Goal: Submit feedback/report problem

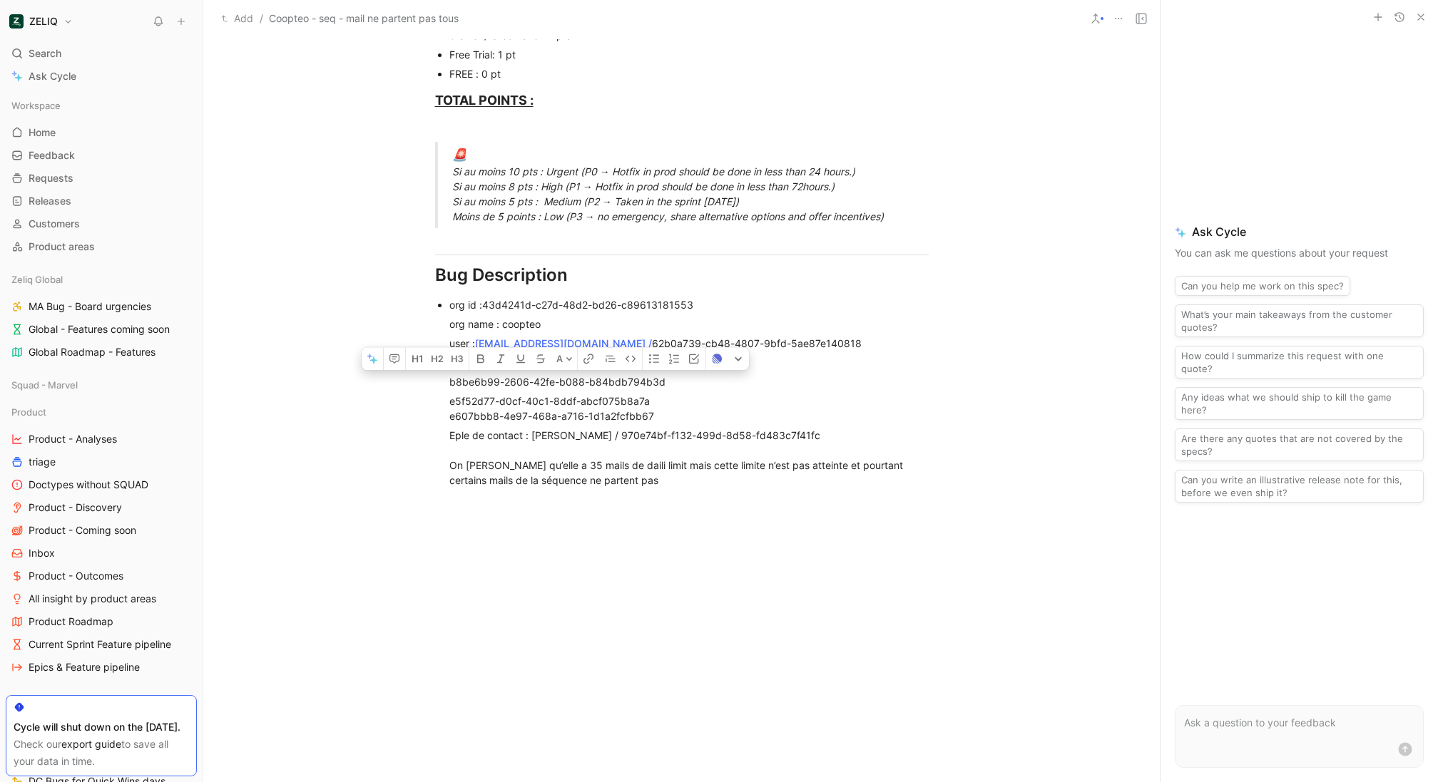
scroll to position [836, 0]
click at [759, 430] on div "Eple de contact : David Baptista / 970e74bf-f132-499d-8d58-fd483c7f41fc On voit…" at bounding box center [688, 460] width 479 height 60
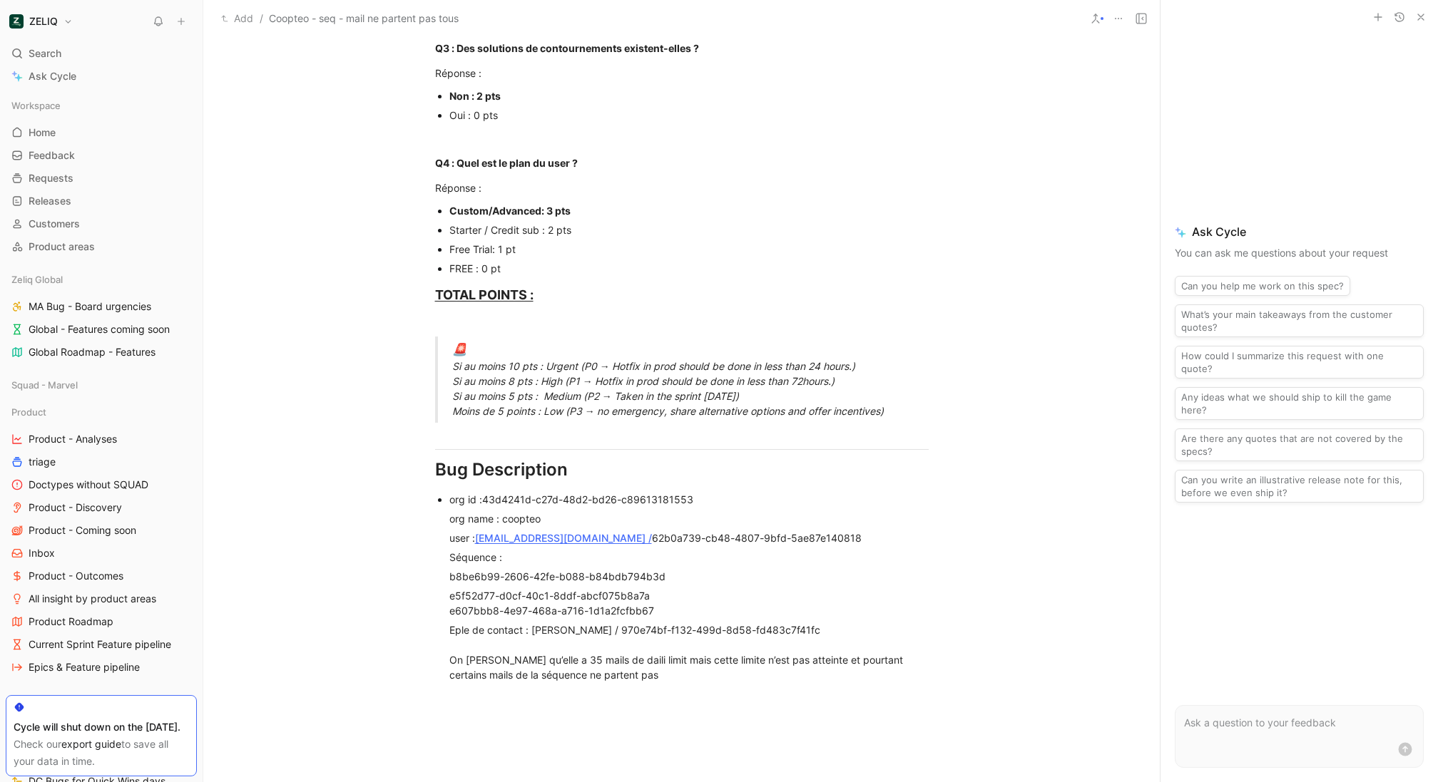
scroll to position [639, 0]
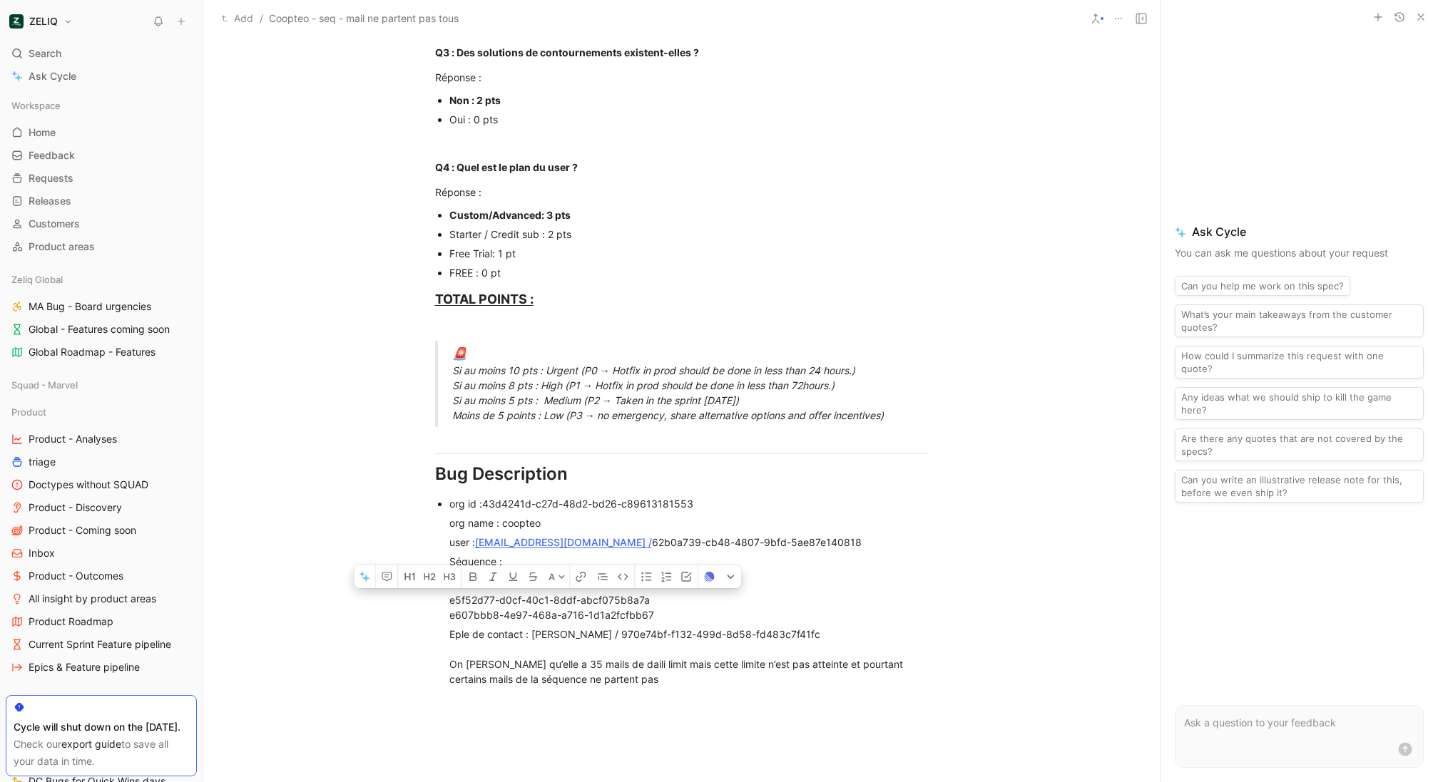
drag, startPoint x: 656, startPoint y: 582, endPoint x: 362, endPoint y: 582, distance: 294.5
click at [791, 573] on div "b8be6b99-2606-42fe-b088-b84bdb794b3d" at bounding box center [688, 580] width 479 height 15
click at [766, 554] on div "Séquence :" at bounding box center [688, 561] width 479 height 15
click at [700, 573] on div "b8be6b99-2606-42fe-b088-b84bdb794b3d" at bounding box center [688, 580] width 479 height 15
click at [675, 593] on div "e5f52d77-d0cf-40c1-8ddf-abcf075b8a7a e607bbb8-4e97-468a-a716-1d1a2fcfbb67" at bounding box center [688, 608] width 479 height 30
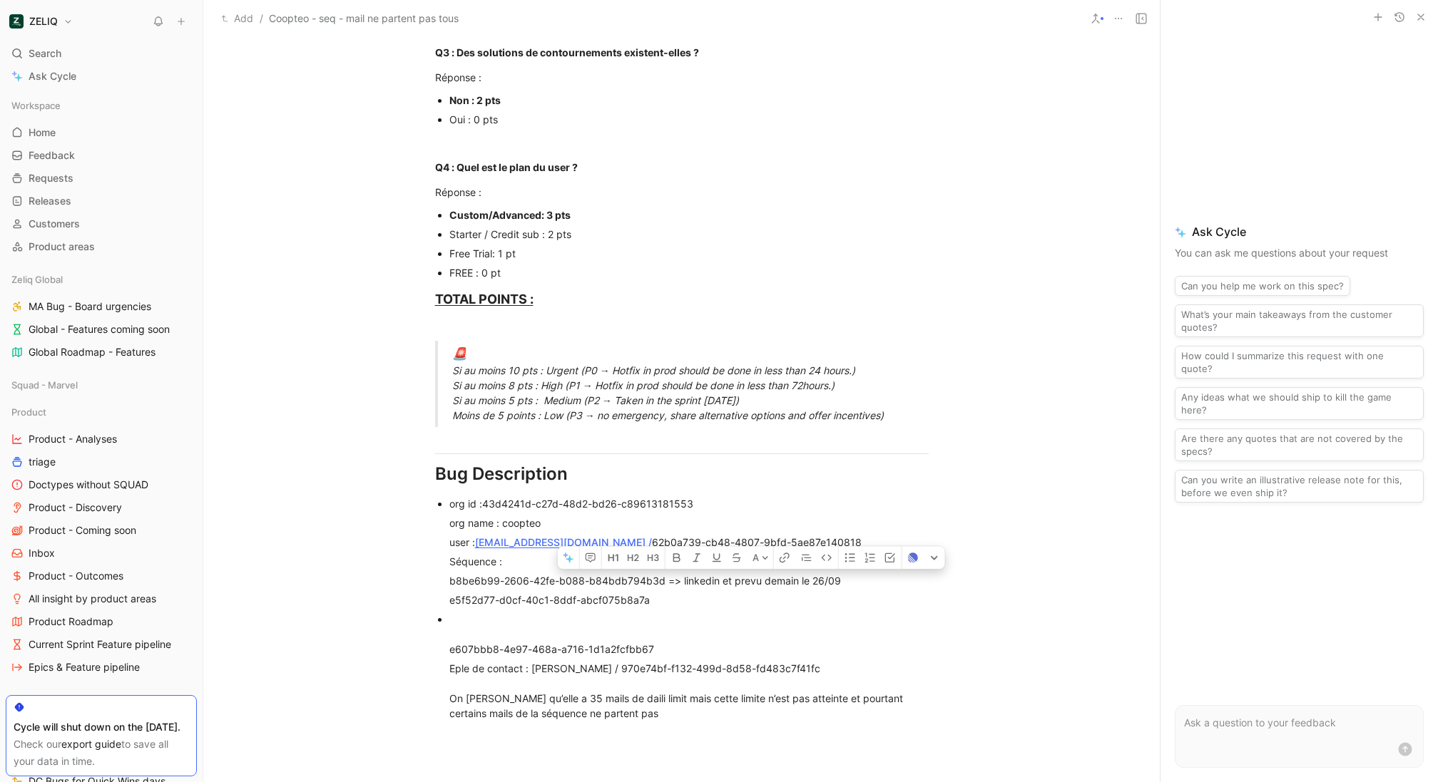
drag, startPoint x: 876, startPoint y: 556, endPoint x: 663, endPoint y: 560, distance: 212.5
click at [667, 593] on div "e5f52d77-d0cf-40c1-8ddf-abcf075b8a7a" at bounding box center [688, 600] width 479 height 15
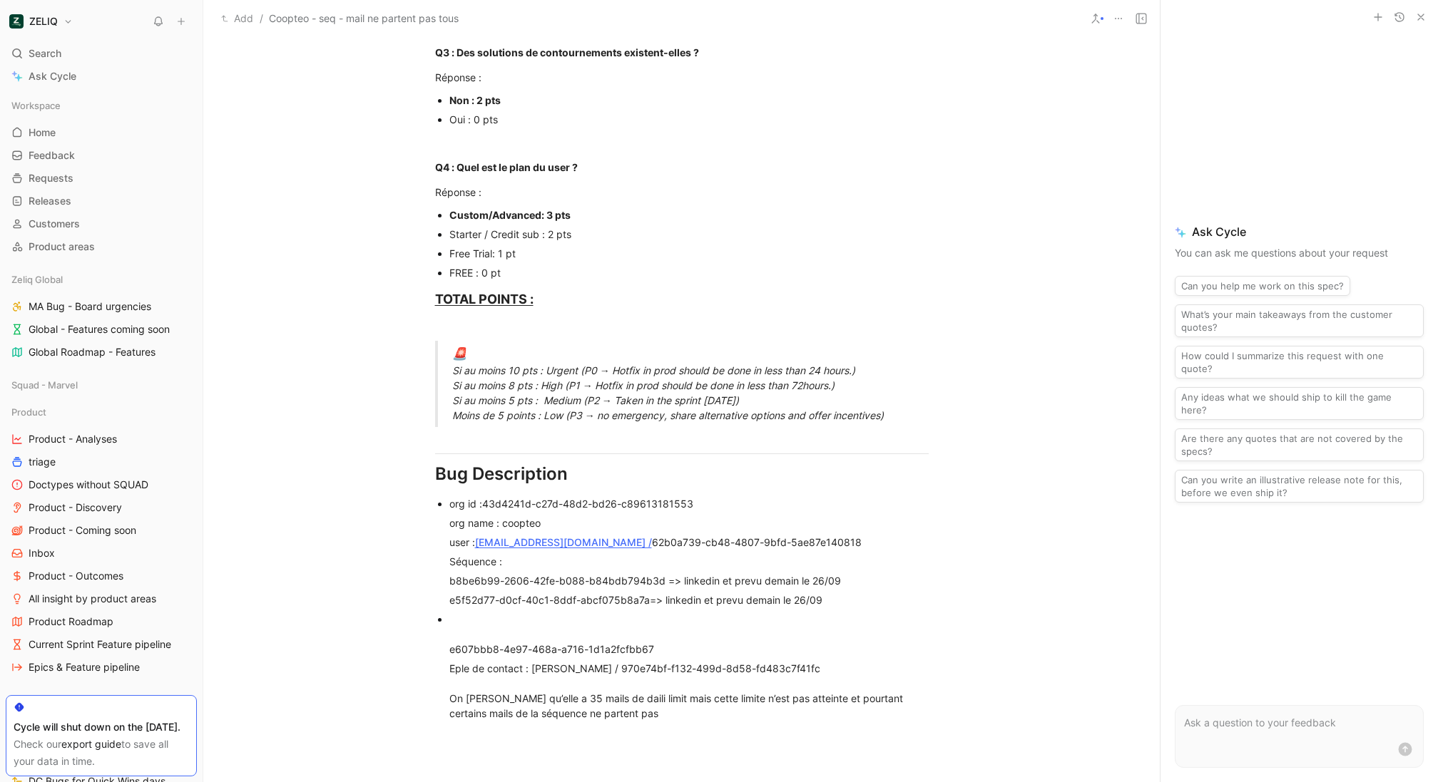
click at [647, 593] on div "e5f52d77-d0cf-40c1-8ddf-abcf075b8a7a=> linkedin et prevu demain le 26/09" at bounding box center [688, 600] width 479 height 15
drag, startPoint x: 819, startPoint y: 642, endPoint x: 641, endPoint y: 651, distance: 178.5
click at [641, 661] on div "Eple de contact : David Baptista / 970e74bf-f132-499d-8d58-fd483c7f41fc On voit…" at bounding box center [688, 691] width 479 height 60
click at [811, 661] on div "Eple de contact : David Baptista / 970e74bf-f132-499d-8d58-fd483c7f41fc On voit…" at bounding box center [688, 691] width 479 height 60
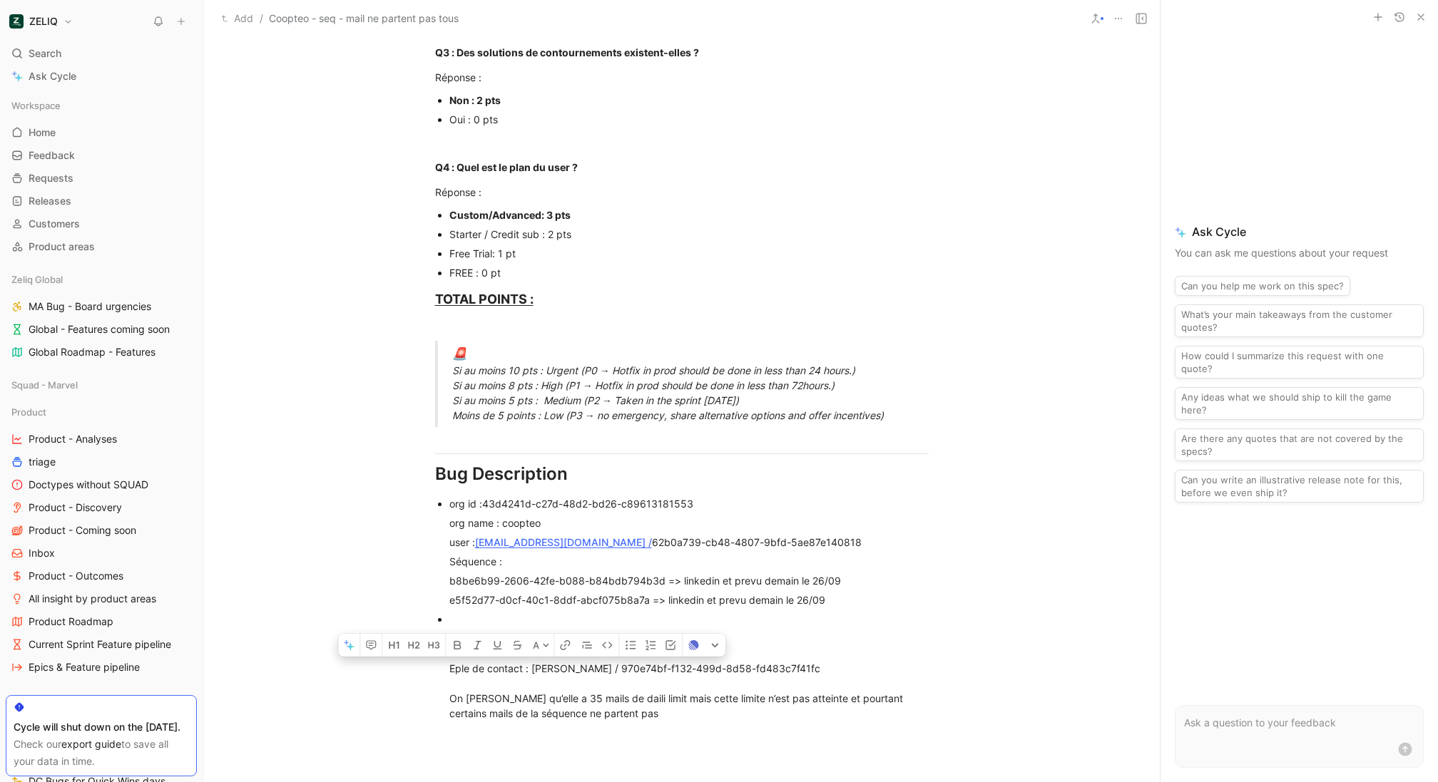
drag, startPoint x: 811, startPoint y: 650, endPoint x: 620, endPoint y: 649, distance: 191.8
click at [469, 630] on div "e607bbb8-4e97-468a-a716-1d1a2fcfbb67" at bounding box center [688, 634] width 479 height 45
click at [768, 665] on div "Eple de contact : David Baptista / 970e74bf-f132-499d-8d58-fd483c7f41fc On voit…" at bounding box center [688, 691] width 479 height 60
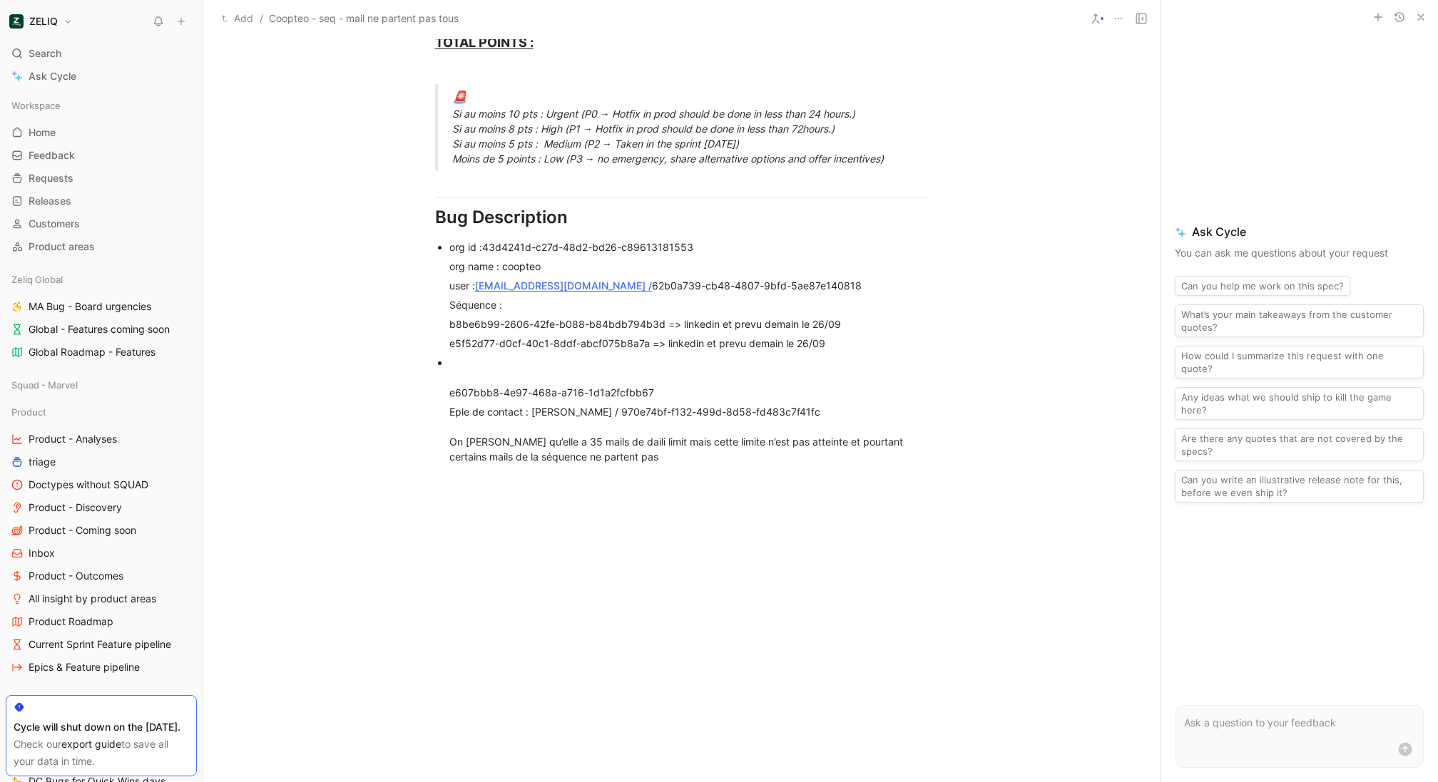
scroll to position [897, 0]
drag, startPoint x: 446, startPoint y: 306, endPoint x: 826, endPoint y: 327, distance: 380.7
click at [834, 334] on div "e5f52d77-d0cf-40c1-8ddf-abcf075b8a7a => linkedin et prevu demain le 26/09" at bounding box center [688, 341] width 479 height 15
click at [542, 403] on div "Eple de contact : David Baptista / 970e74bf-f132-499d-8d58-fd483c7f41fc On voit…" at bounding box center [688, 433] width 479 height 60
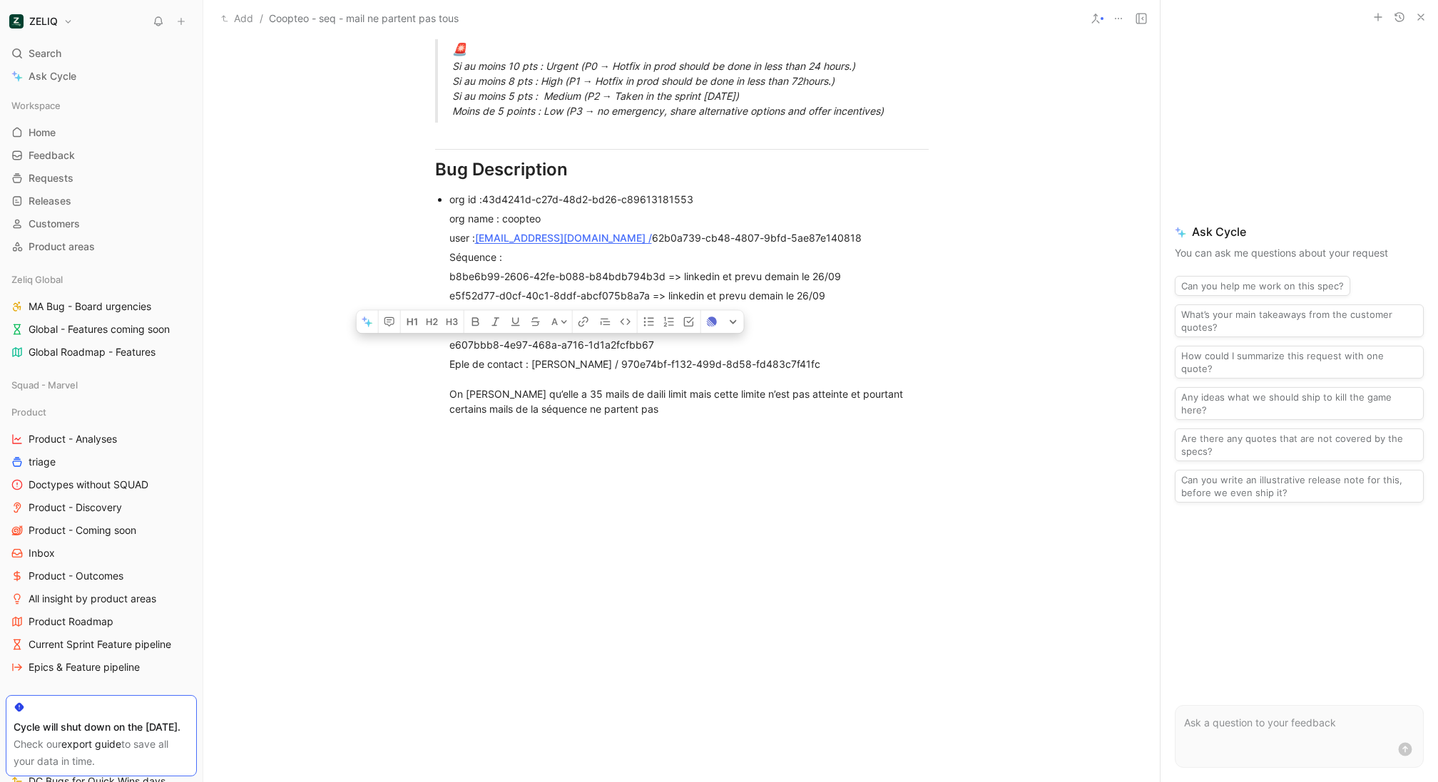
drag, startPoint x: 666, startPoint y: 323, endPoint x: 444, endPoint y: 323, distance: 222.5
click at [444, 323] on ul "org id :43d4241d-c27d-48d2-bd26-c89613181553 org name : coopteo user : mara@coo…" at bounding box center [682, 304] width 548 height 229
click at [466, 357] on div "Eple de contact : David Baptista / 970e74bf-f132-499d-8d58-fd483c7f41fc On voit…" at bounding box center [688, 387] width 479 height 60
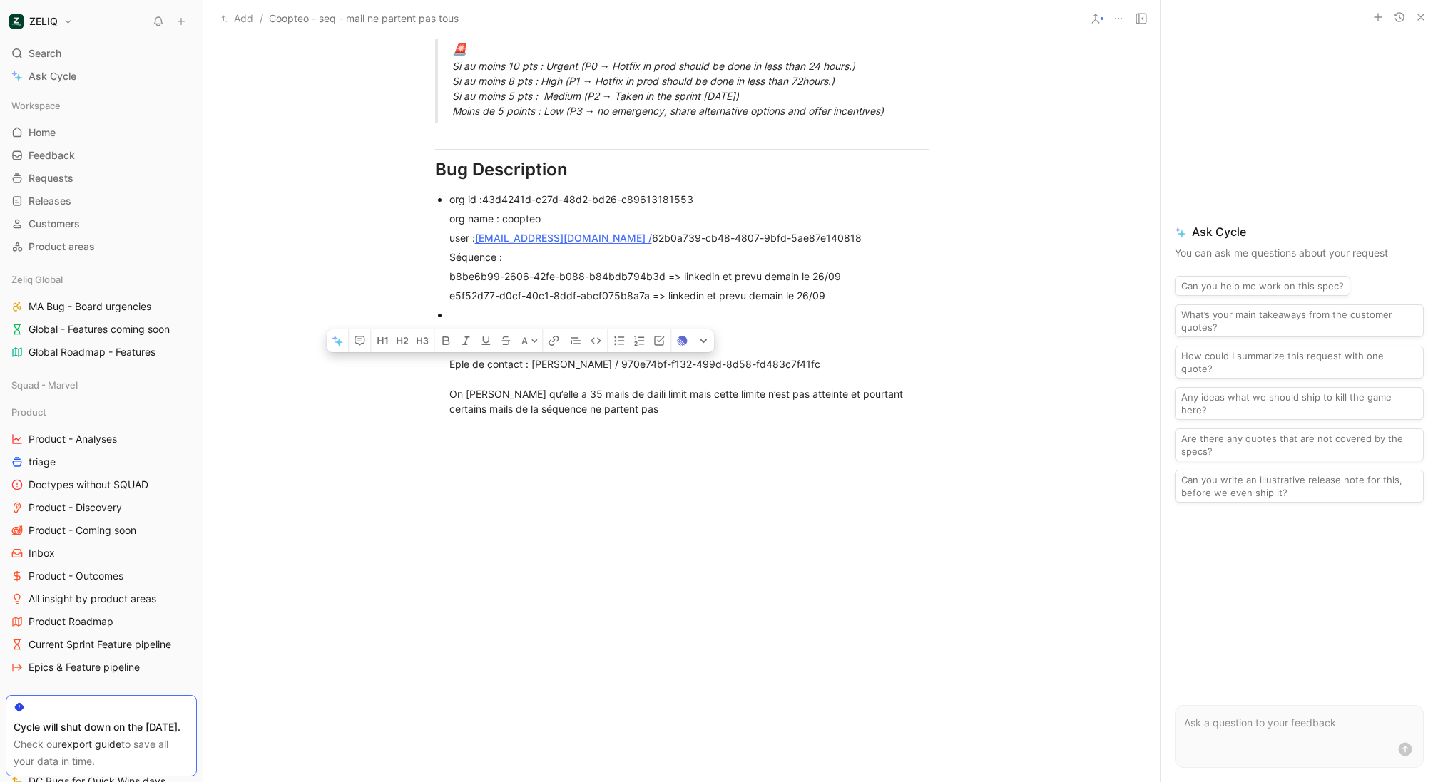
click at [611, 357] on div "Eple de contact : David Baptista / 970e74bf-f132-499d-8d58-fd483c7f41fc On voit…" at bounding box center [688, 387] width 479 height 60
drag, startPoint x: 532, startPoint y: 349, endPoint x: 615, endPoint y: 349, distance: 83.4
click at [615, 357] on div "Eple de contact : David Baptista / 970e74bf-f132-499d-8d58-fd483c7f41fc On voit…" at bounding box center [688, 387] width 479 height 60
drag, startPoint x: 493, startPoint y: 324, endPoint x: 420, endPoint y: 324, distance: 72.7
click at [420, 324] on ul "org id :43d4241d-c27d-48d2-bd26-c89613181553 org name : coopteo user : mara@coo…" at bounding box center [682, 304] width 548 height 229
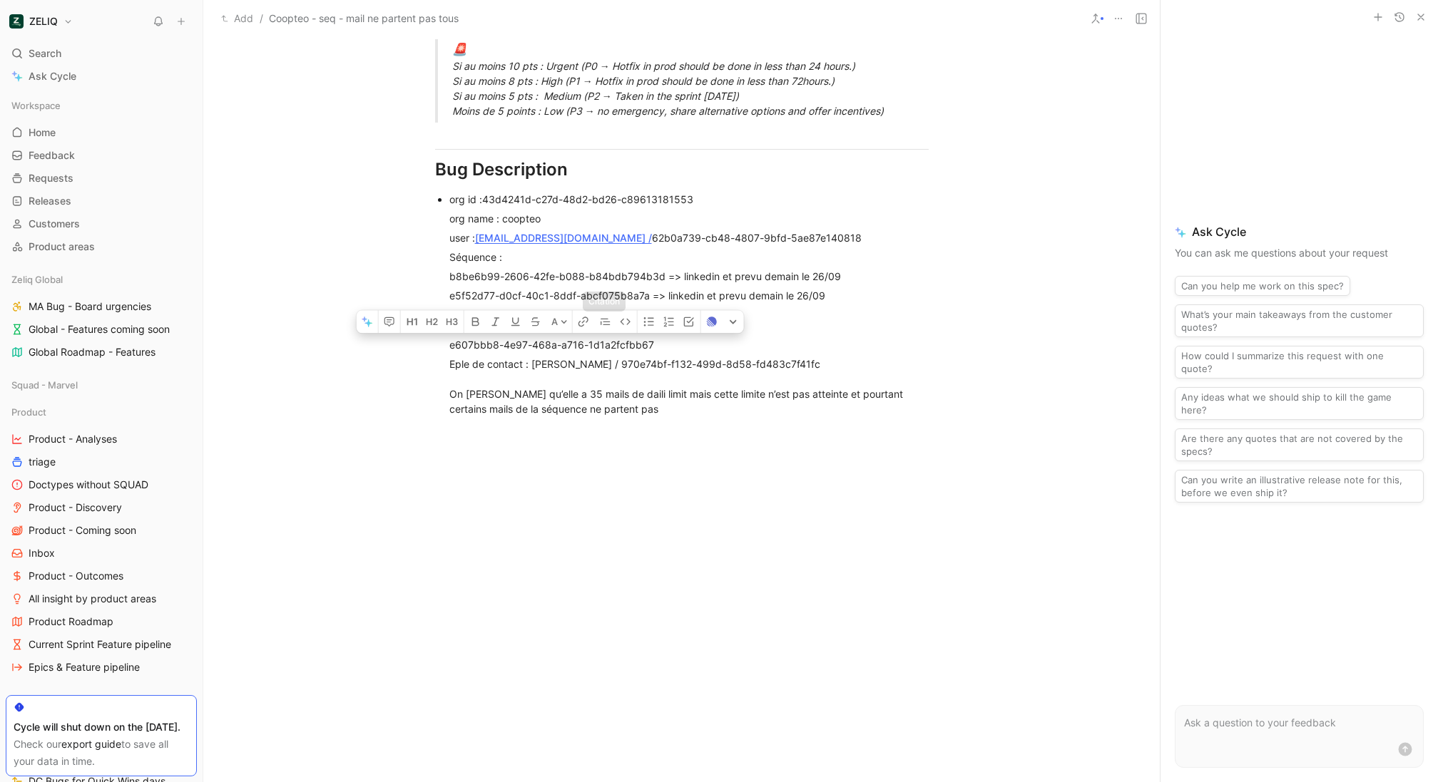
click at [637, 387] on div "Eple de contact : David Baptista / 970e74bf-f132-499d-8d58-fd483c7f41fc On voit…" at bounding box center [688, 387] width 479 height 60
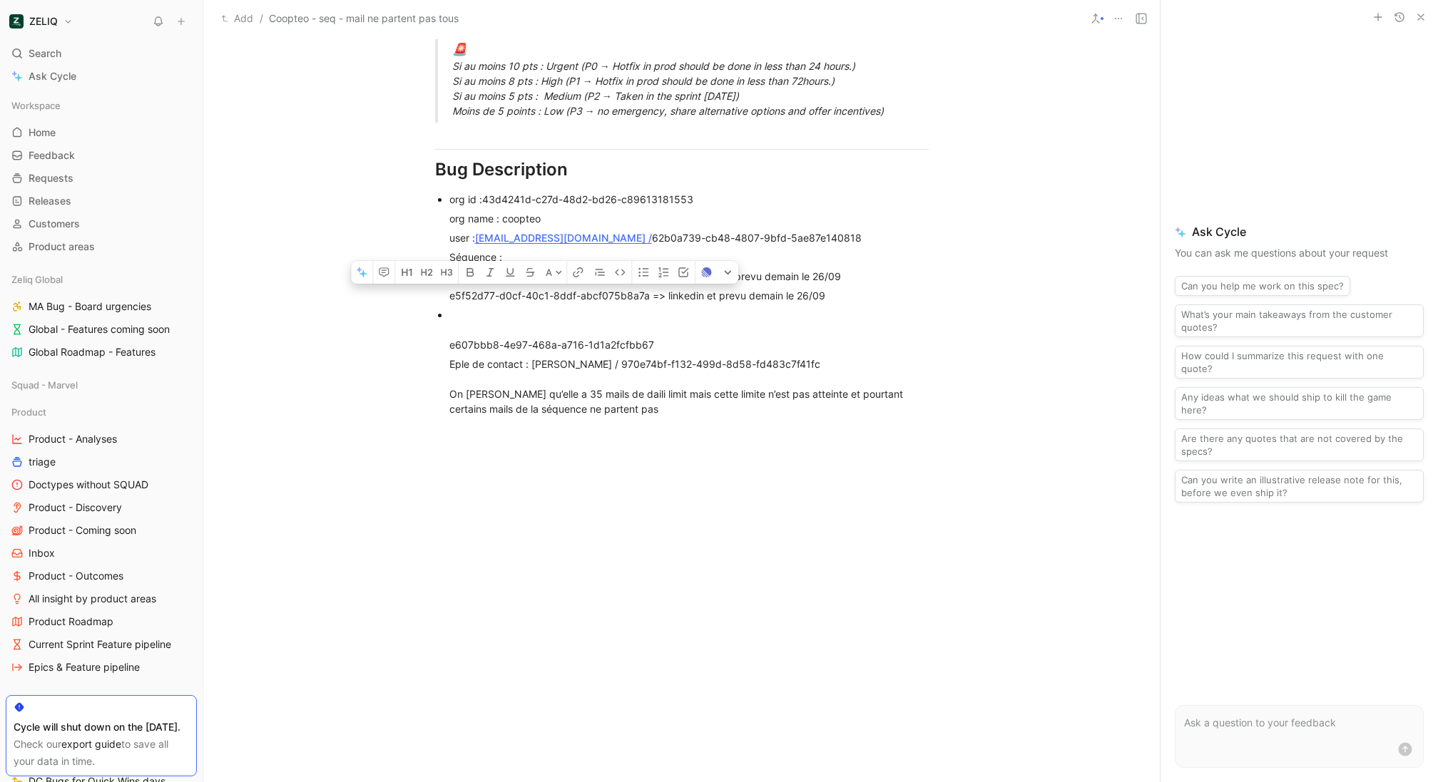
drag, startPoint x: 643, startPoint y: 276, endPoint x: 443, endPoint y: 276, distance: 200.4
click at [656, 326] on div "e607bbb8-4e97-468a-a716-1d1a2fcfbb67" at bounding box center [688, 329] width 479 height 45
drag, startPoint x: 610, startPoint y: 343, endPoint x: 842, endPoint y: 341, distance: 231.8
drag, startPoint x: 642, startPoint y: 277, endPoint x: 409, endPoint y: 277, distance: 233.2
click at [409, 277] on ul "org id :43d4241d-c27d-48d2-bd26-c89613181553 org name : coopteo user : mara@coo…" at bounding box center [682, 304] width 548 height 229
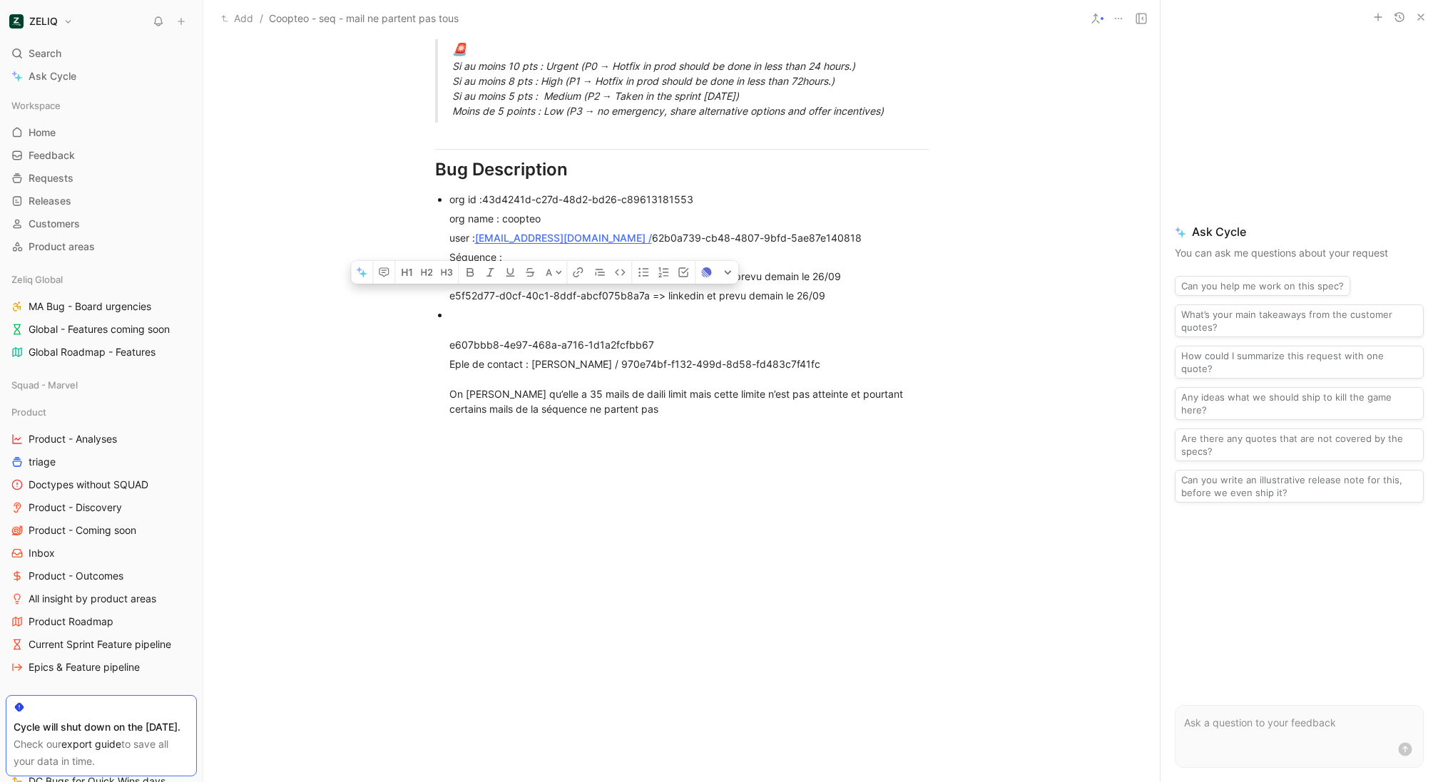
click at [540, 288] on div "e5f52d77-d0cf-40c1-8ddf-abcf075b8a7a => linkedin et prevu demain le 26/09" at bounding box center [688, 295] width 479 height 15
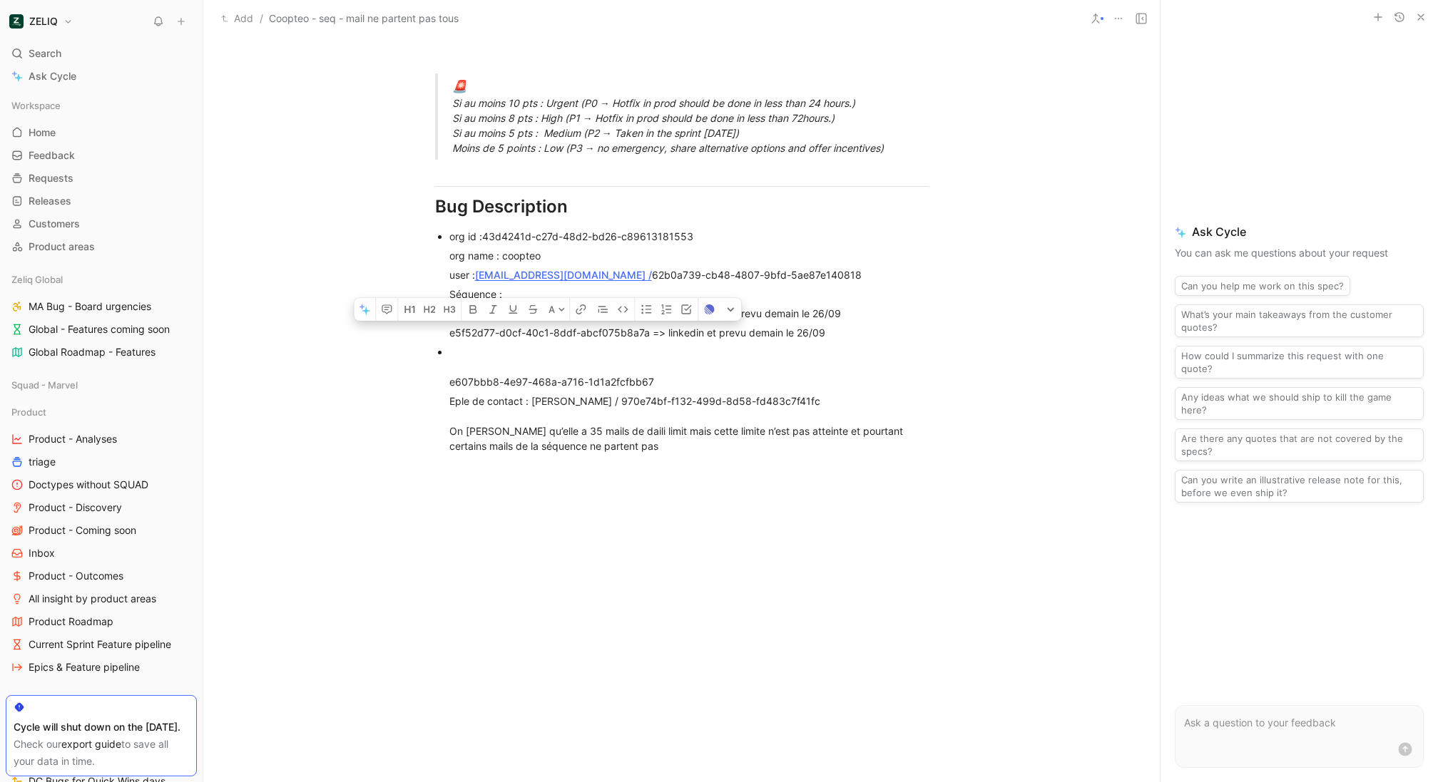
click at [668, 467] on div at bounding box center [681, 584] width 956 height 235
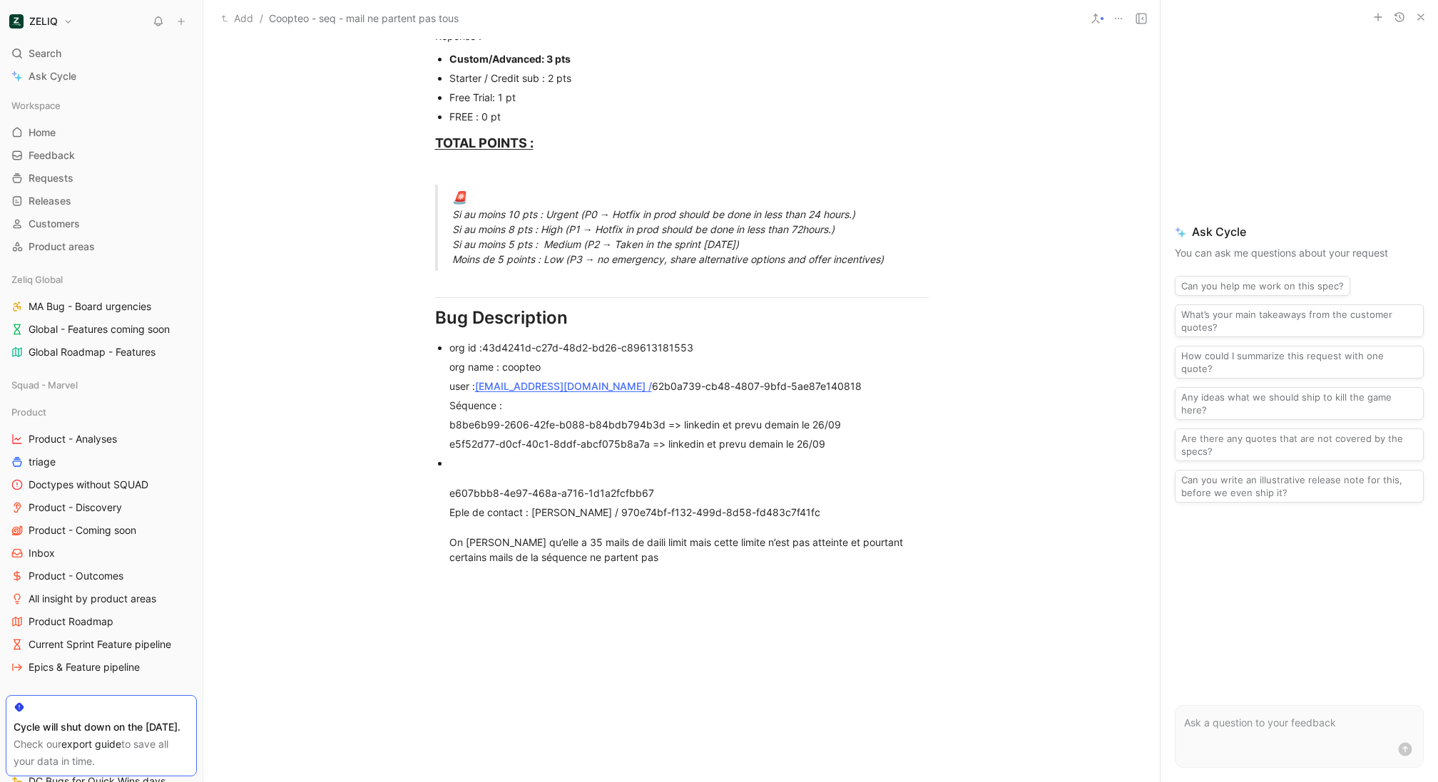
scroll to position [803, 0]
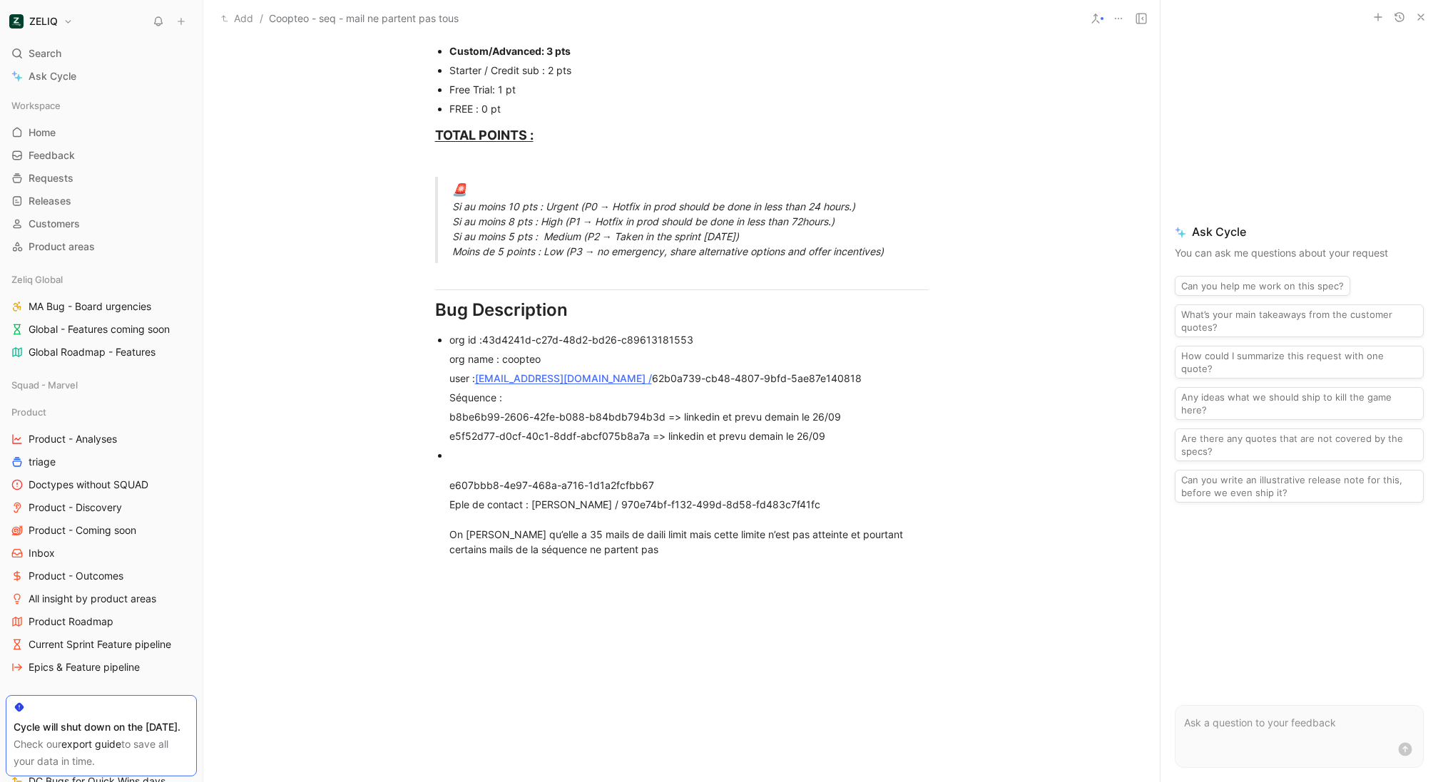
click at [690, 521] on div "Eple de contact : David Baptista / 970e74bf-f132-499d-8d58-fd483c7f41fc On voit…" at bounding box center [688, 527] width 479 height 60
drag, startPoint x: 659, startPoint y: 467, endPoint x: 375, endPoint y: 467, distance: 283.8
click at [375, 467] on div "Urgency classification Q1 : Le bug empêche-t-il d’utiliser des fonctionnalités …" at bounding box center [681, 54] width 956 height 1033
click at [724, 503] on div "Eple de contact : David Baptista / 970e74bf-f132-499d-8d58-fd483c7f41fc On voit…" at bounding box center [688, 527] width 479 height 60
drag, startPoint x: 784, startPoint y: 359, endPoint x: 568, endPoint y: 357, distance: 216.1
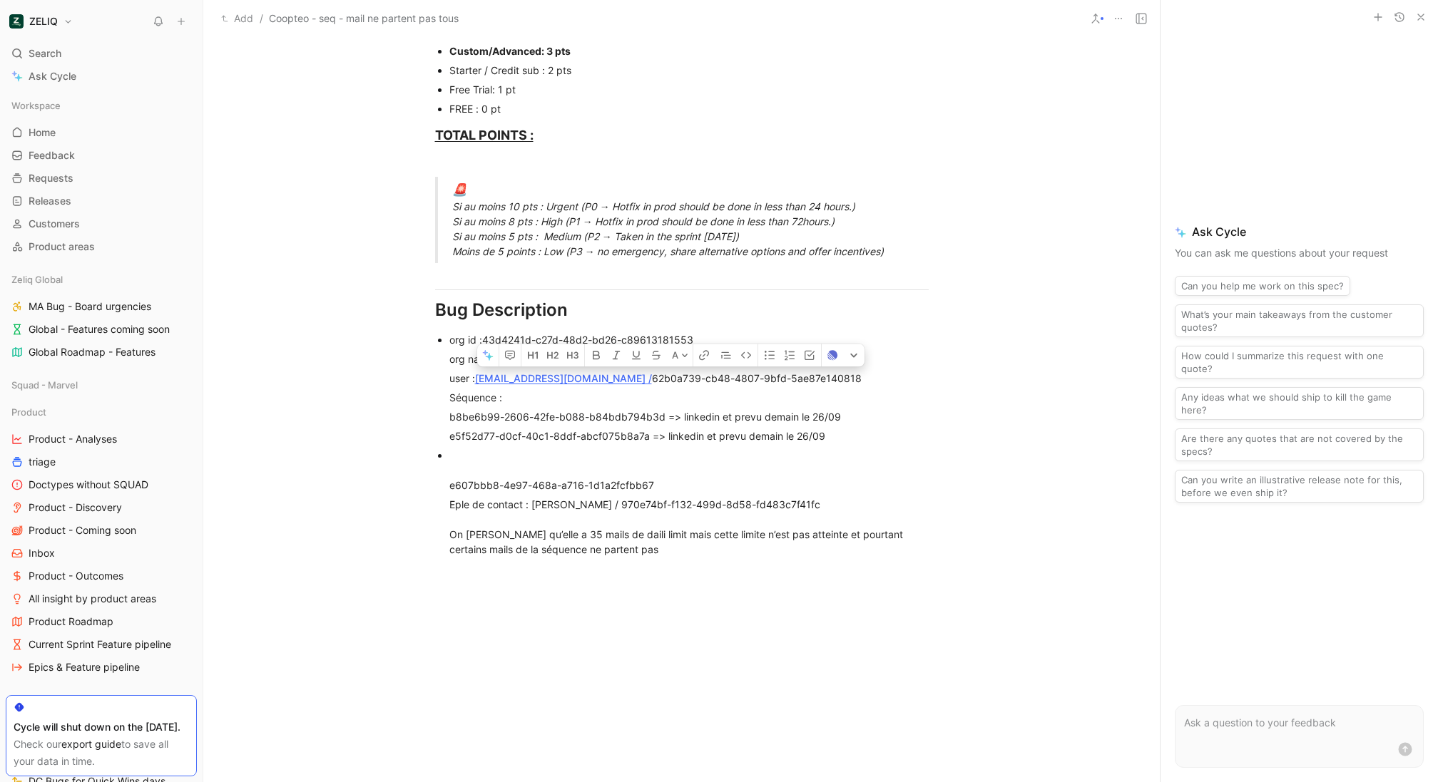
click at [667, 454] on div "e607bbb8-4e97-468a-a716-1d1a2fcfbb67" at bounding box center [688, 470] width 479 height 45
drag, startPoint x: 475, startPoint y: 358, endPoint x: 556, endPoint y: 354, distance: 81.4
click at [578, 390] on div "Séquence :" at bounding box center [688, 397] width 479 height 15
drag, startPoint x: 562, startPoint y: 364, endPoint x: 478, endPoint y: 366, distance: 83.5
click at [638, 390] on div "Séquence :" at bounding box center [688, 397] width 479 height 15
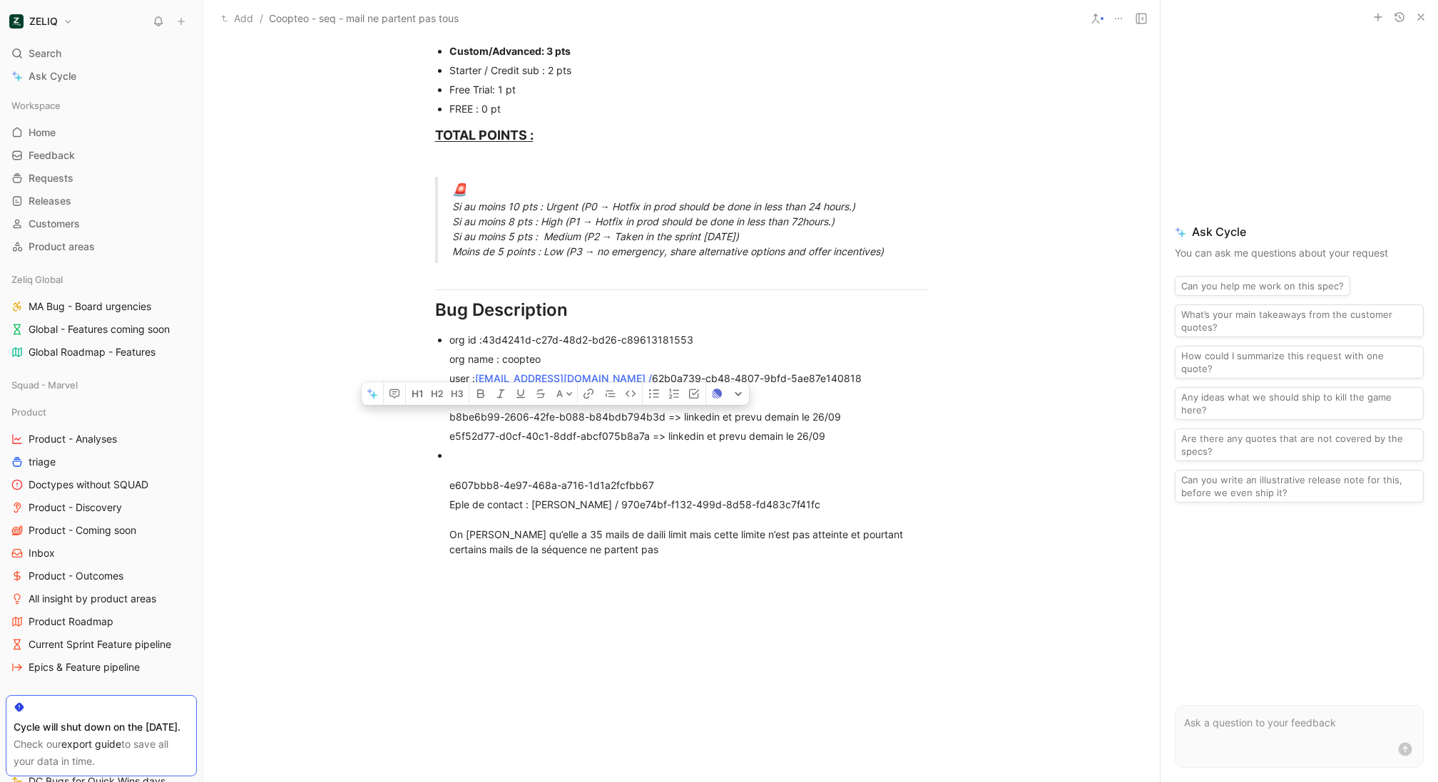
click at [443, 396] on ul "org id :43d4241d-c27d-48d2-bd26-c89613181553 org name : coopteo user : mara@coo…" at bounding box center [682, 444] width 548 height 229
click at [680, 534] on div "Eple de contact : David Baptista / 970e74bf-f132-499d-8d58-fd483c7f41fc On voit…" at bounding box center [688, 527] width 479 height 60
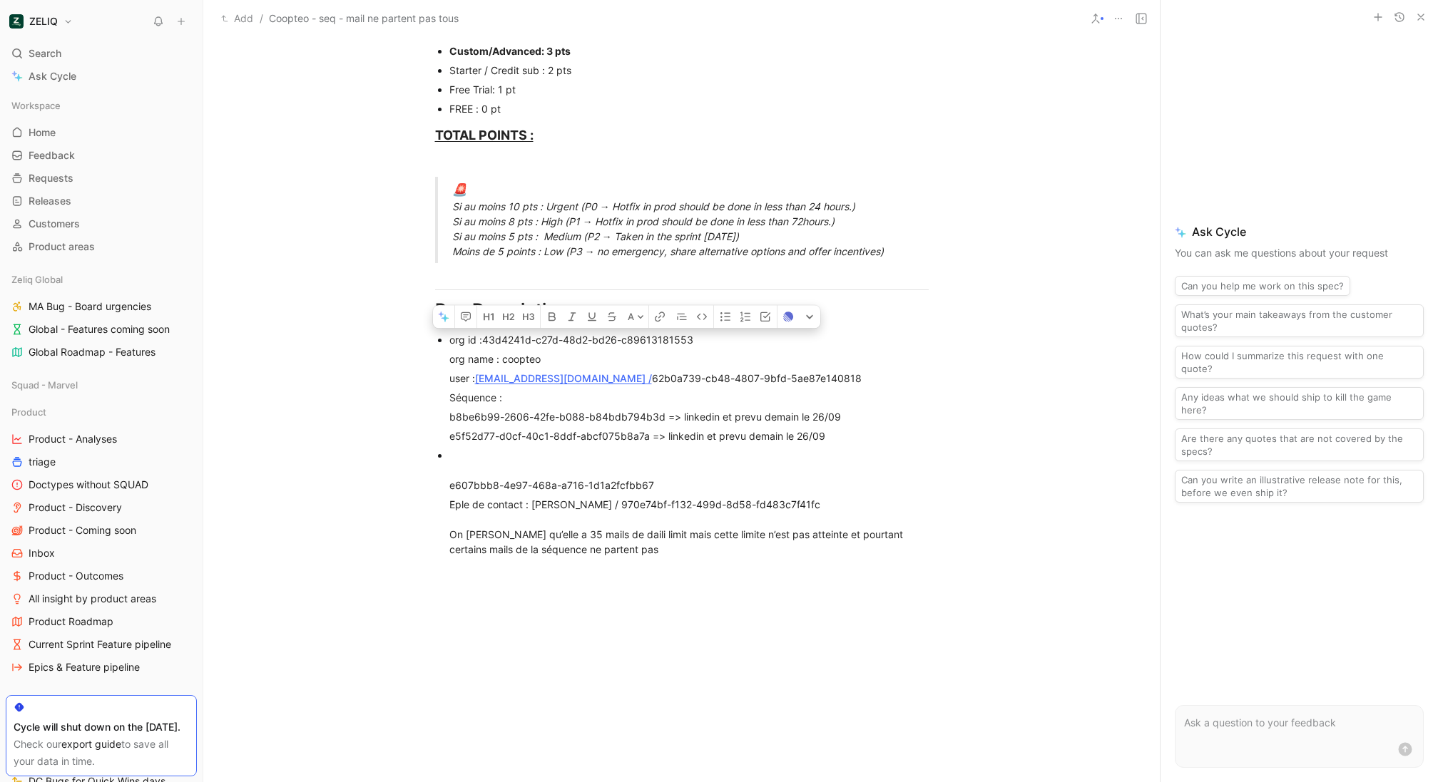
drag, startPoint x: 836, startPoint y: 489, endPoint x: 407, endPoint y: 323, distance: 459.6
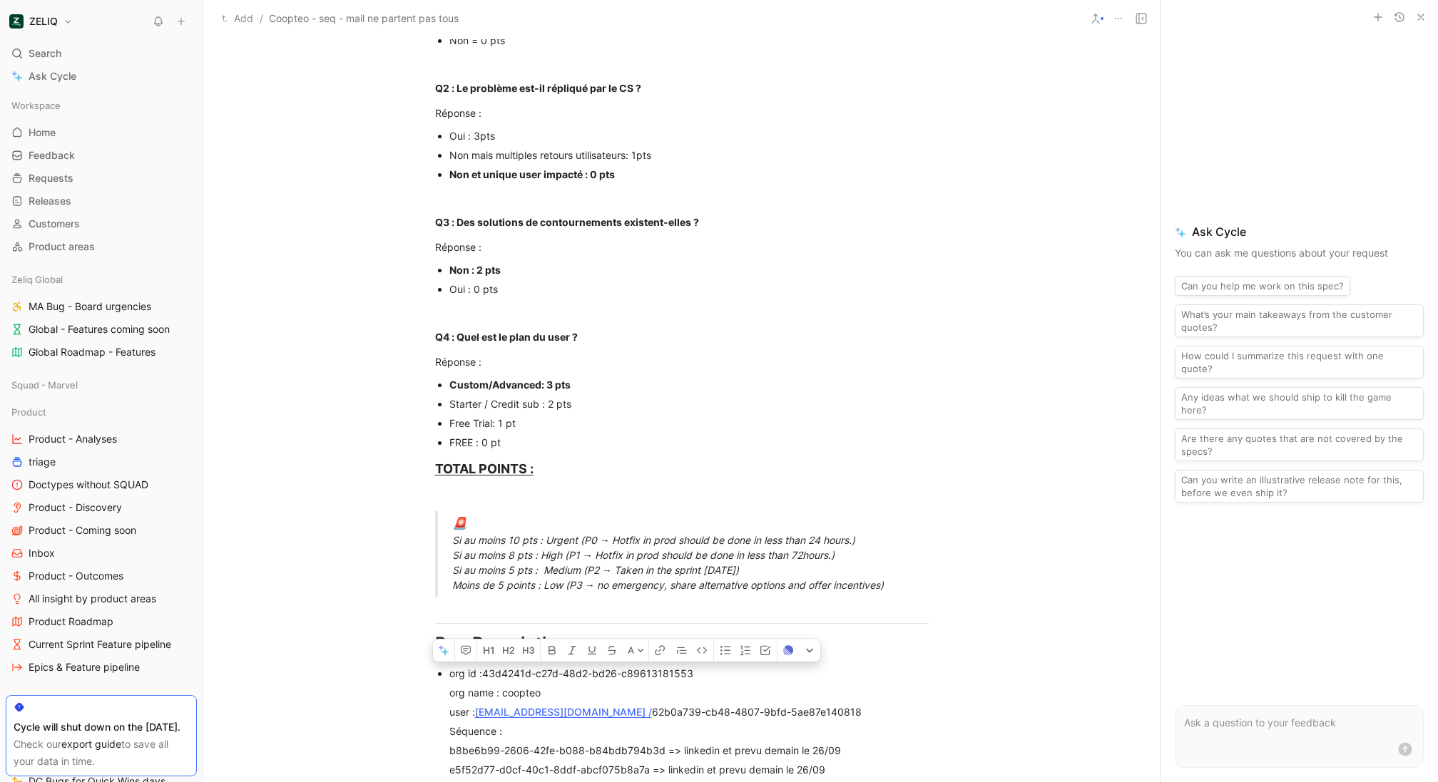
scroll to position [0, 0]
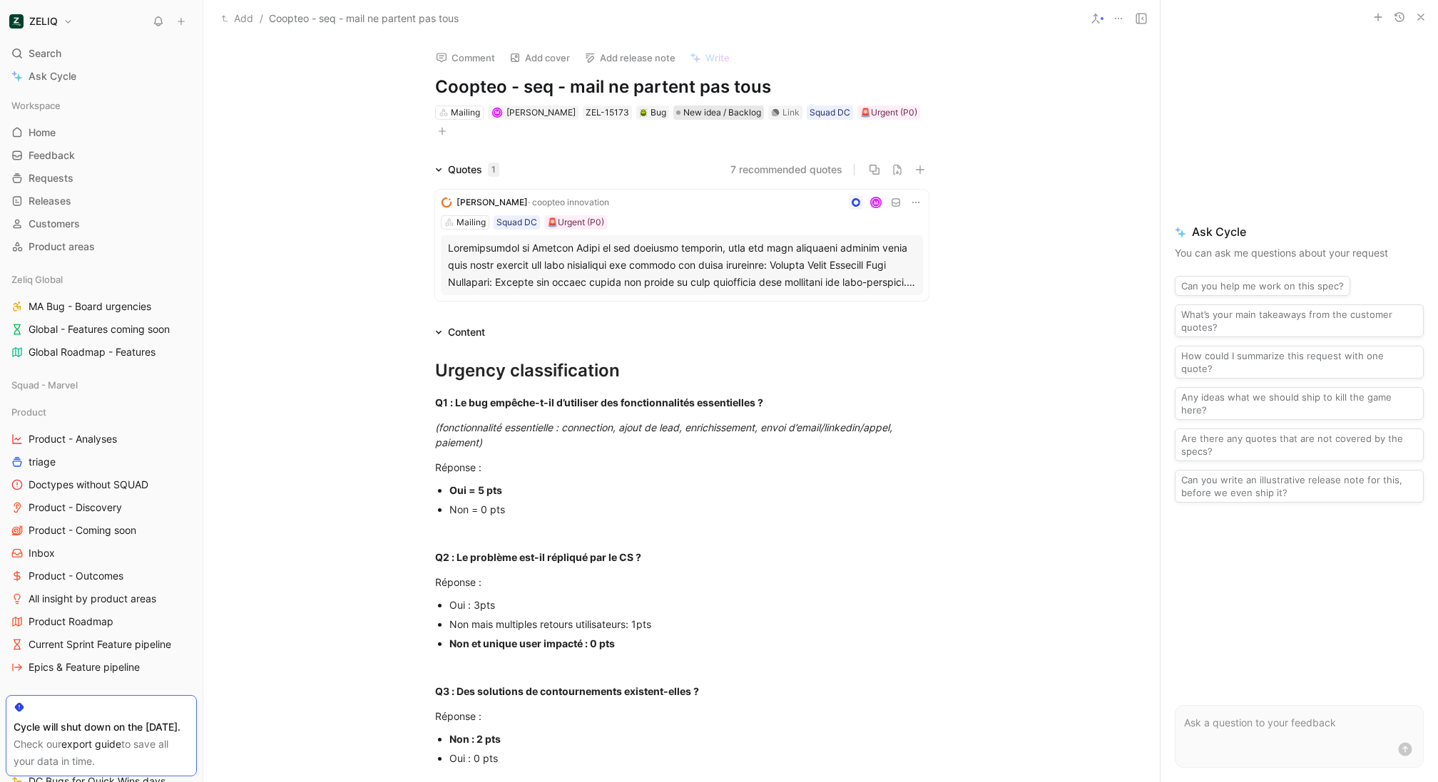
click at [737, 118] on span "New idea / Backlog" at bounding box center [722, 113] width 78 height 14
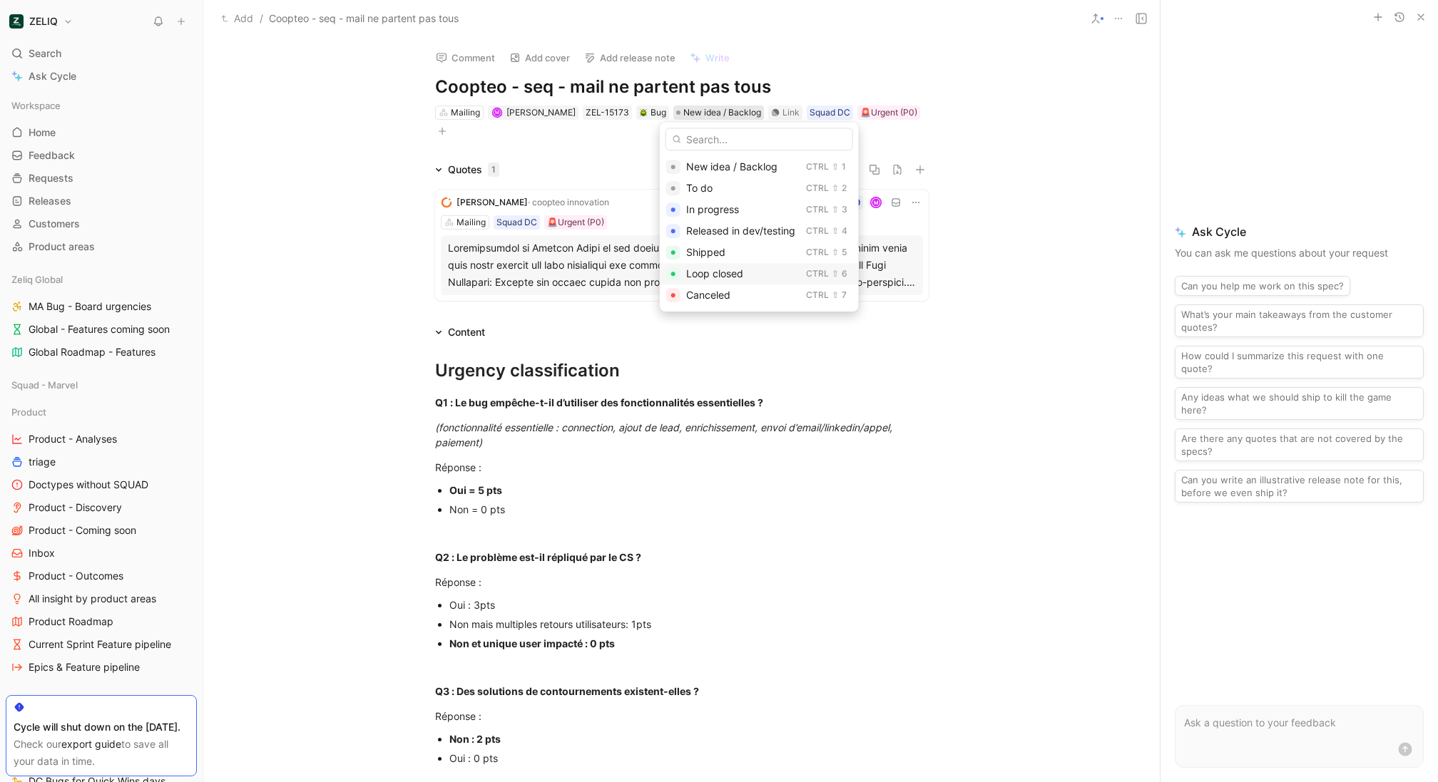
click at [756, 272] on div "Loop closed" at bounding box center [743, 273] width 114 height 17
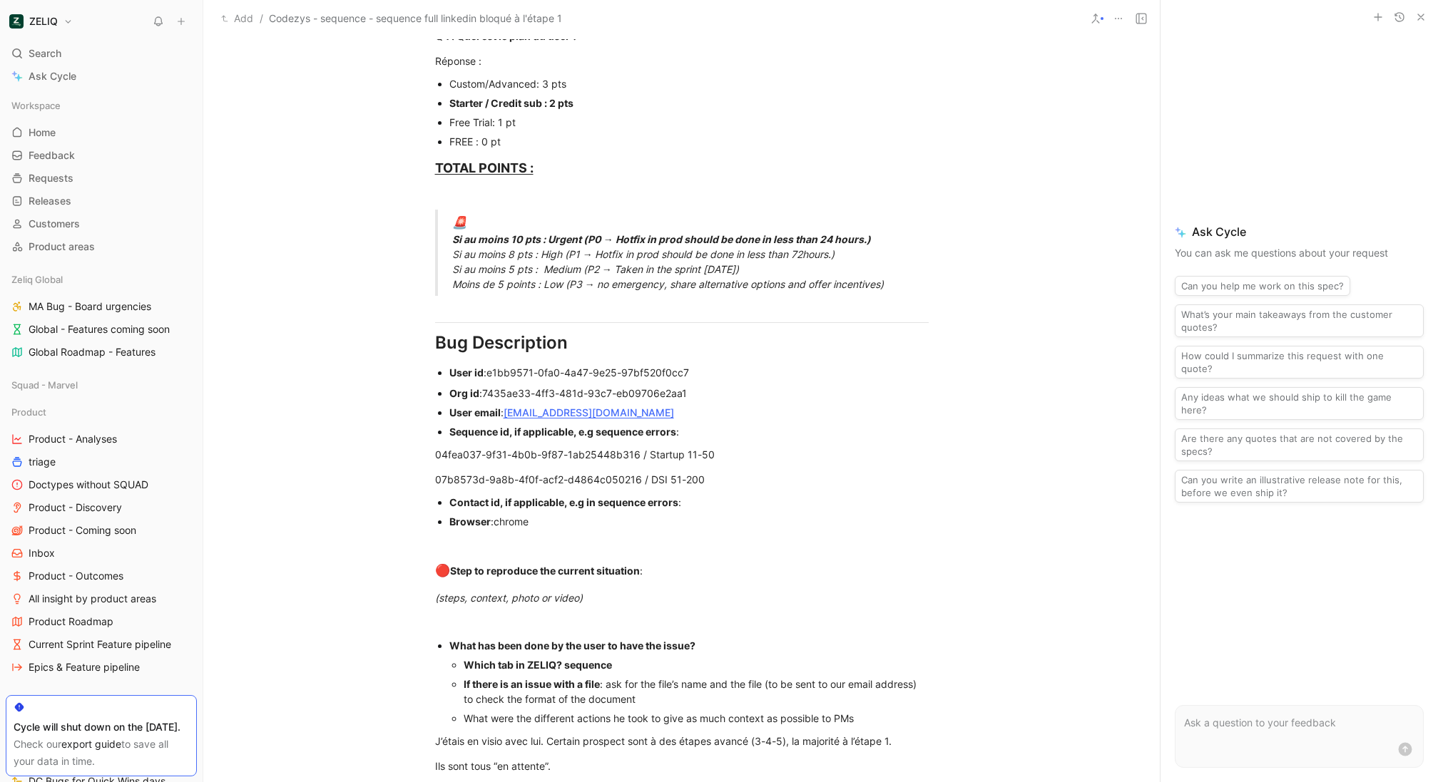
scroll to position [765, 0]
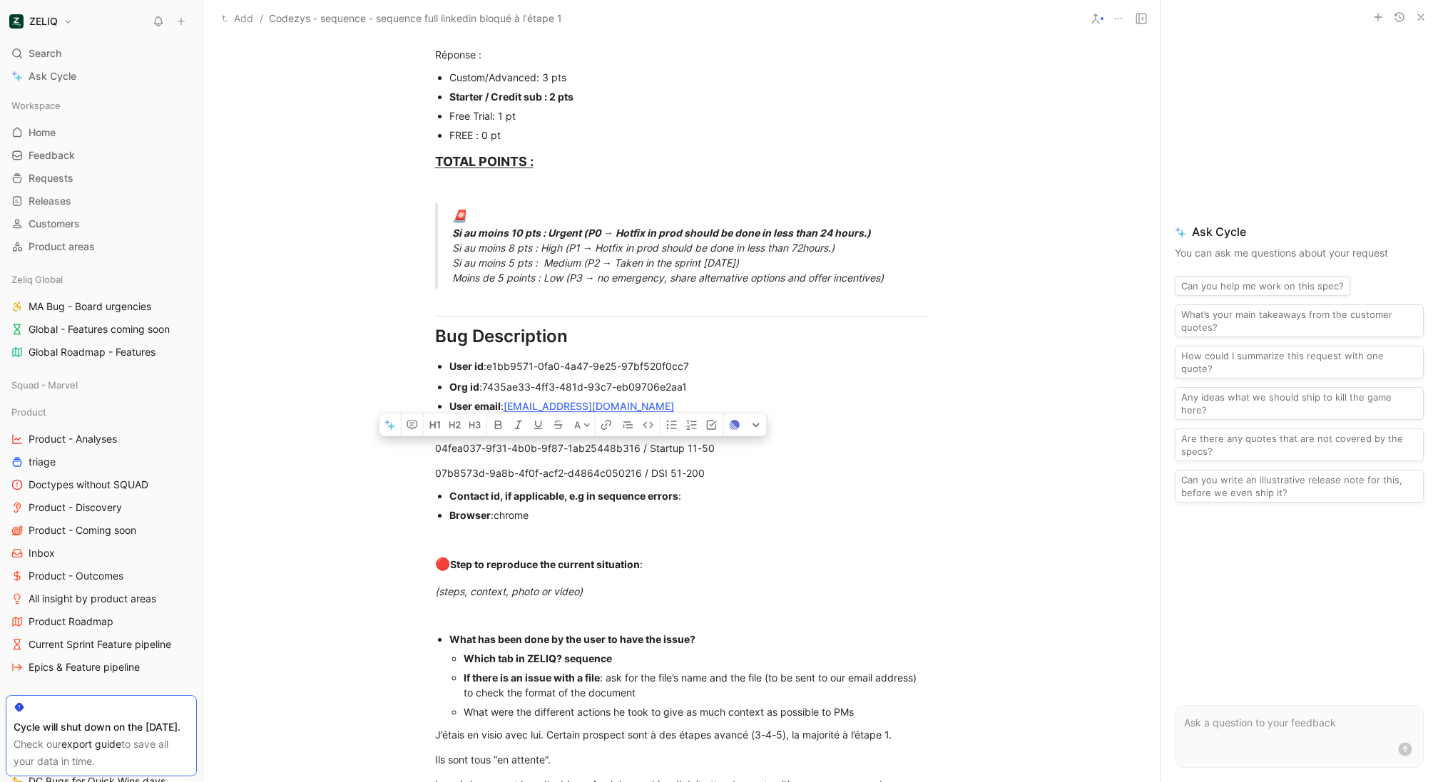
drag, startPoint x: 733, startPoint y: 441, endPoint x: 355, endPoint y: 441, distance: 377.9
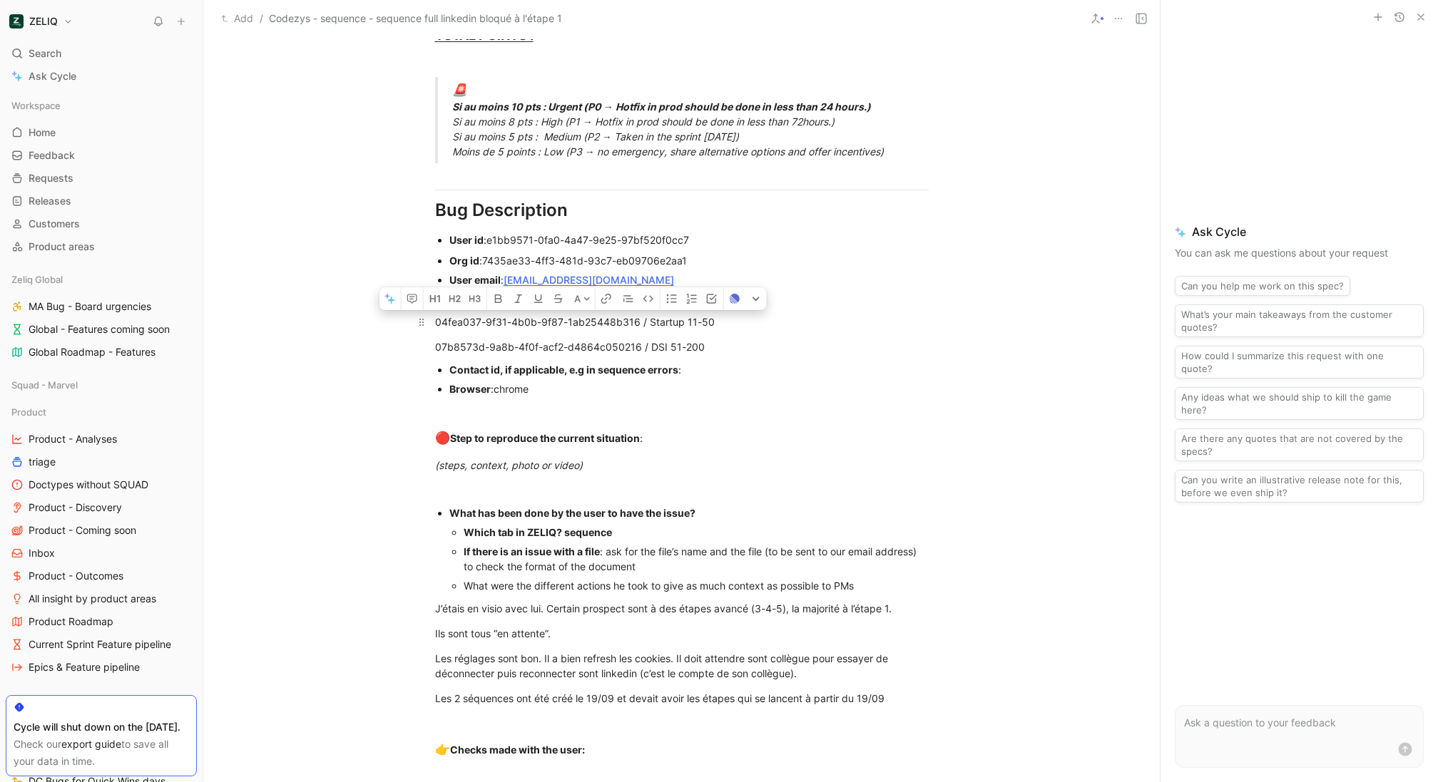
scroll to position [879, 0]
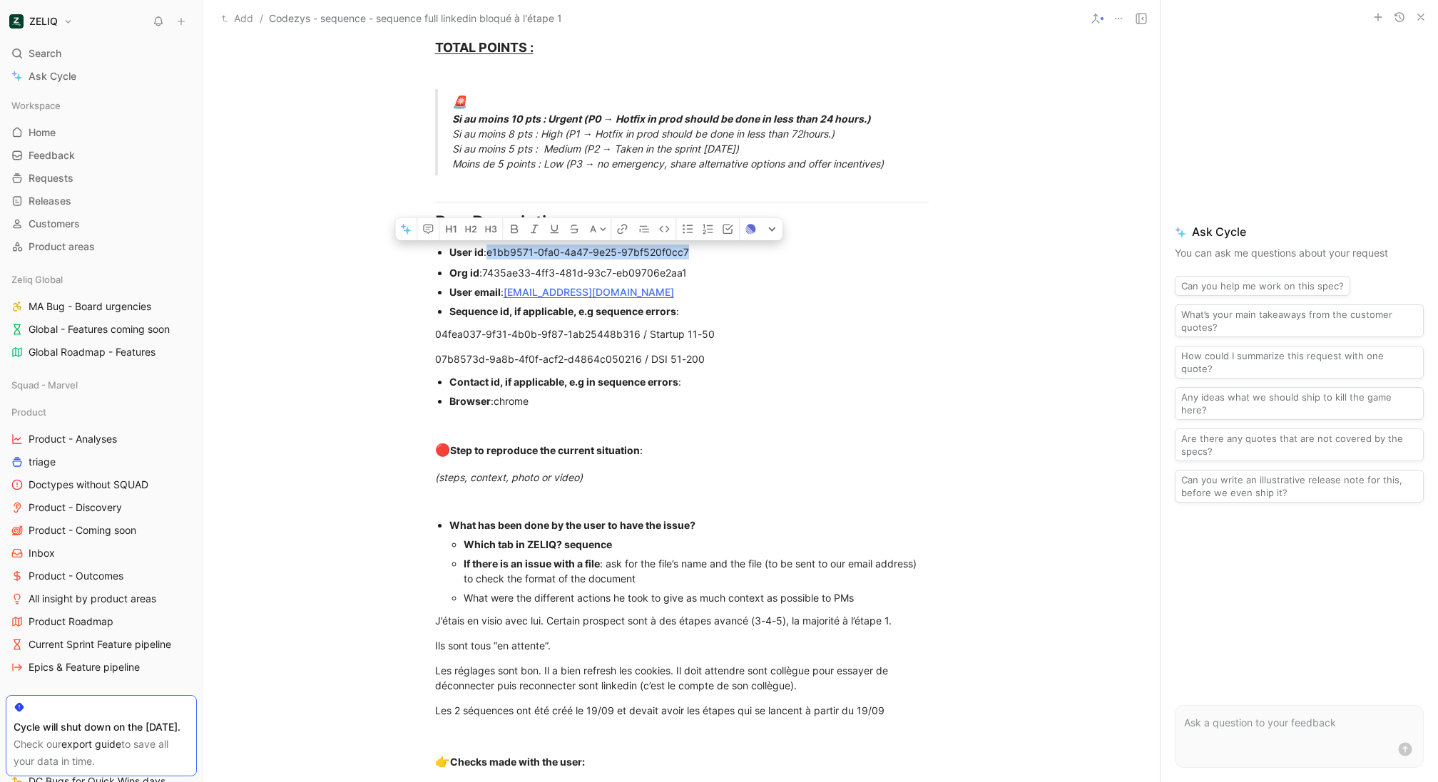
drag, startPoint x: 697, startPoint y: 255, endPoint x: 490, endPoint y: 255, distance: 207.5
click at [603, 345] on div "Urgency classification Q1 : Le bug empêche-t-il d’utiliser des fonctionnalités …" at bounding box center [681, 157] width 956 height 1415
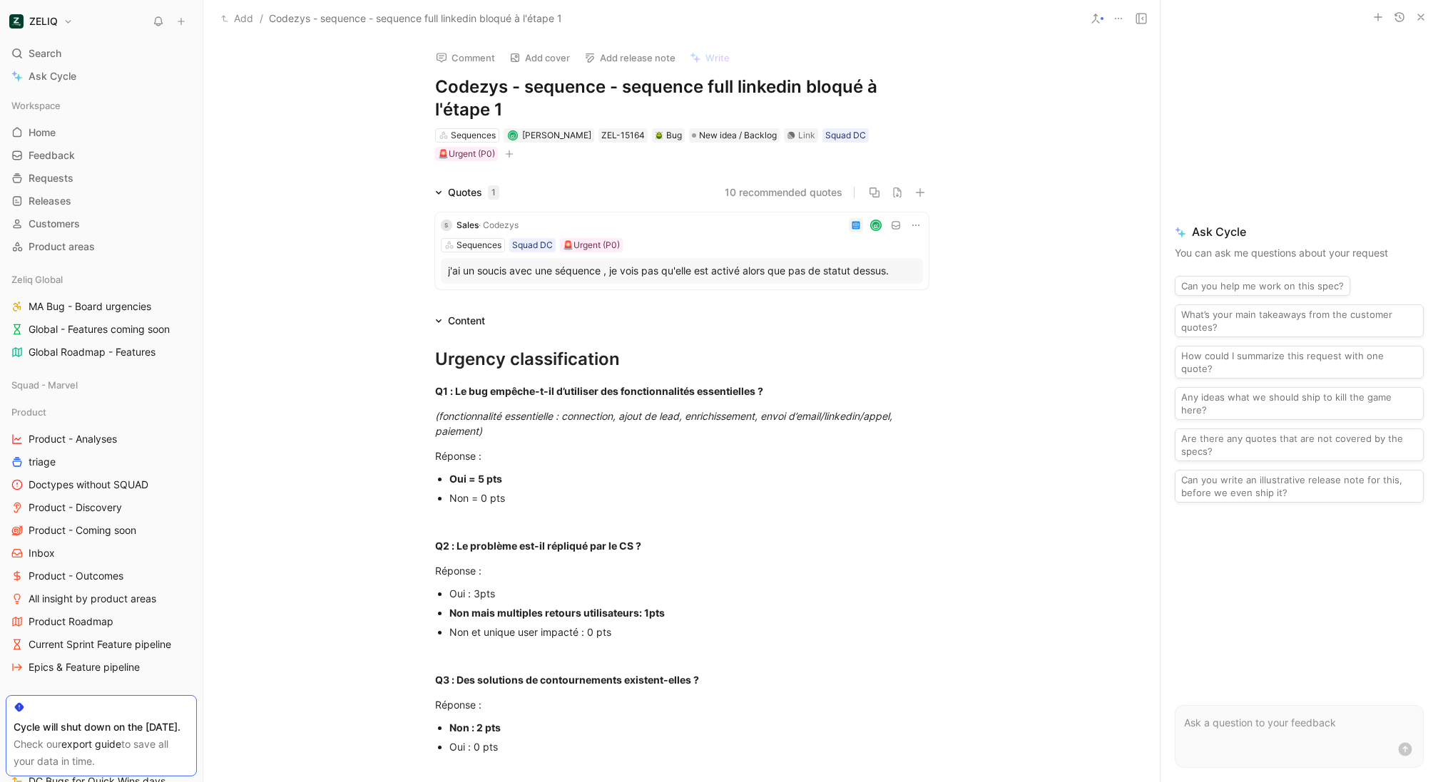
click at [472, 70] on div "Comment Add cover Add release note Write Codezys - sequence - sequence full lin…" at bounding box center [682, 100] width 548 height 125
click at [472, 63] on button "Comment" at bounding box center [465, 58] width 72 height 20
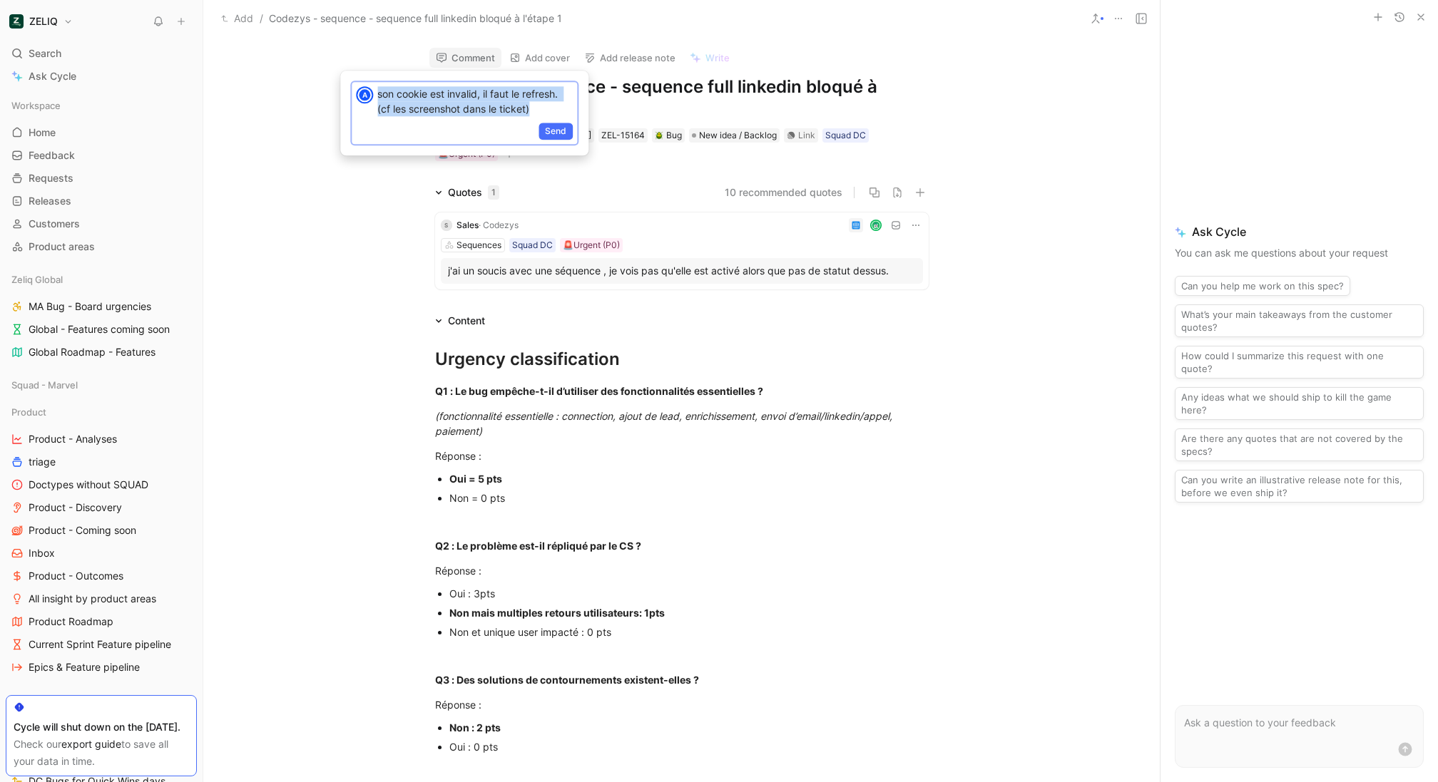
copy p "son cookie est invalid, il faut le refresh. (cf les screenshot dans le ticket)"
click at [564, 137] on span "Send" at bounding box center [555, 131] width 21 height 14
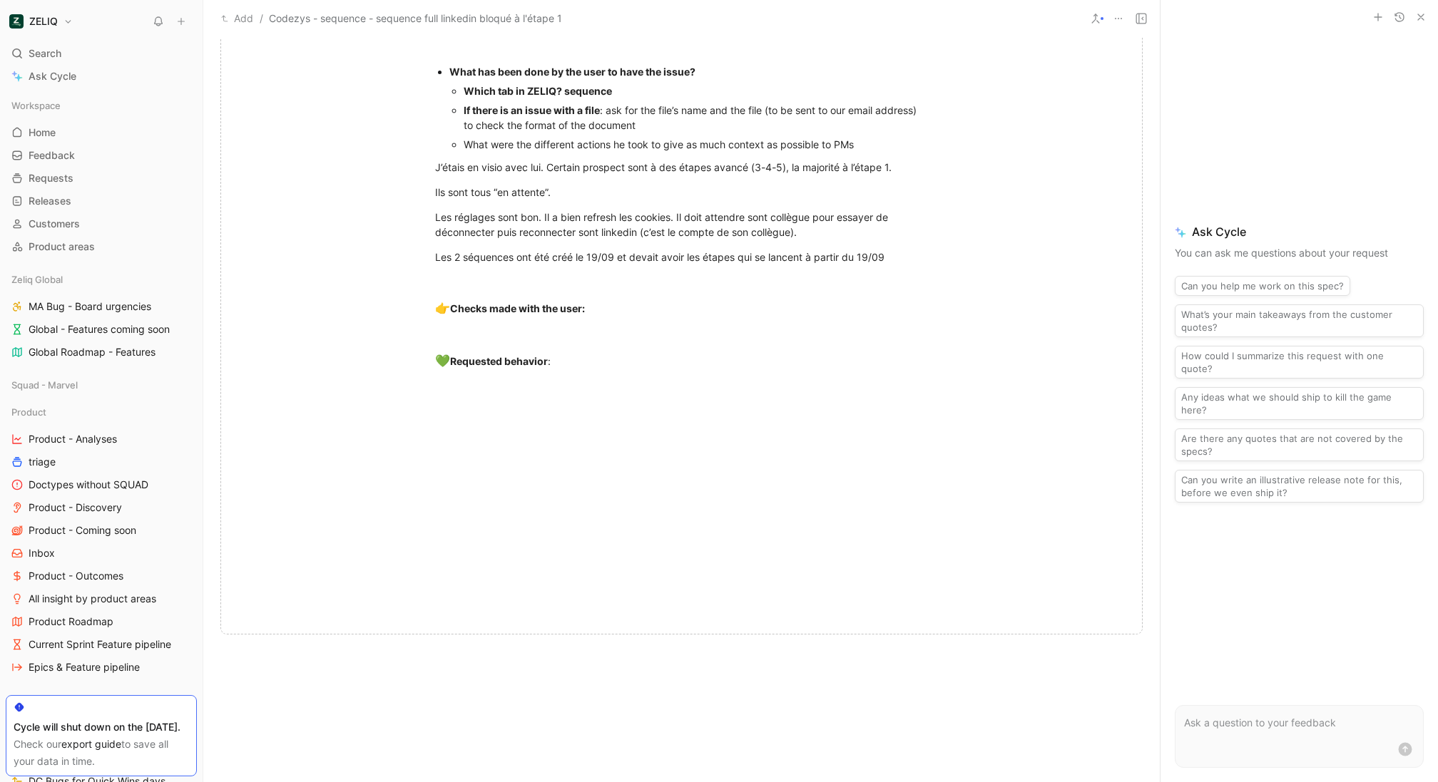
scroll to position [1215, 0]
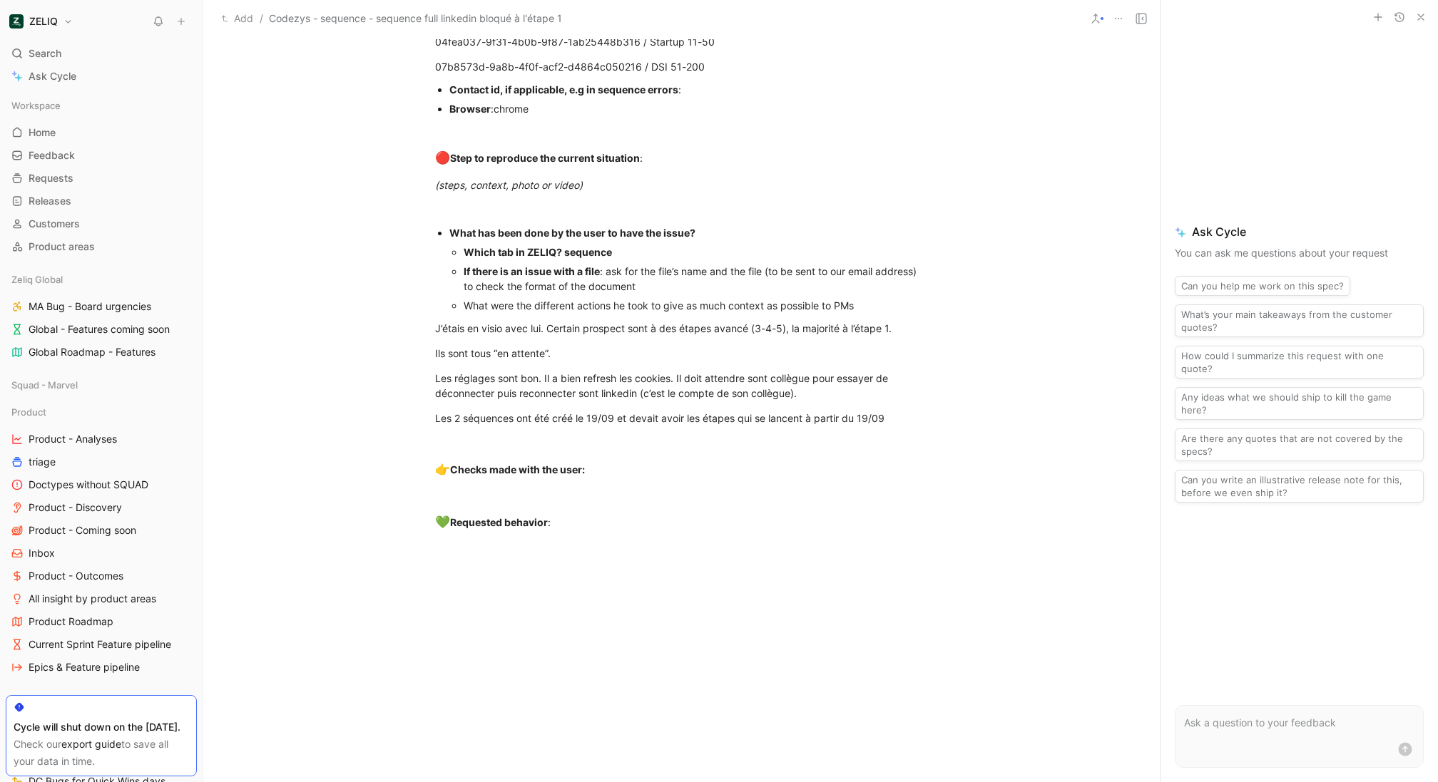
scroll to position [0, 0]
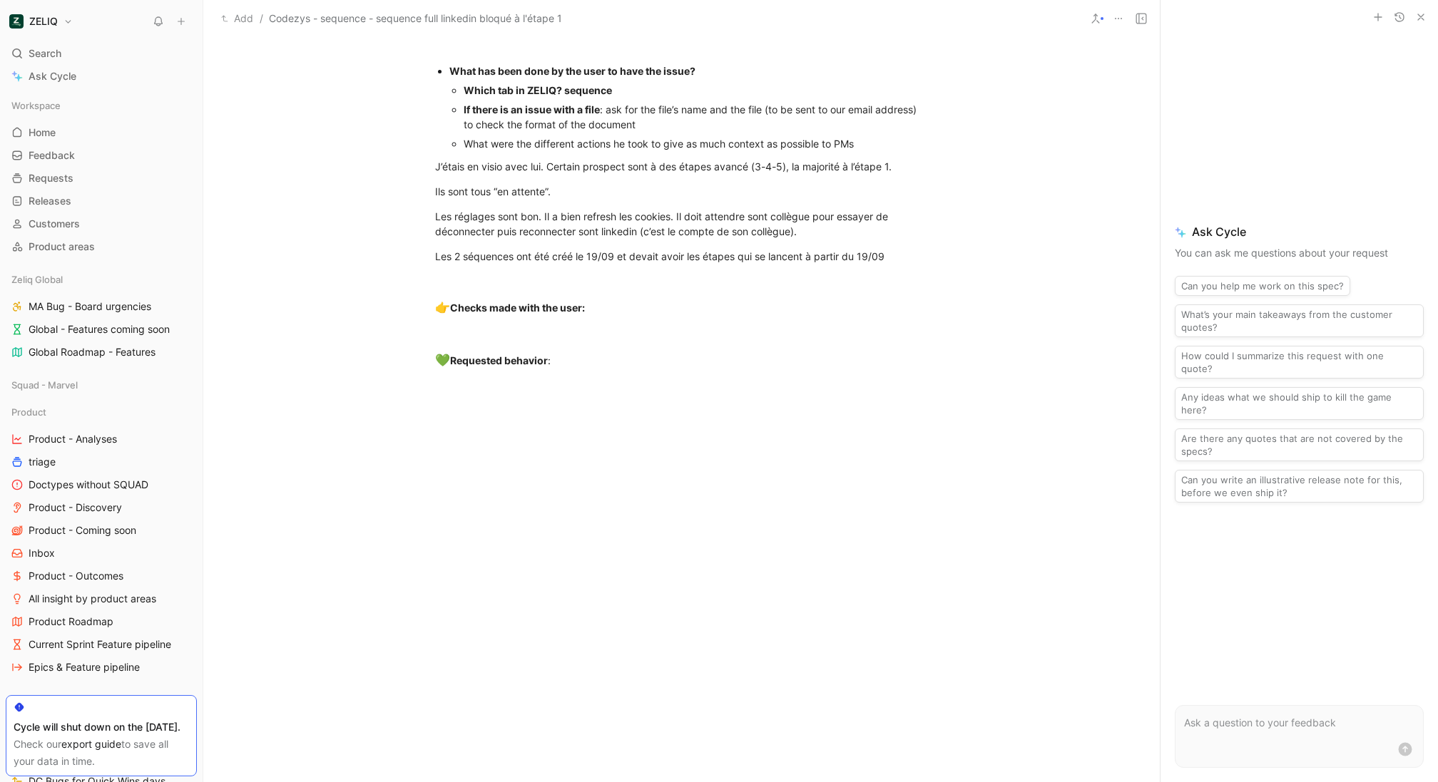
click at [699, 434] on div at bounding box center [681, 528] width 956 height 235
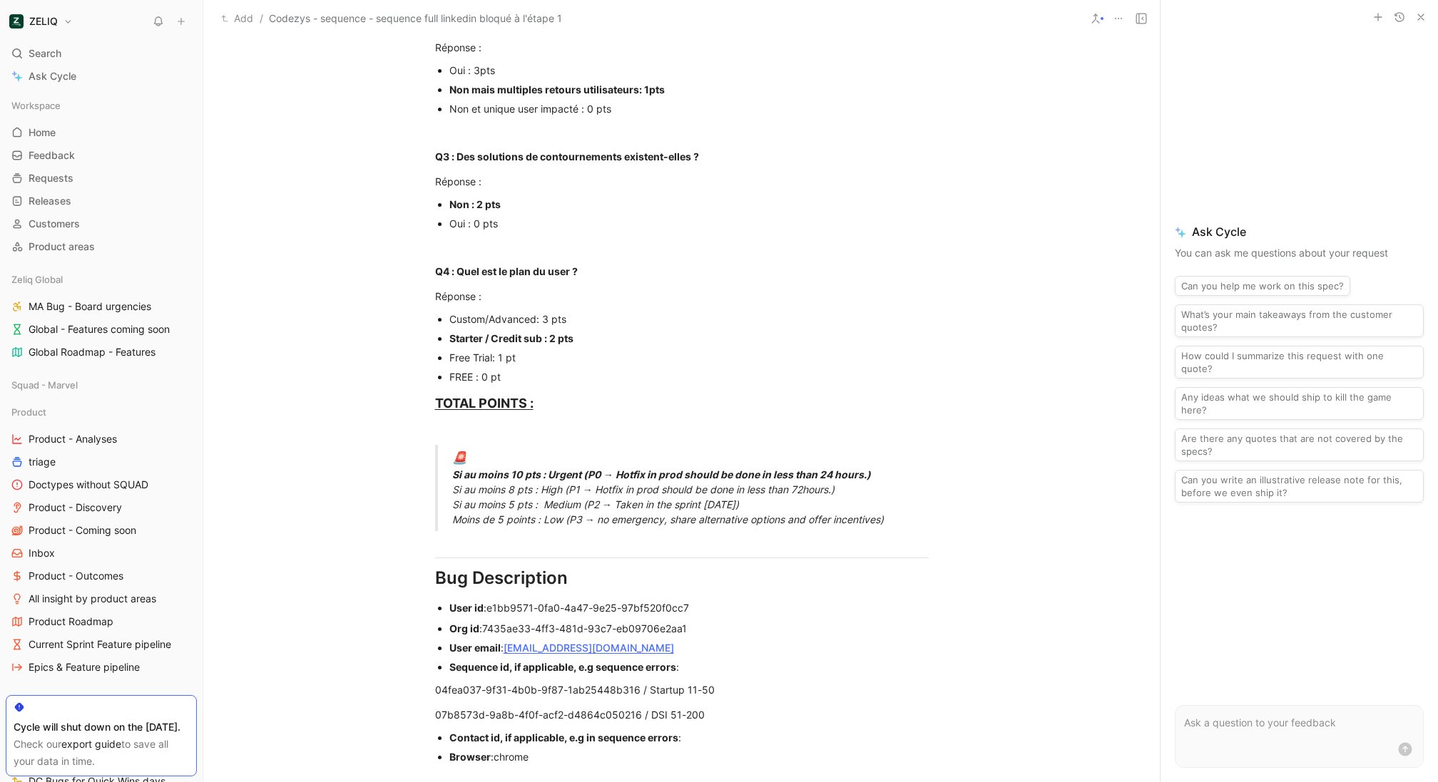
scroll to position [357, 0]
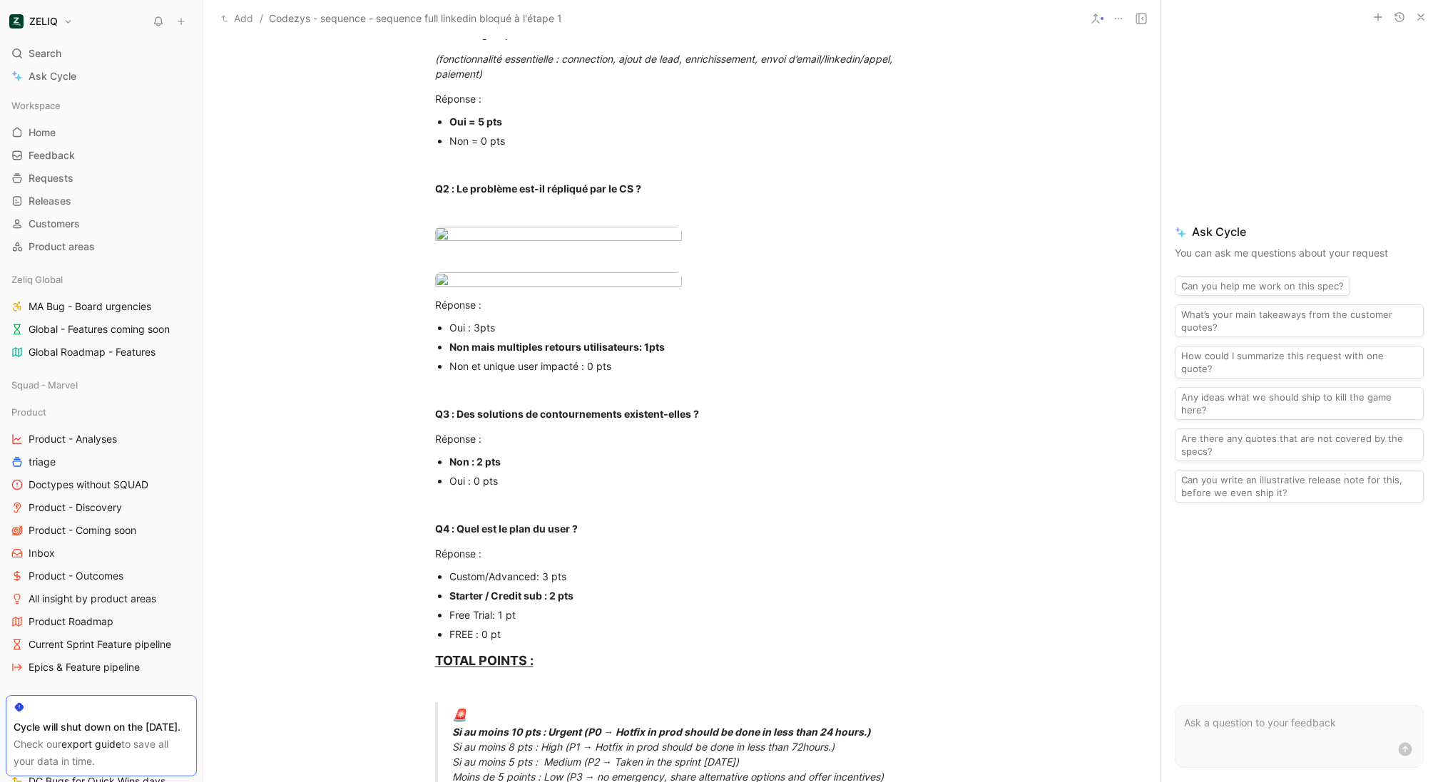
click at [545, 364] on body "ZELIQ Search ⌘ K Ask Cycle Workspace Home G then H Feedback G then F Requests G…" at bounding box center [719, 391] width 1438 height 782
click at [584, 456] on img at bounding box center [717, 390] width 1429 height 777
click at [709, 292] on div at bounding box center [681, 281] width 493 height 19
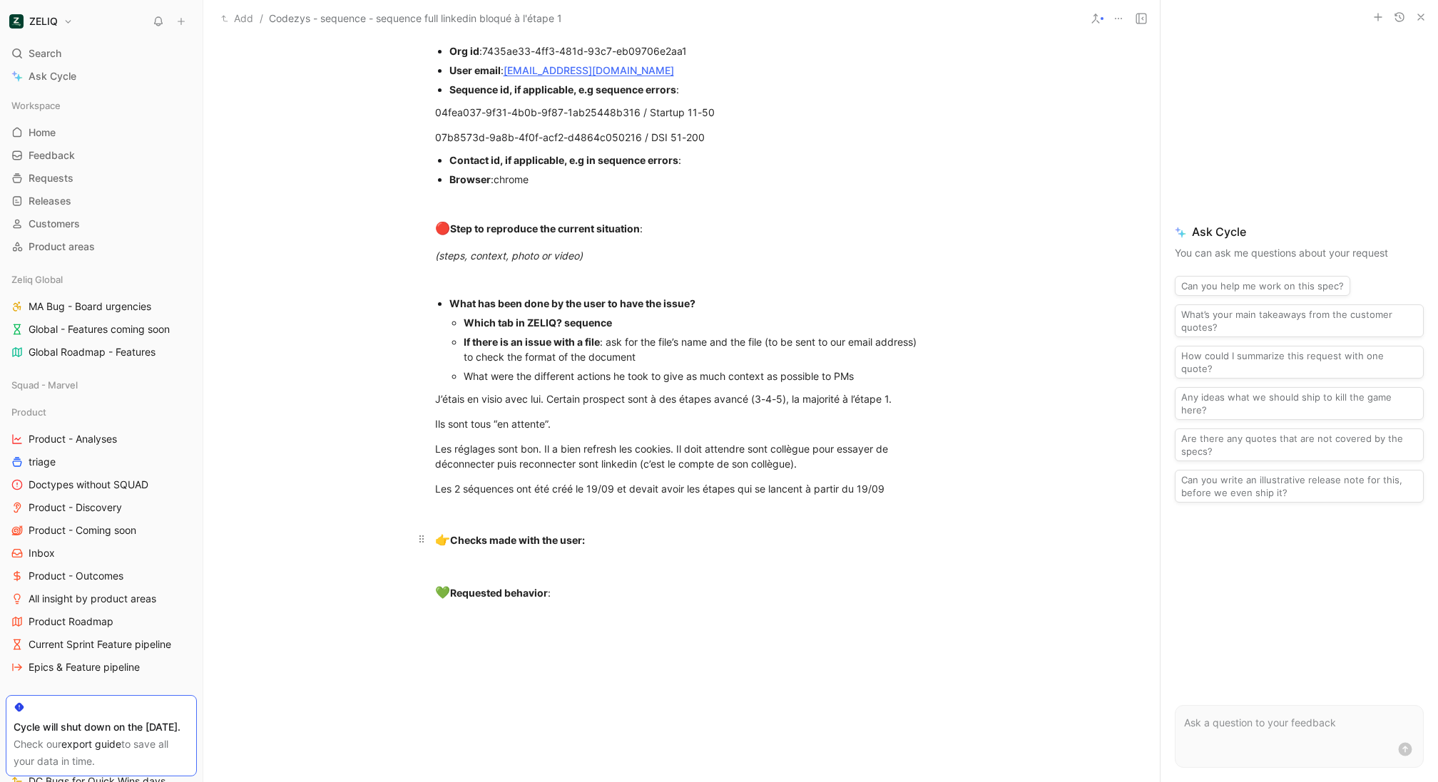
scroll to position [1082, 0]
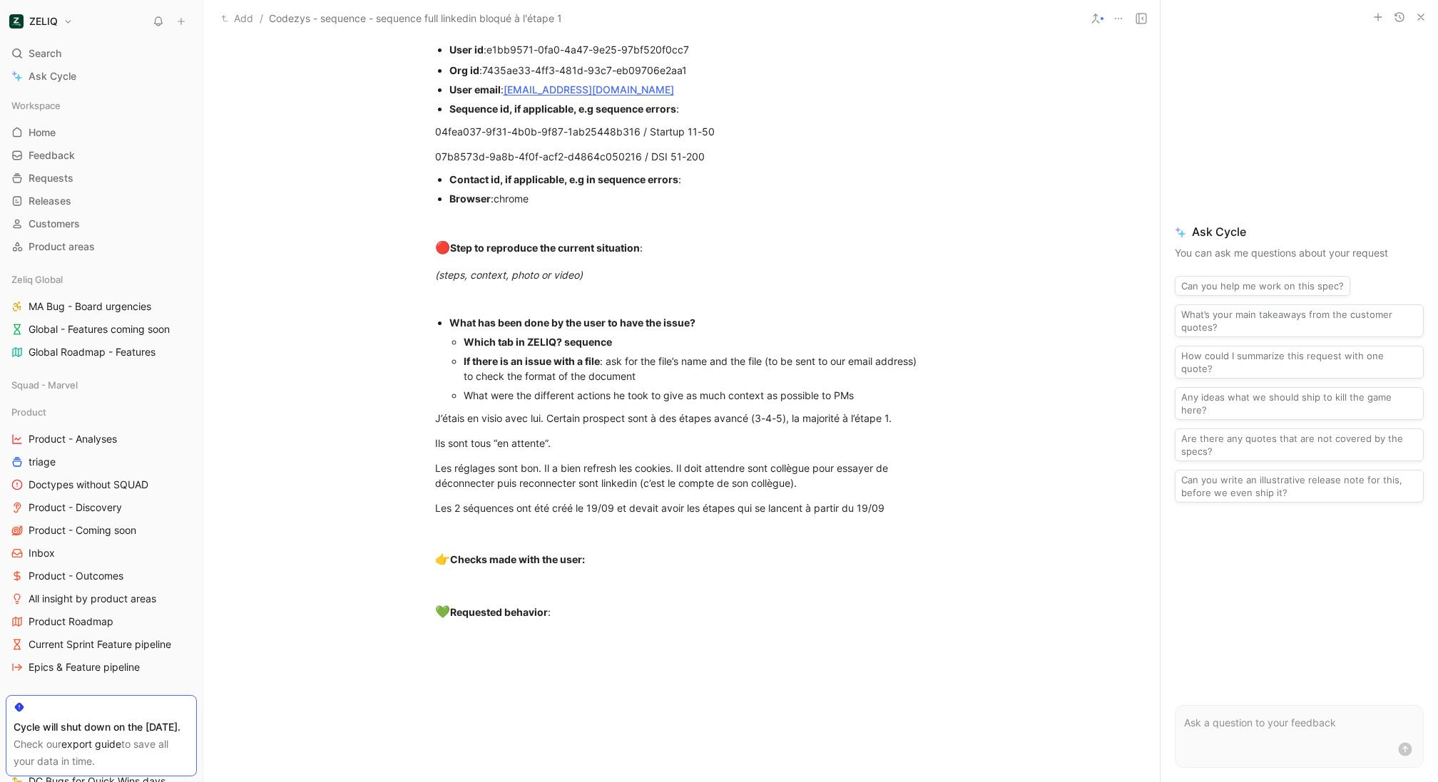
click at [695, 279] on div "(steps, context, photo or video)" at bounding box center [681, 274] width 493 height 15
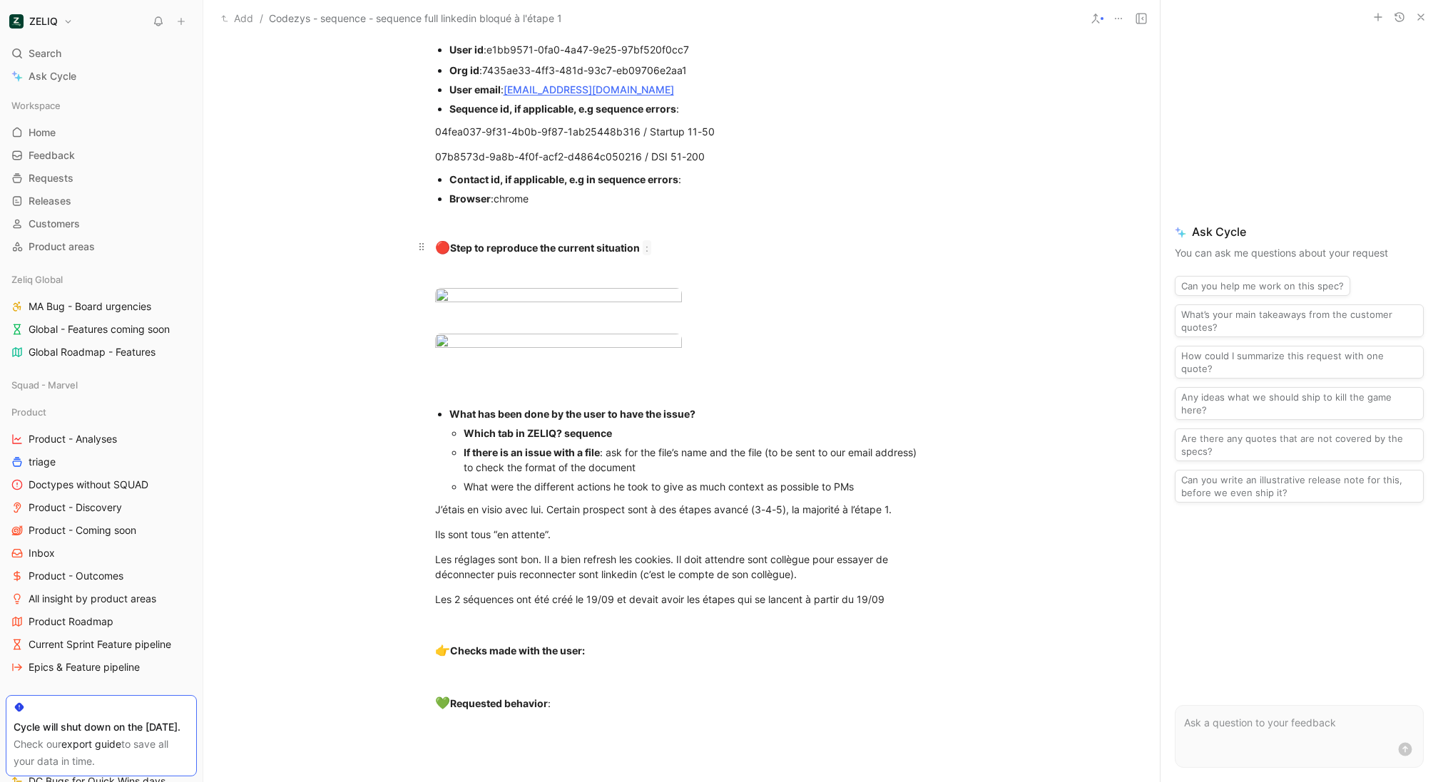
click at [681, 250] on div "🔴 Step to reproduce the current situation :" at bounding box center [681, 248] width 493 height 19
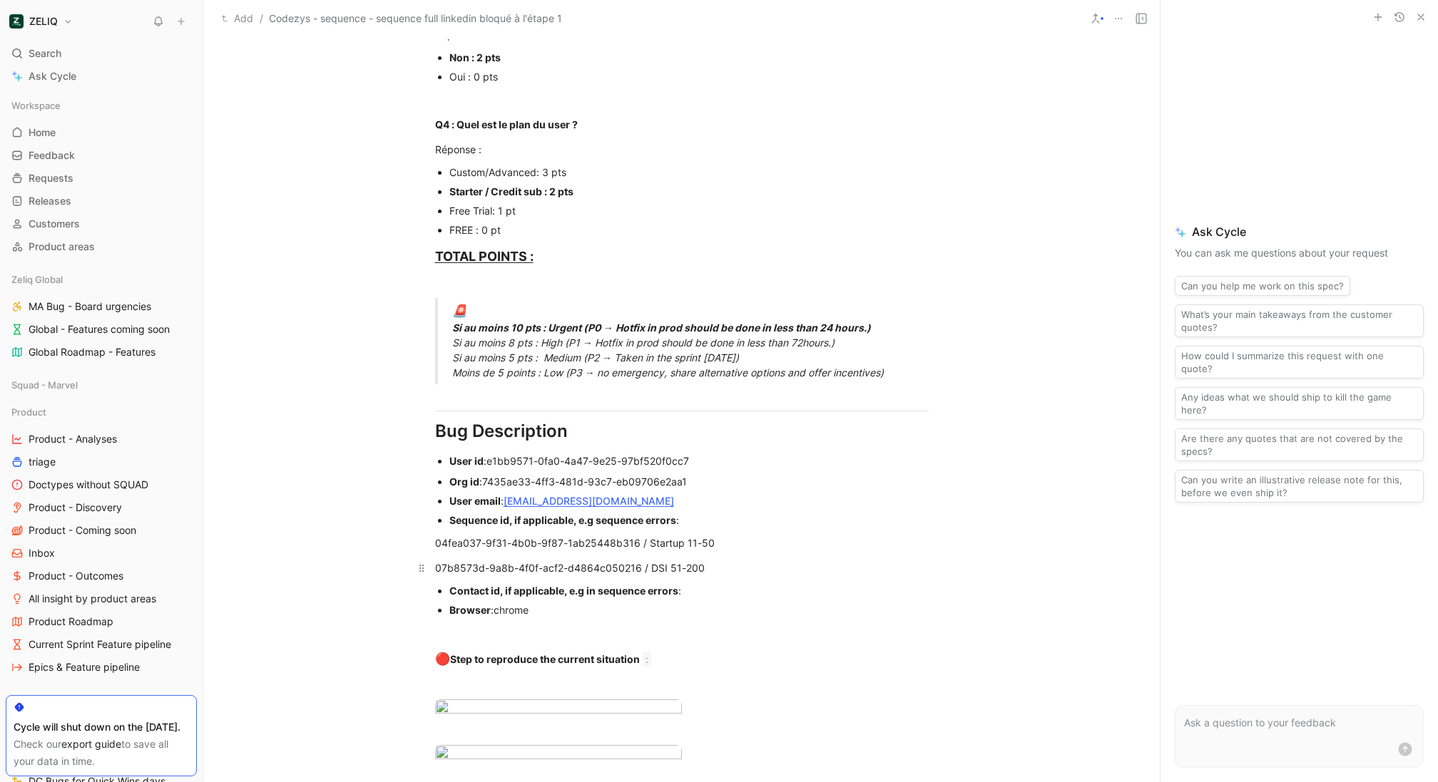
scroll to position [0, 0]
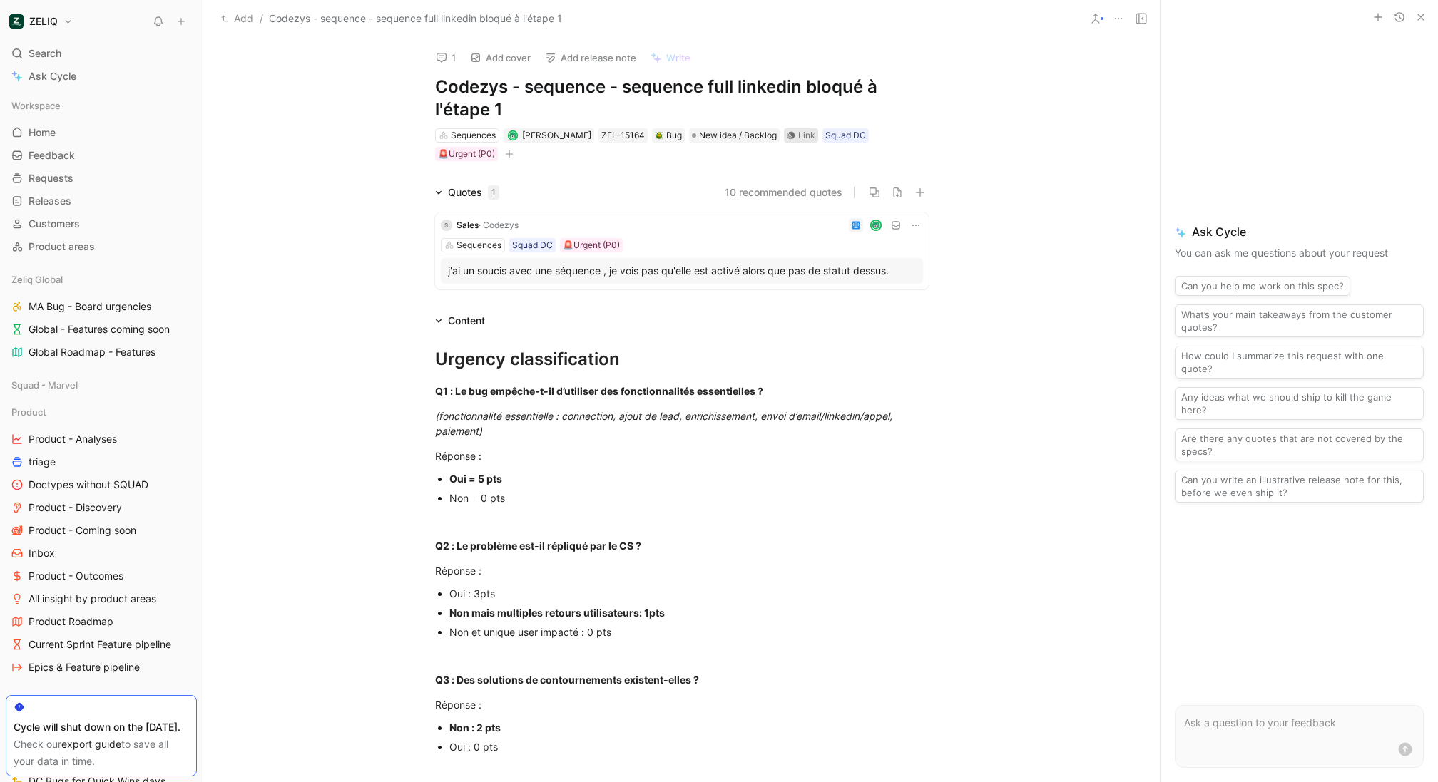
click at [798, 136] on div "Link" at bounding box center [806, 135] width 17 height 14
click at [768, 135] on span "New idea / Backlog" at bounding box center [738, 135] width 78 height 14
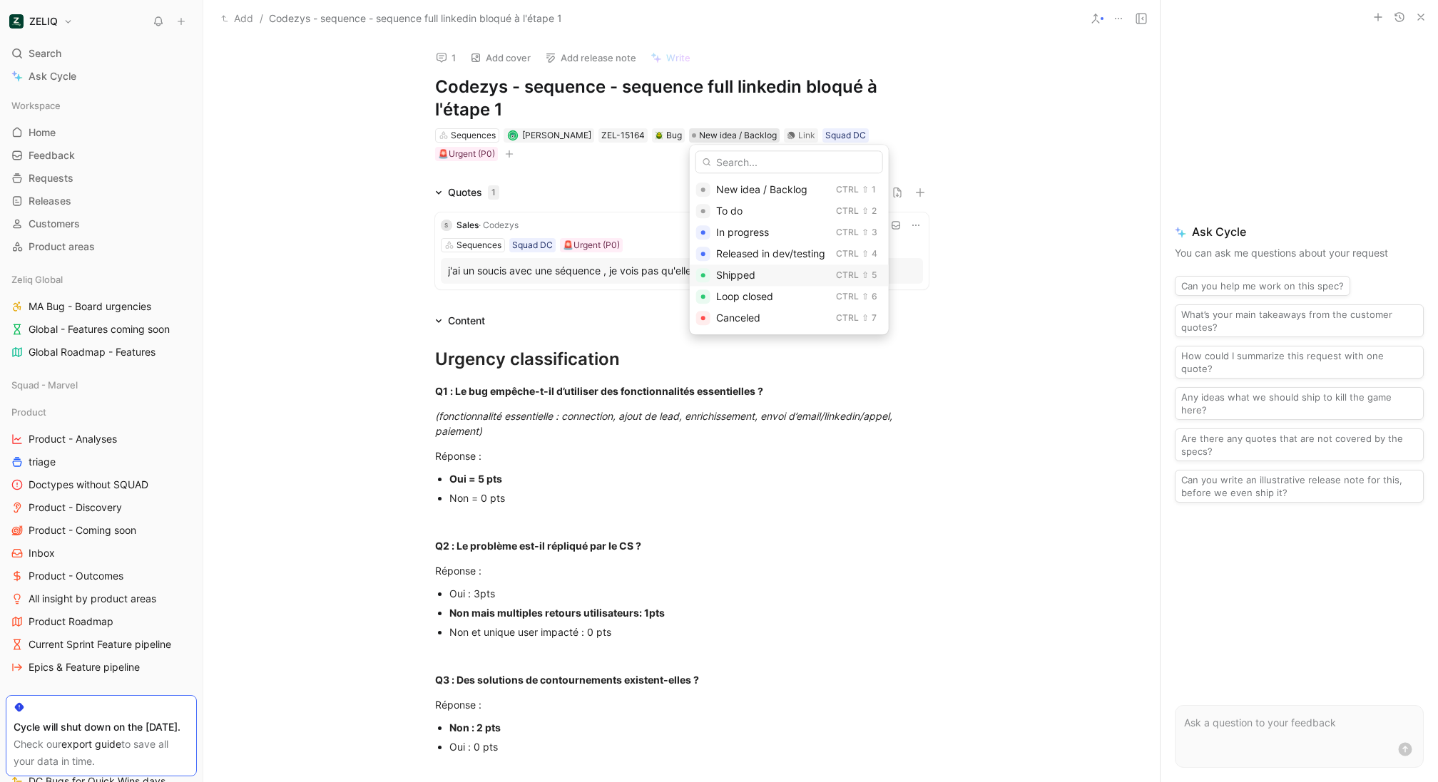
click at [770, 277] on div "Shipped" at bounding box center [773, 275] width 114 height 17
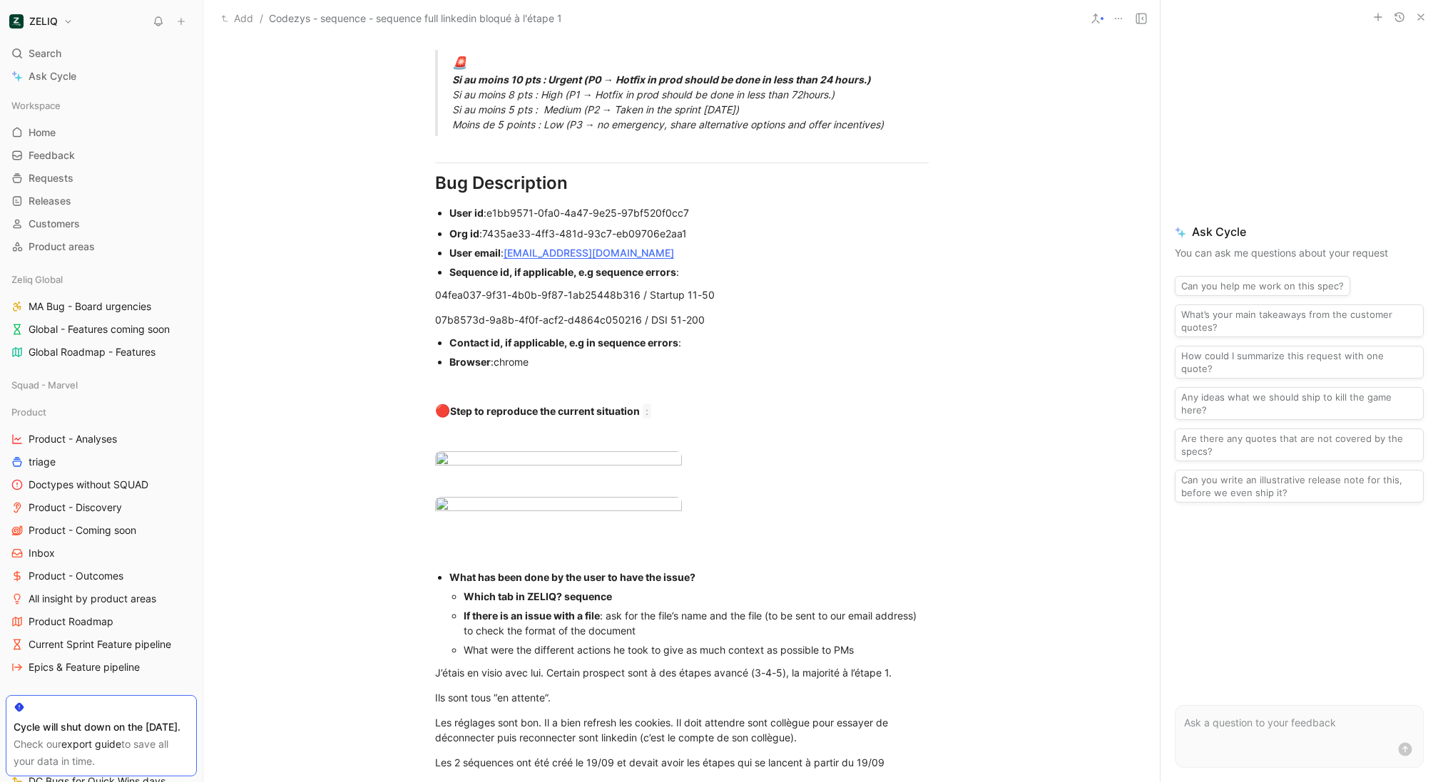
scroll to position [708, 0]
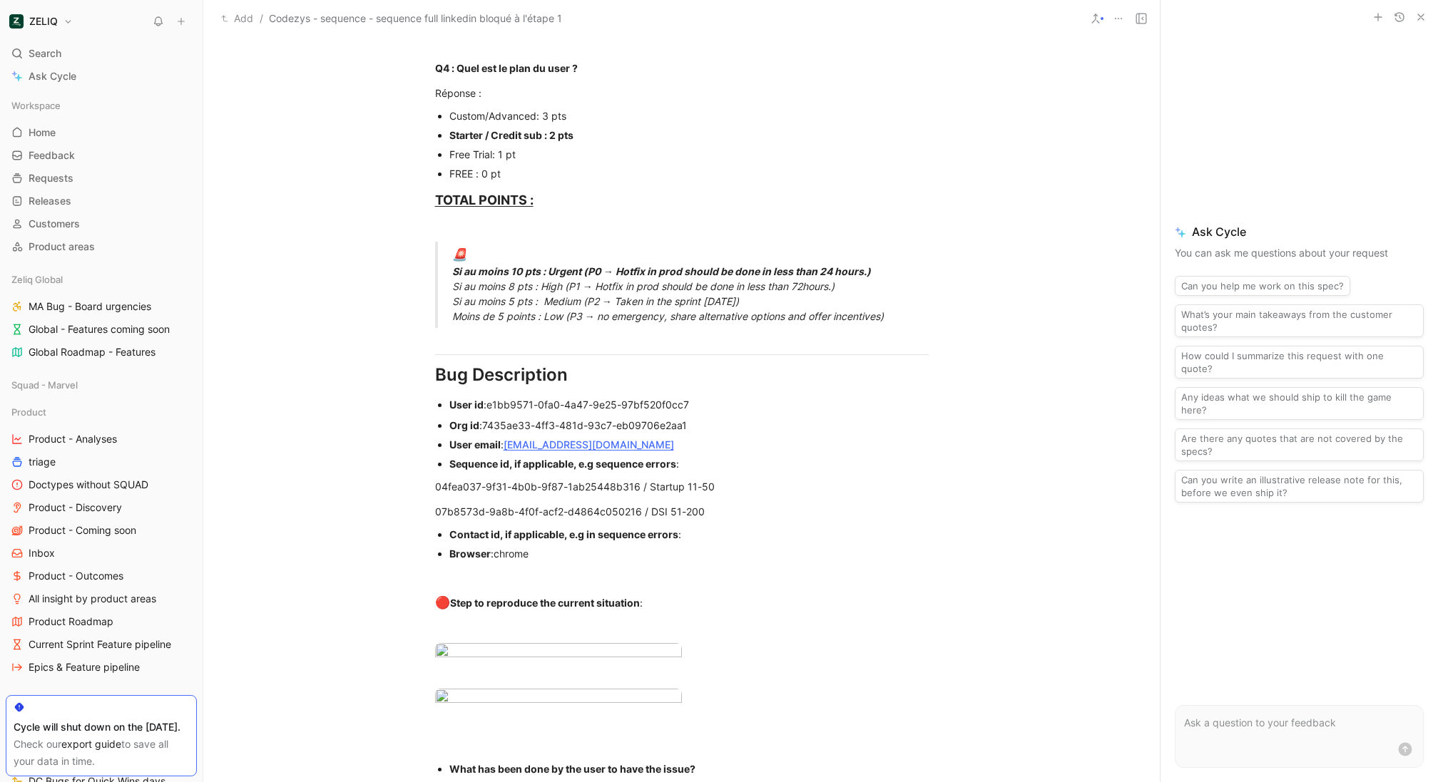
click at [623, 442] on div "User email : sales@codezys.com" at bounding box center [688, 444] width 479 height 15
drag, startPoint x: 413, startPoint y: 403, endPoint x: 362, endPoint y: 399, distance: 50.8
click at [686, 514] on span "07b8573d-9a8b-4f0f-acf2-d4864c050216 / DSI 51-200" at bounding box center [570, 512] width 270 height 12
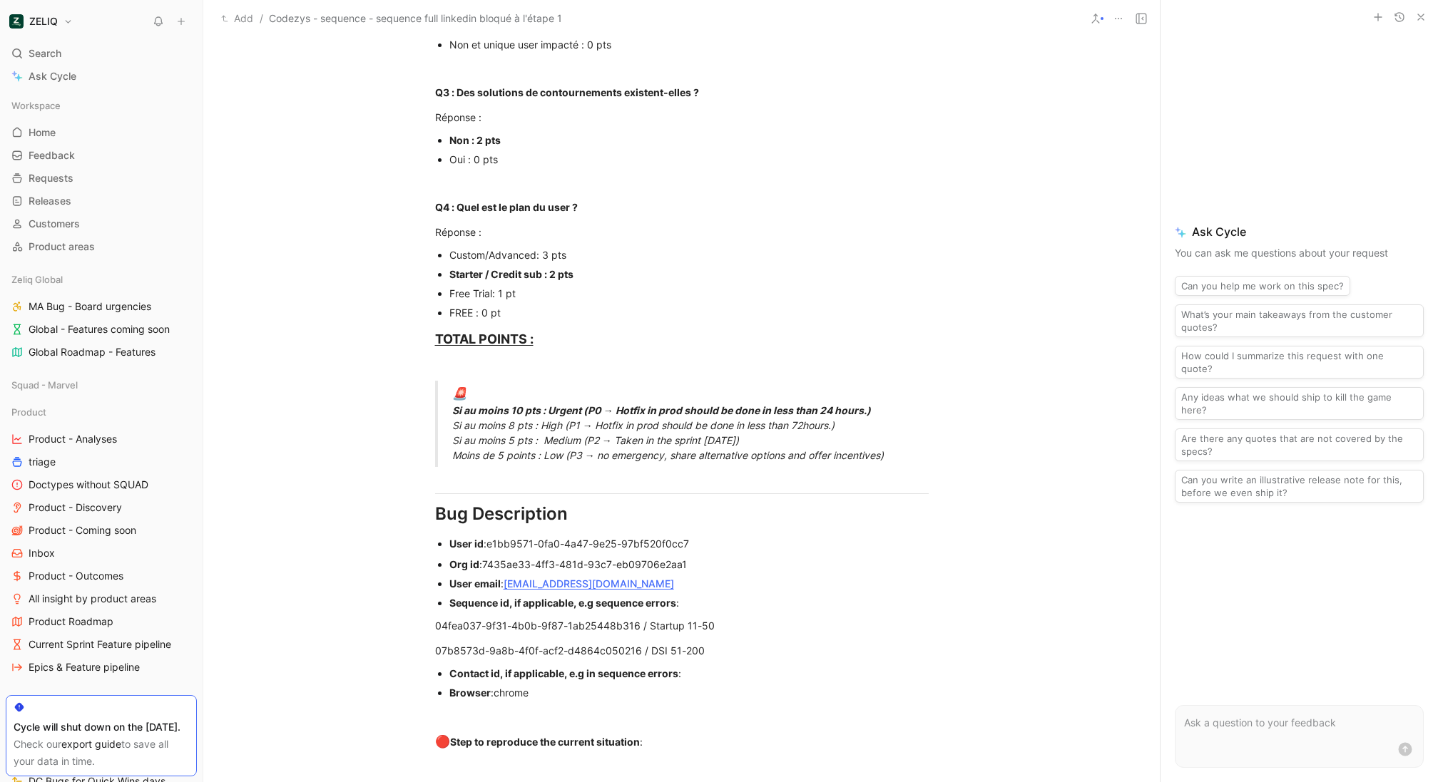
scroll to position [0, 0]
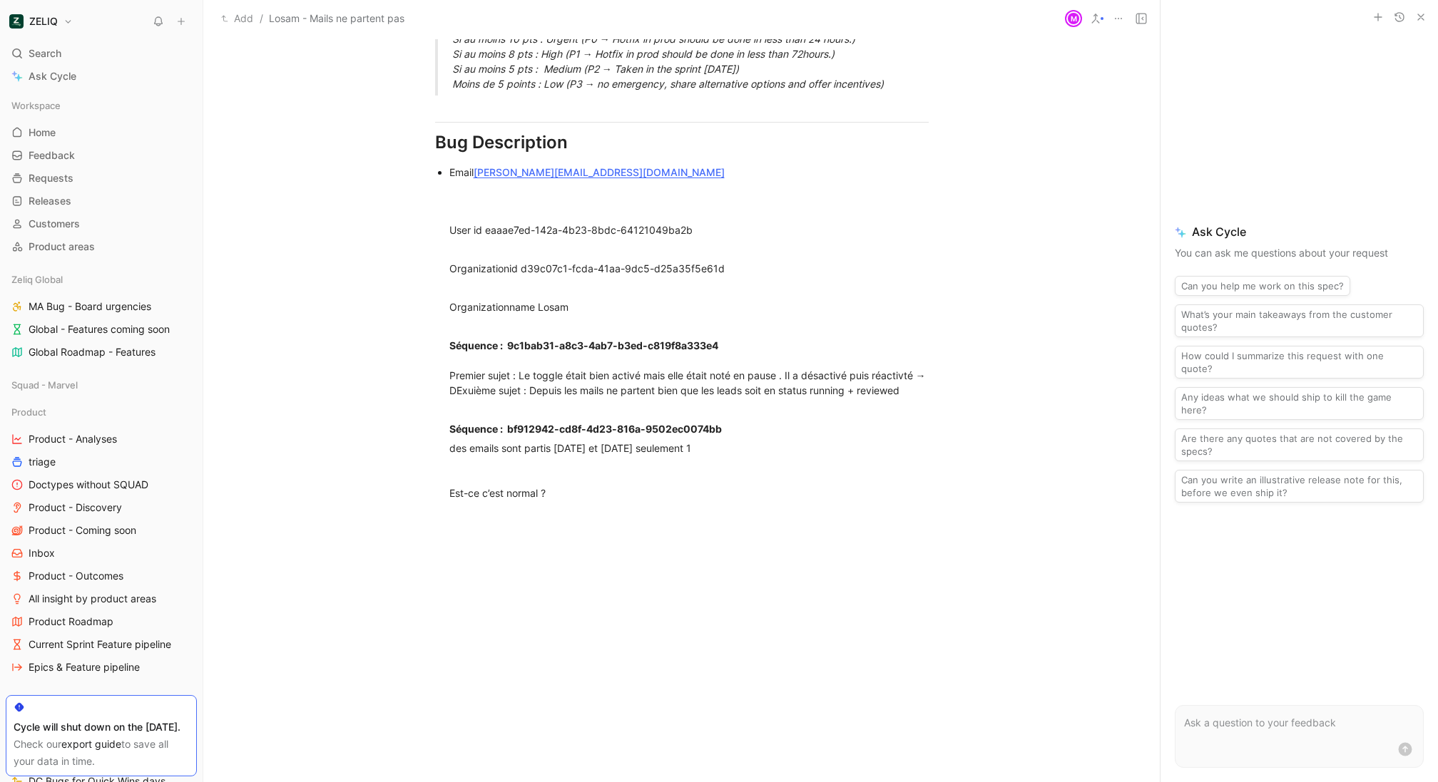
scroll to position [941, 0]
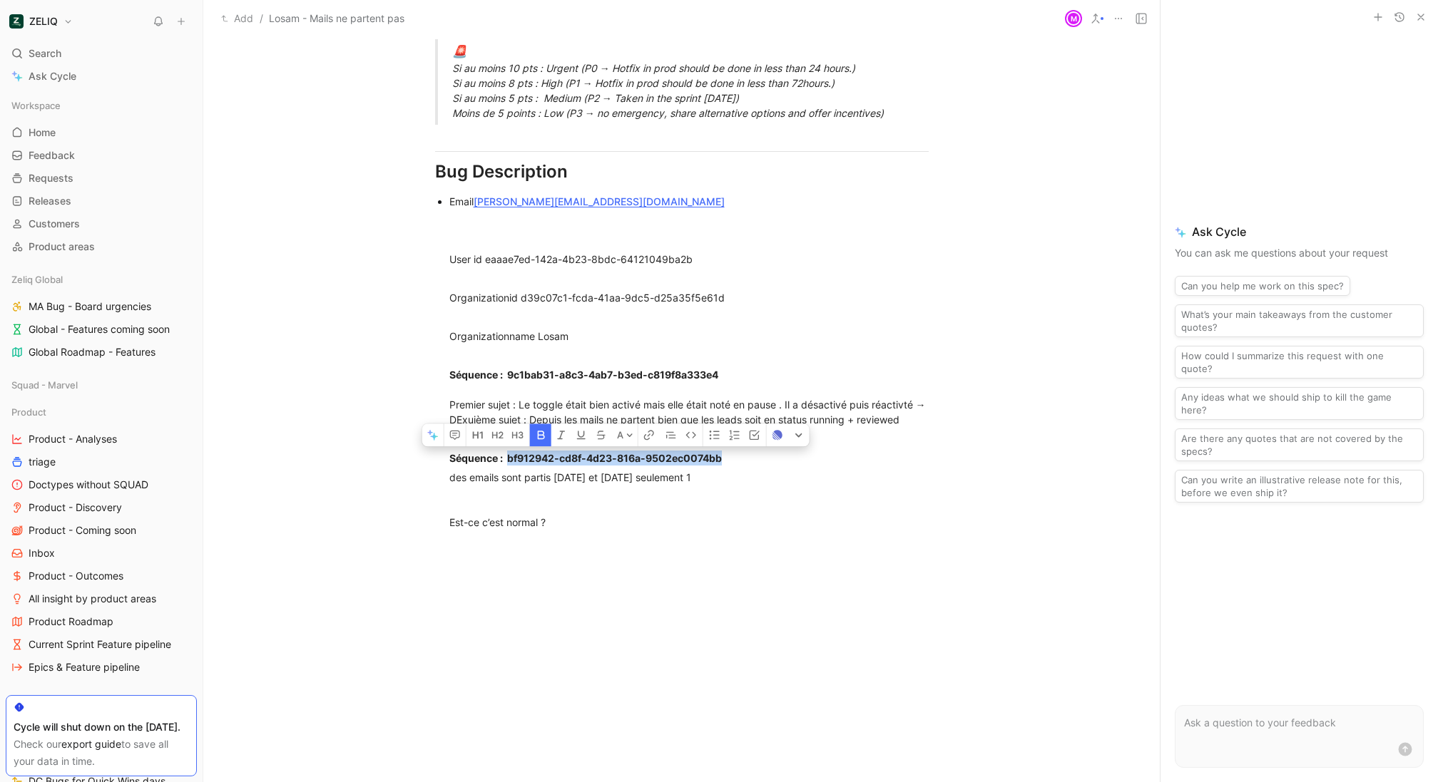
drag, startPoint x: 726, startPoint y: 474, endPoint x: 510, endPoint y: 472, distance: 216.1
click at [831, 466] on div "Séquence : bf912942-cd8f-4d23-816a-9502ec0074bb" at bounding box center [688, 458] width 479 height 15
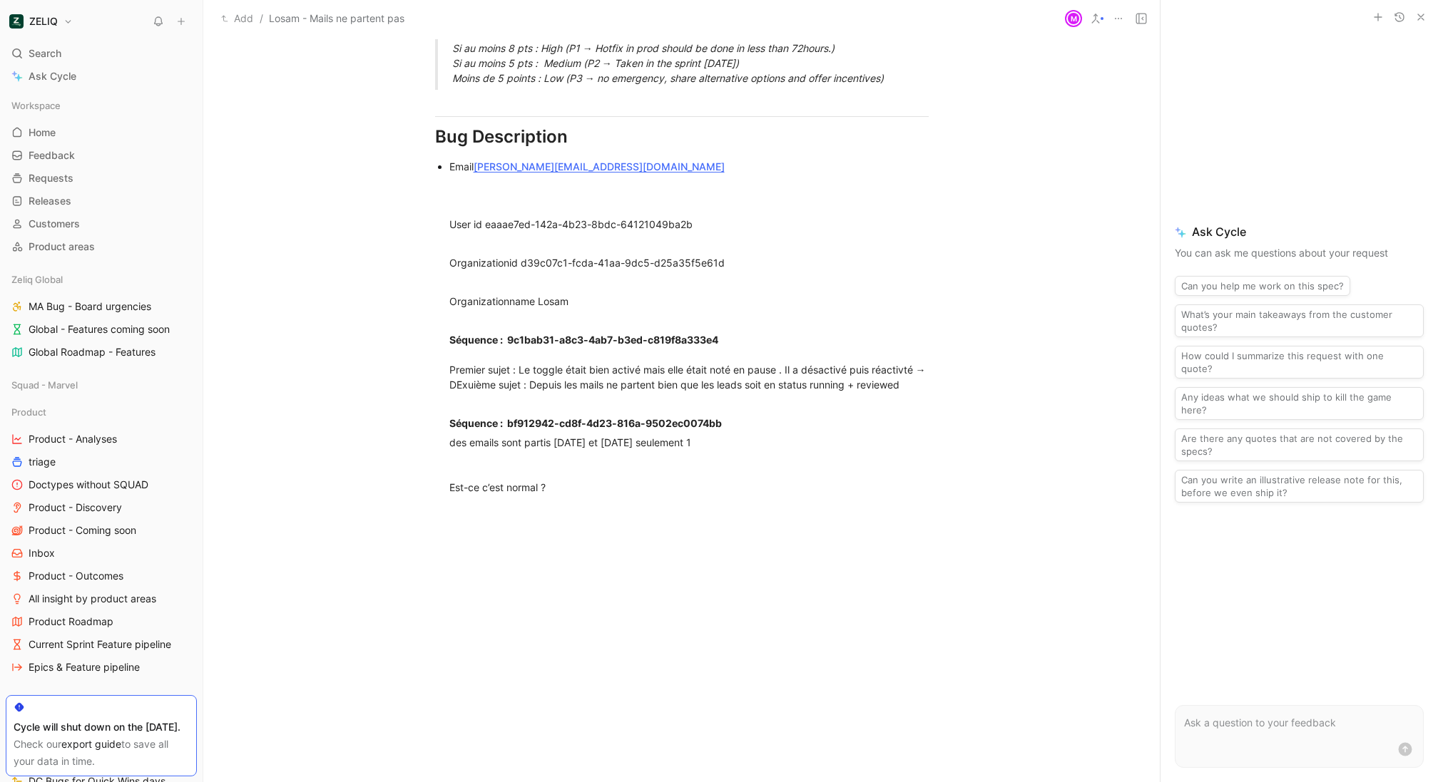
scroll to position [982, 0]
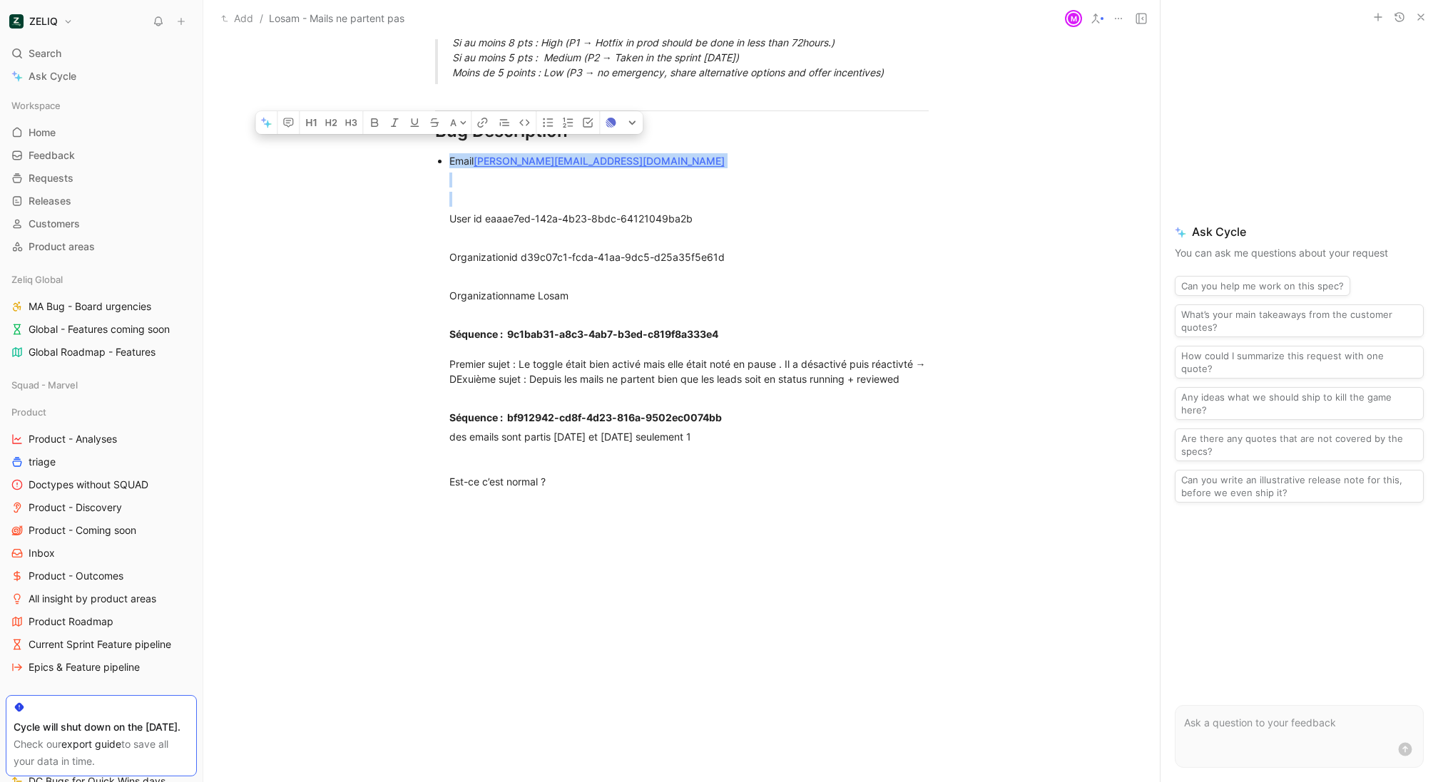
drag, startPoint x: 454, startPoint y: 163, endPoint x: 679, endPoint y: 195, distance: 226.8
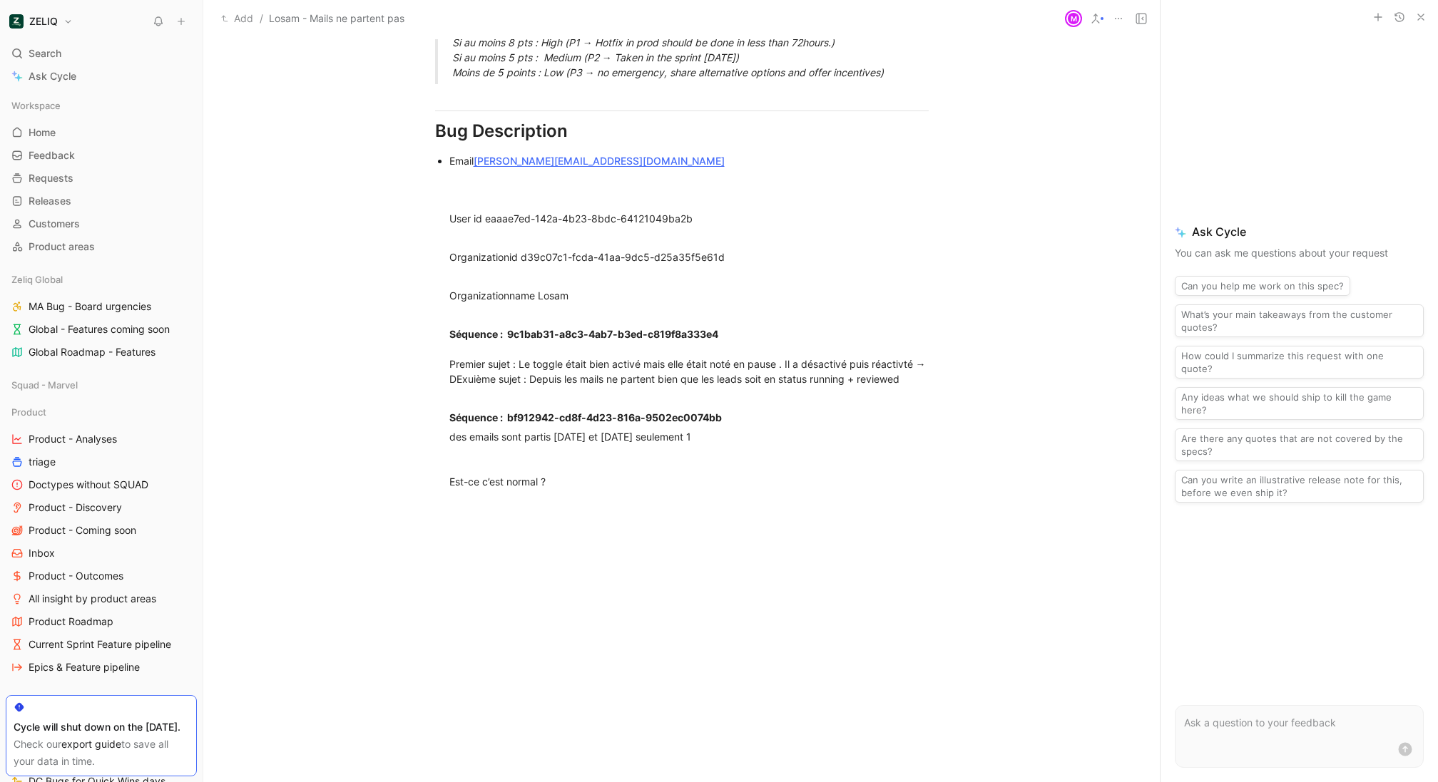
click at [616, 153] on div "Email paul.gloaguen@losam.fr" at bounding box center [688, 160] width 479 height 15
drag, startPoint x: 373, startPoint y: 168, endPoint x: 361, endPoint y: 168, distance: 12.1
click at [688, 186] on div at bounding box center [688, 180] width 479 height 15
click at [726, 217] on div "User id eaaae7ed-142a-4b23-8bdc-64121049ba2b" at bounding box center [688, 218] width 479 height 15
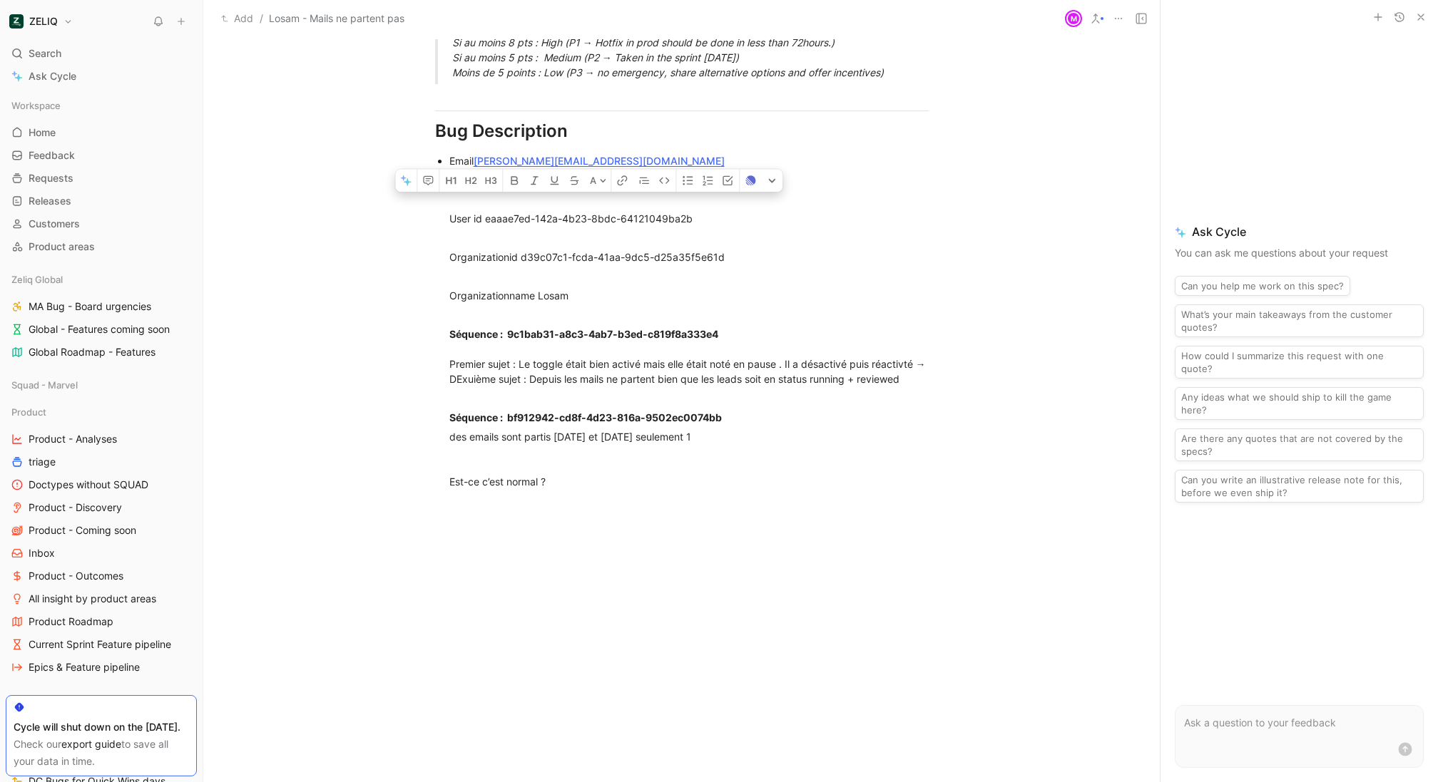
drag, startPoint x: 690, startPoint y: 219, endPoint x: 483, endPoint y: 217, distance: 206.8
click at [597, 489] on div "des emails sont partis hier et aujourd’hui seulement 1 Est-ce c’est normal ?" at bounding box center [688, 459] width 479 height 60
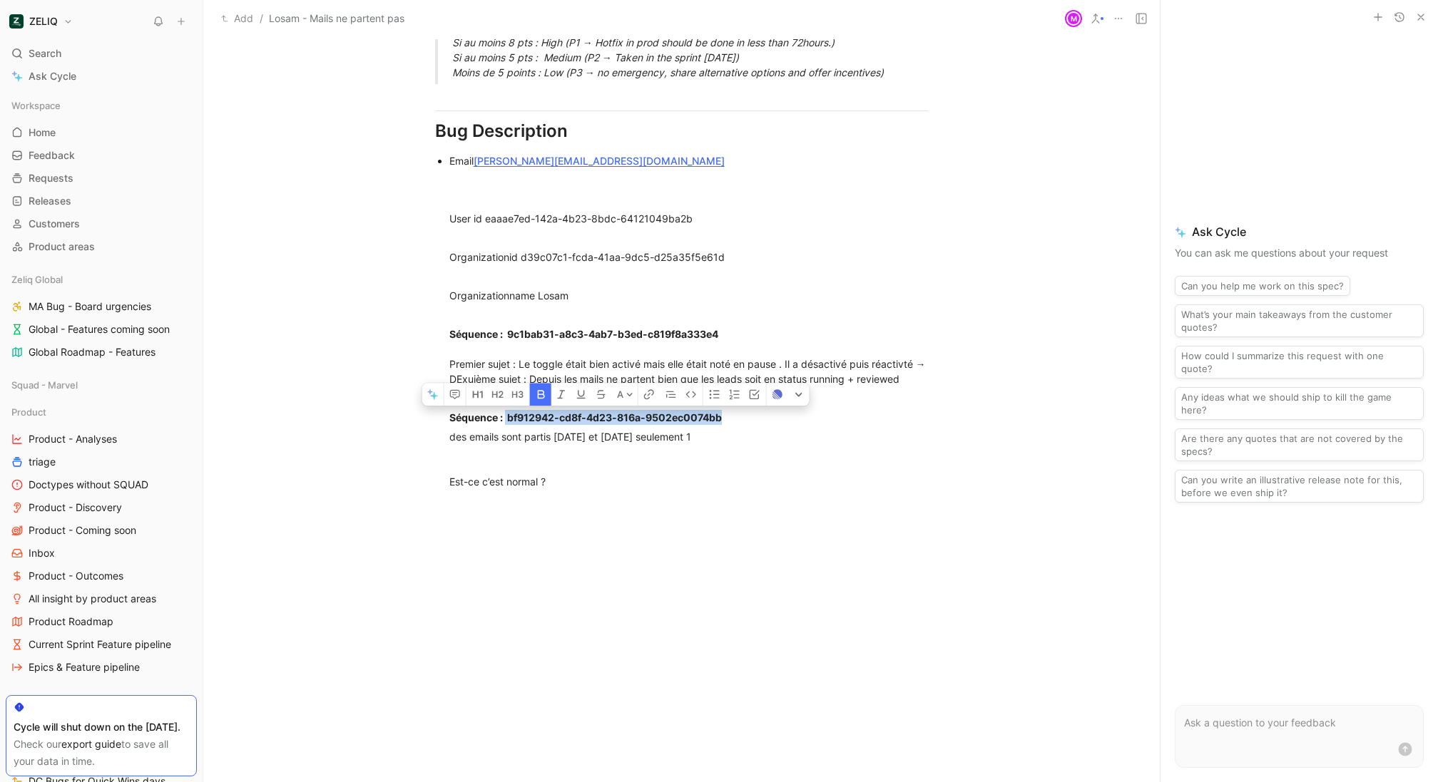
drag, startPoint x: 737, startPoint y: 429, endPoint x: 505, endPoint y: 437, distance: 232.6
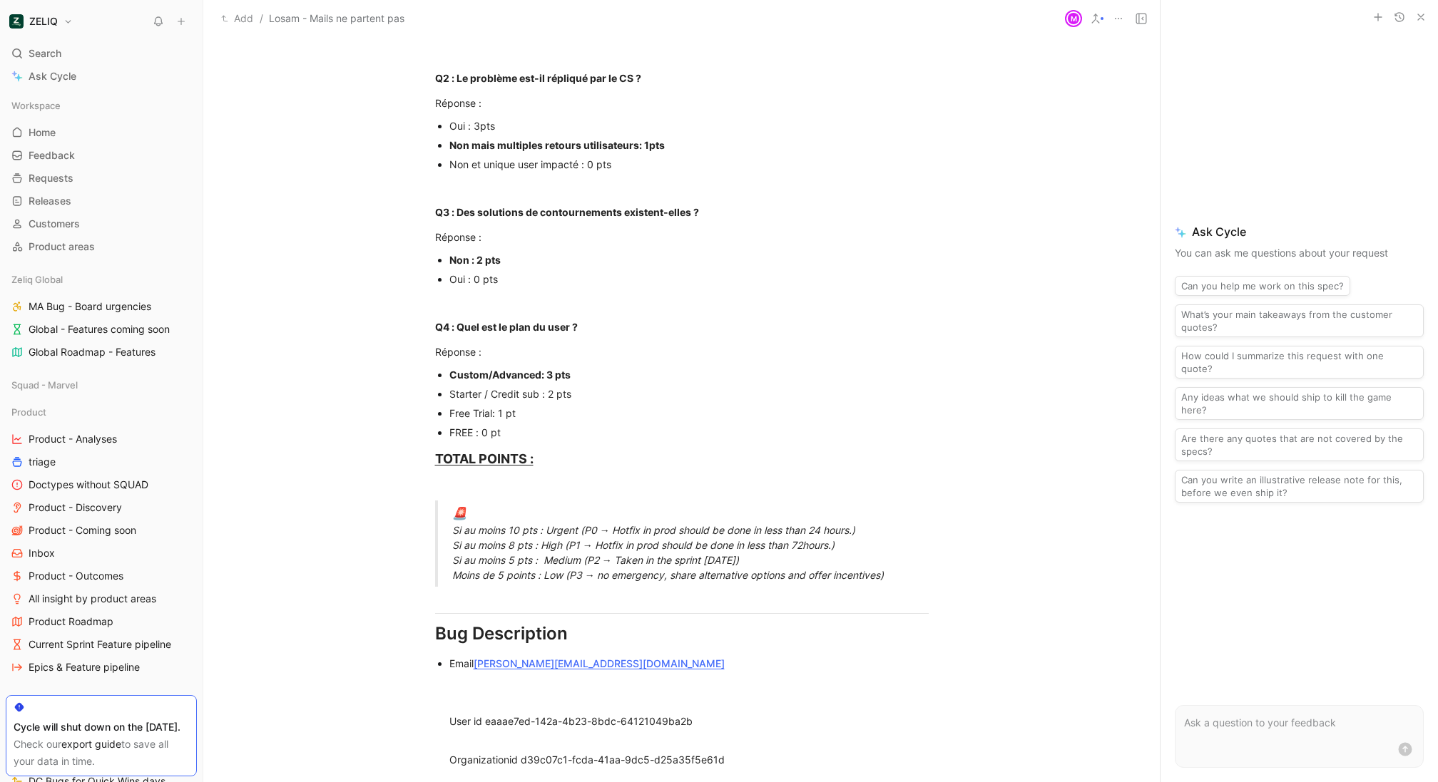
scroll to position [290, 0]
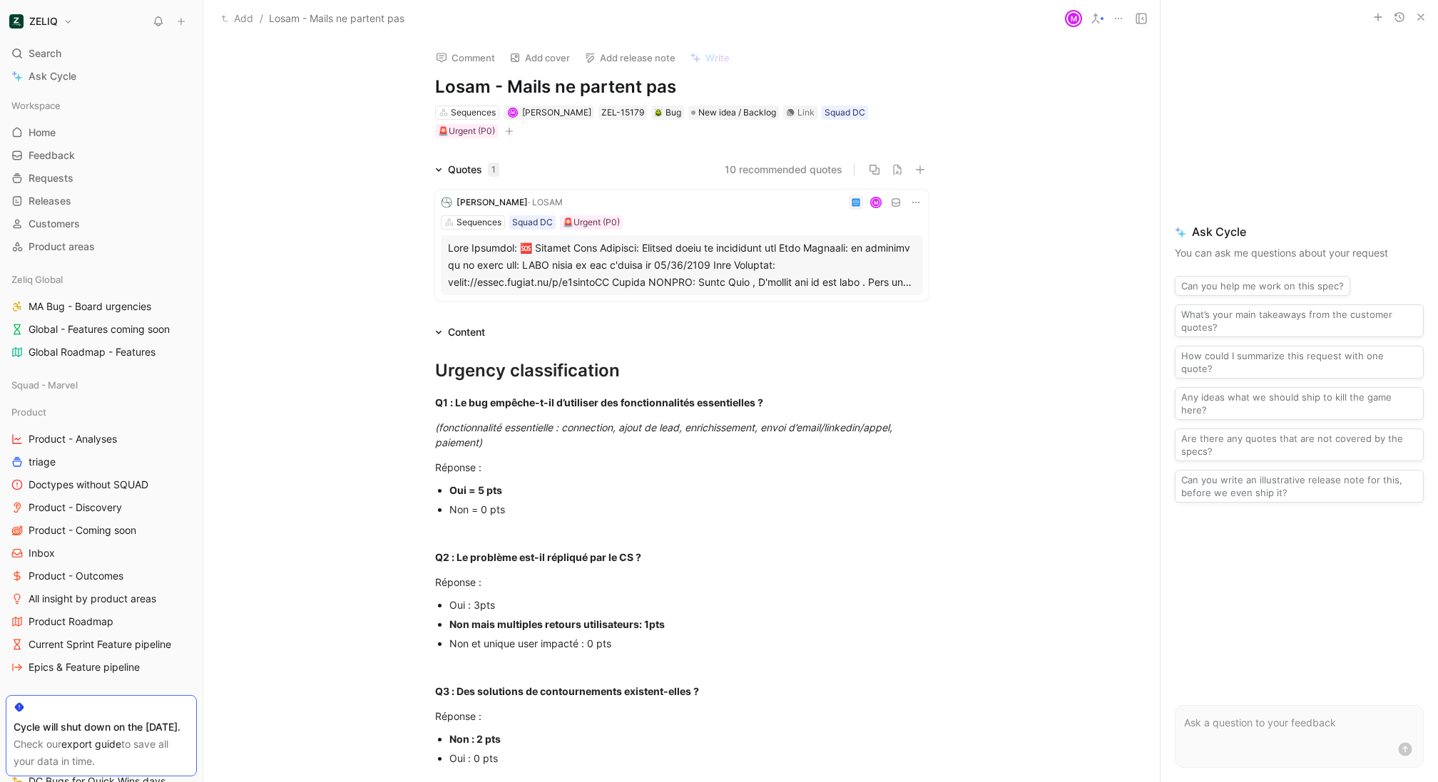
click at [704, 97] on h1 "Losam - Mails ne partent pas" at bounding box center [681, 87] width 493 height 23
click at [704, 114] on span "New idea / Backlog" at bounding box center [737, 113] width 78 height 14
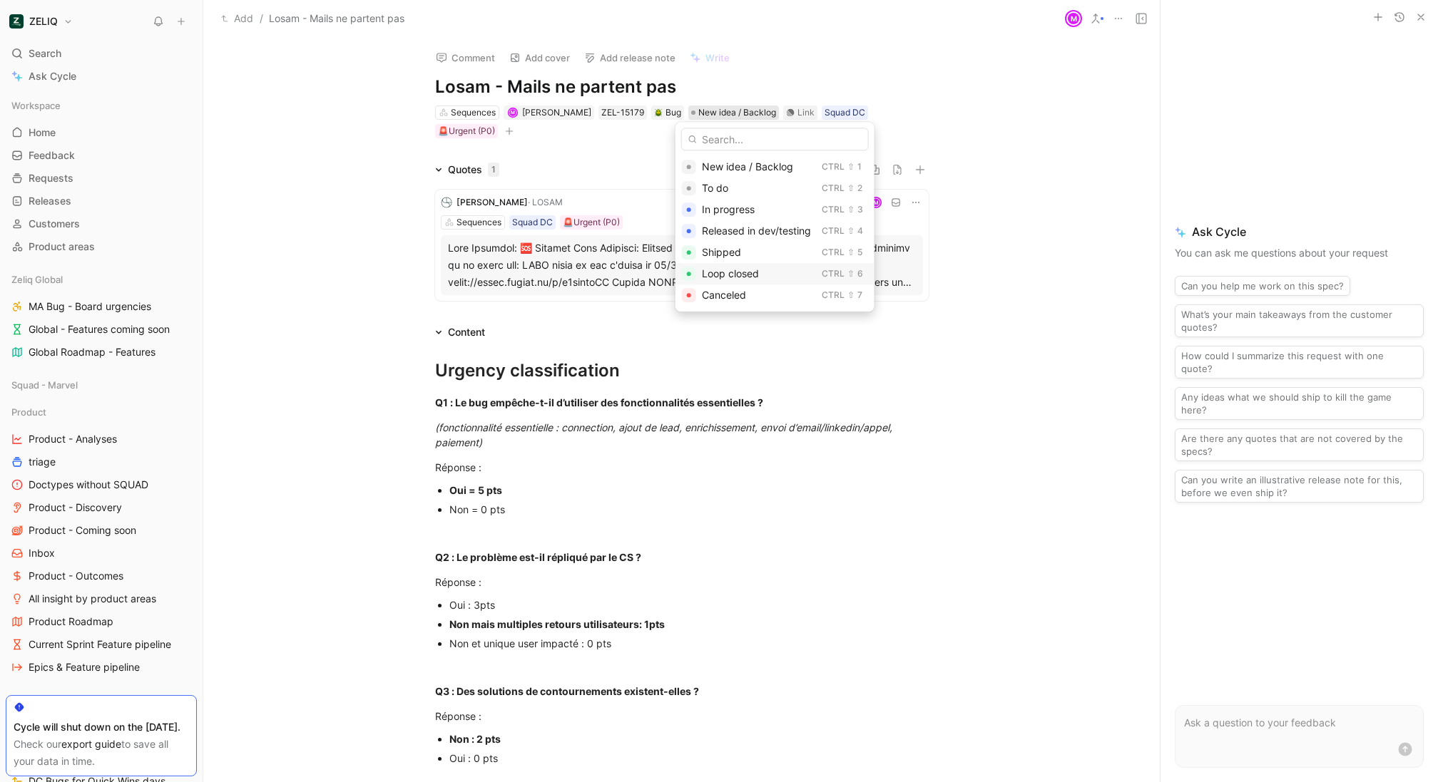
click at [732, 272] on span "Loop closed" at bounding box center [730, 273] width 57 height 12
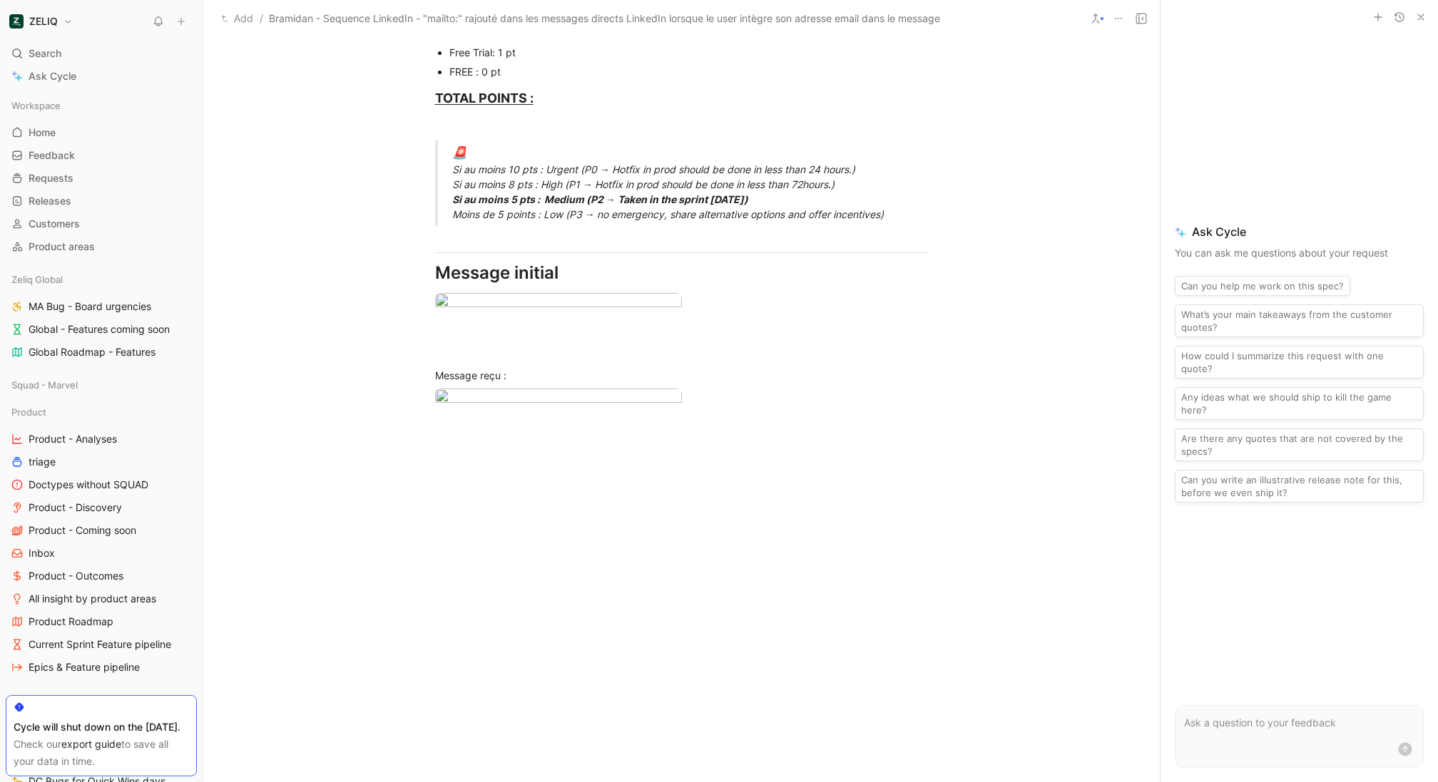
scroll to position [843, 0]
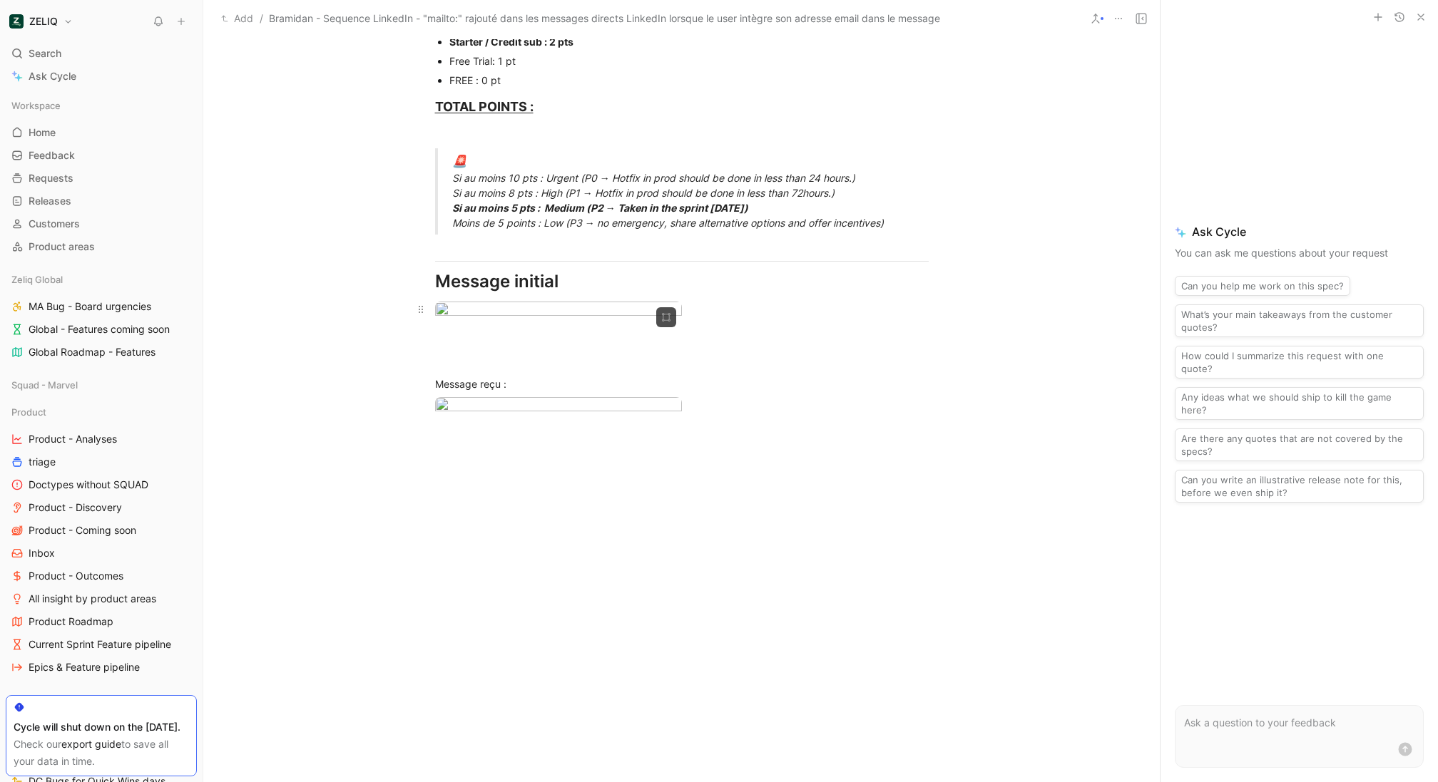
click at [594, 354] on body "ZELIQ Search ⌘ K Ask Cycle Workspace Home G then H Feedback G then F Requests G…" at bounding box center [719, 391] width 1438 height 782
click at [690, 782] on div at bounding box center [719, 782] width 1438 height 0
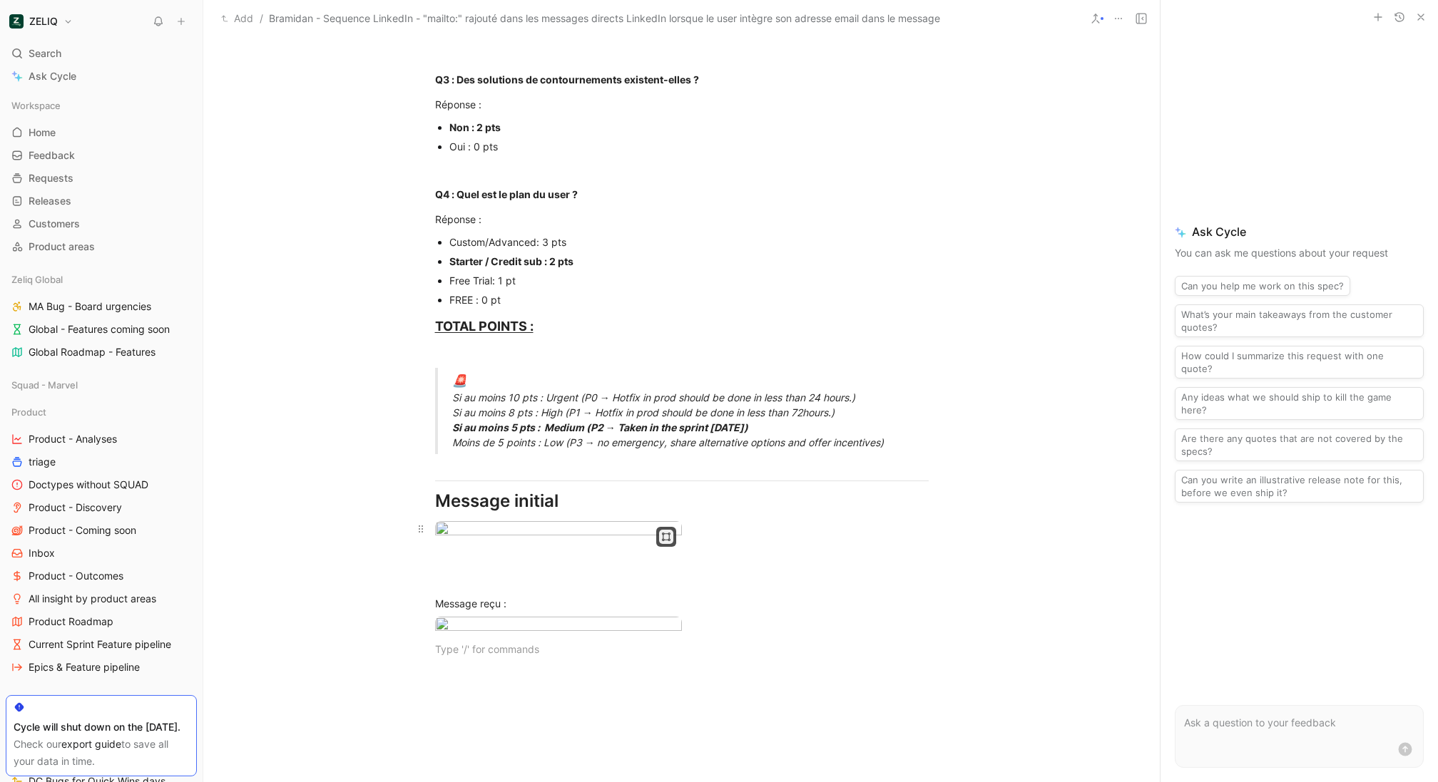
scroll to position [622, 0]
click at [622, 570] on body "ZELIQ Search ⌘ K Ask Cycle Workspace Home G then H Feedback G then F Requests G…" at bounding box center [719, 391] width 1438 height 782
click at [1137, 782] on div at bounding box center [719, 782] width 1438 height 0
click at [424, 533] on icon at bounding box center [420, 530] width 11 height 11
click at [0, 0] on icon at bounding box center [0, 0] width 0 height 0
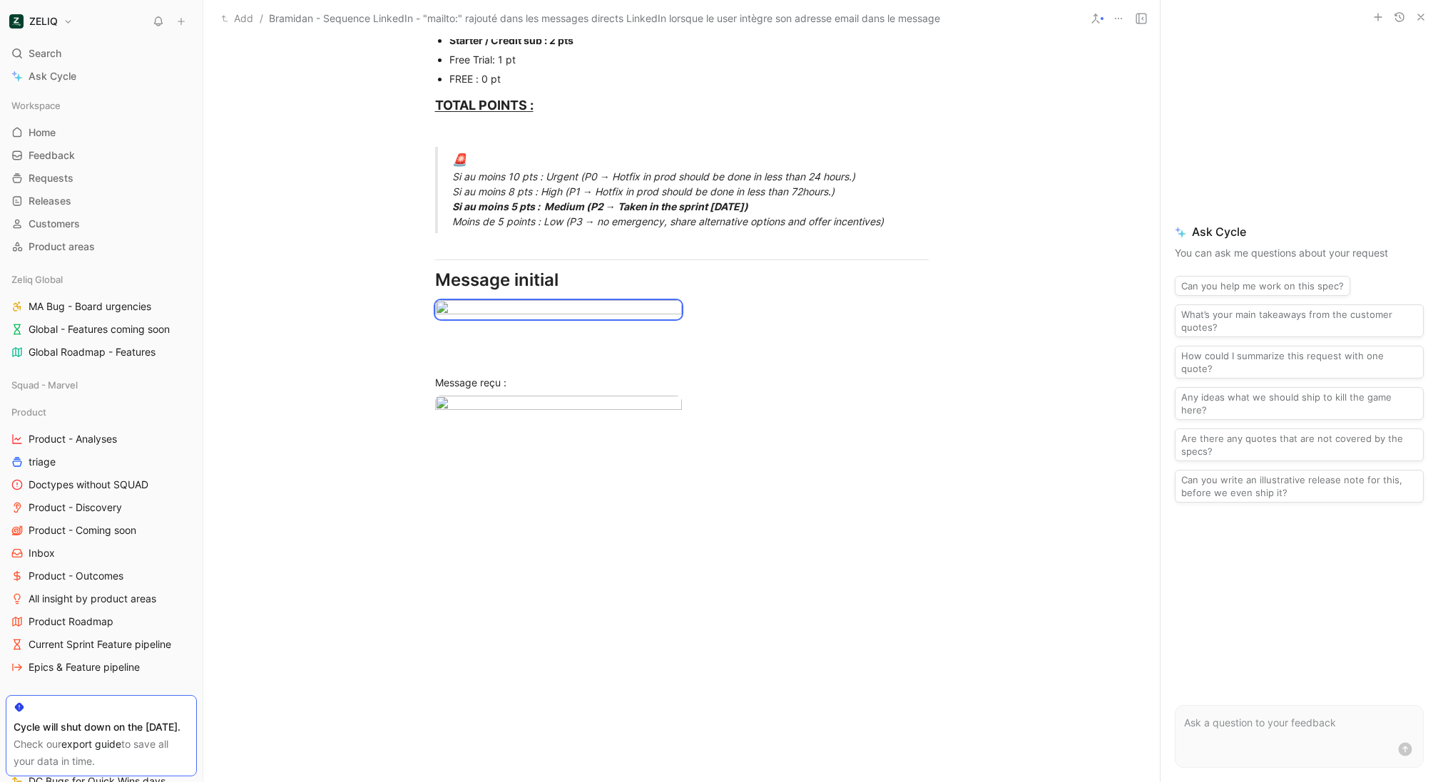
scroll to position [854, 0]
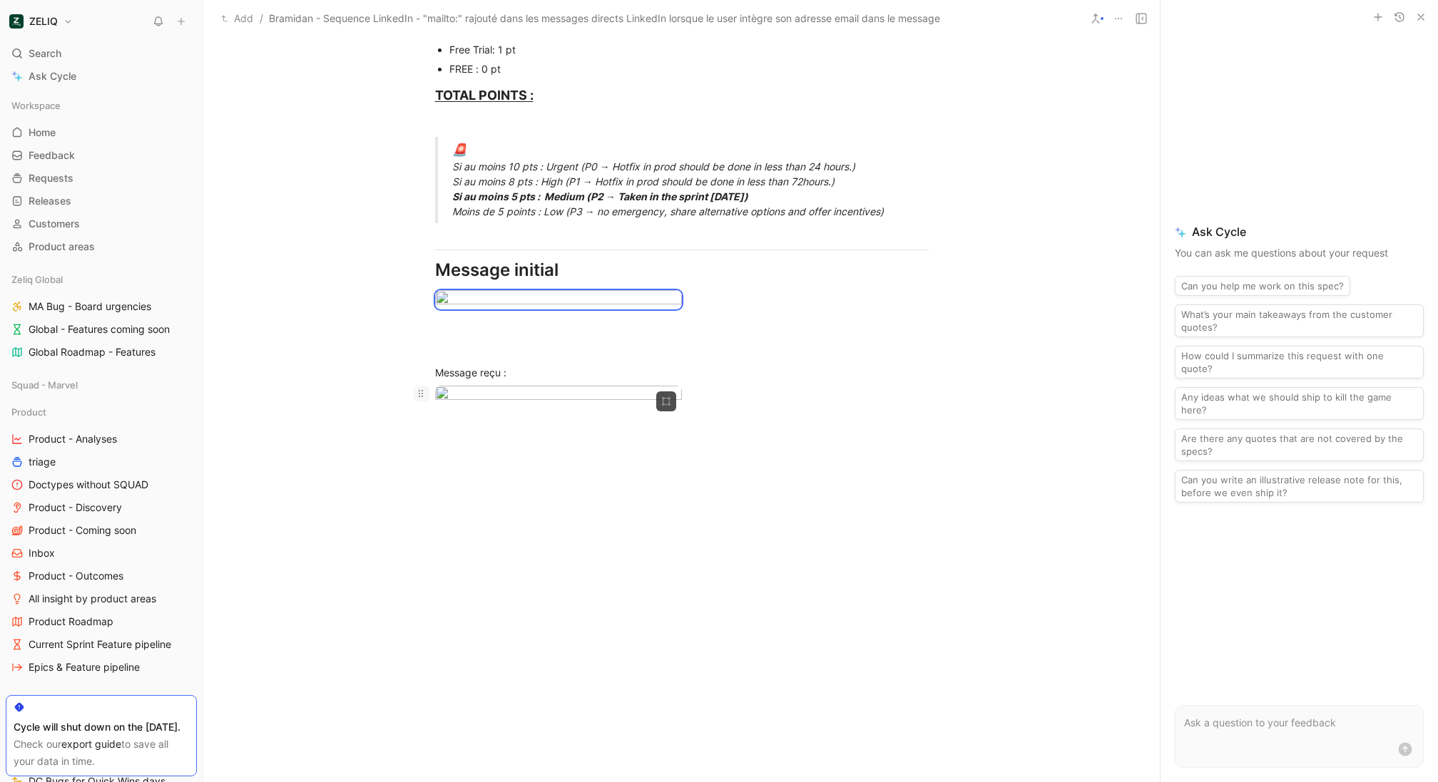
click at [423, 399] on icon at bounding box center [420, 393] width 11 height 11
click at [424, 399] on icon at bounding box center [420, 393] width 11 height 11
click at [0, 0] on icon at bounding box center [0, 0] width 0 height 0
click at [422, 399] on icon at bounding box center [420, 393] width 11 height 11
click at [424, 399] on icon at bounding box center [420, 393] width 11 height 11
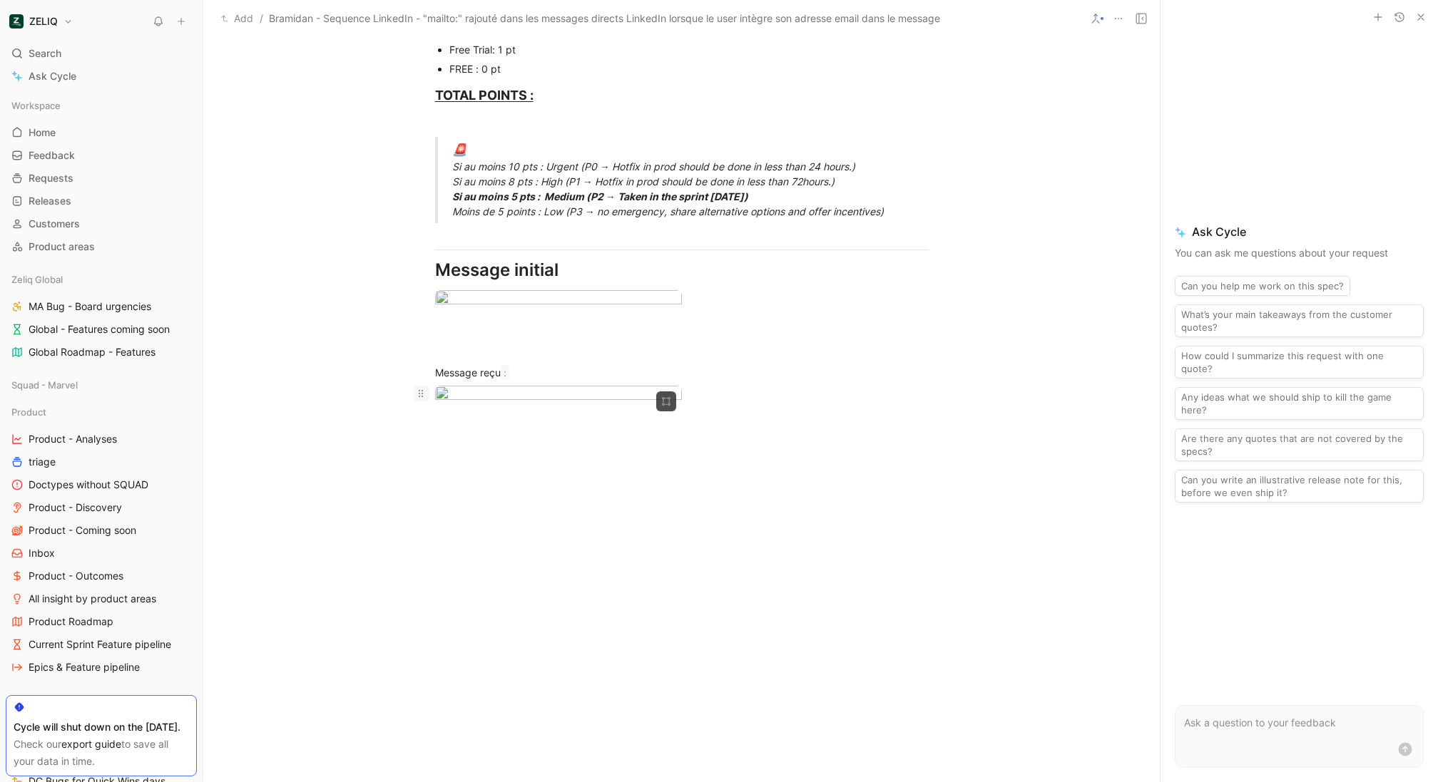
click at [420, 401] on span at bounding box center [422, 394] width 16 height 16
click at [419, 405] on div at bounding box center [421, 395] width 27 height 19
click at [419, 397] on use at bounding box center [421, 393] width 4 height 7
click at [0, 0] on icon at bounding box center [0, 0] width 0 height 0
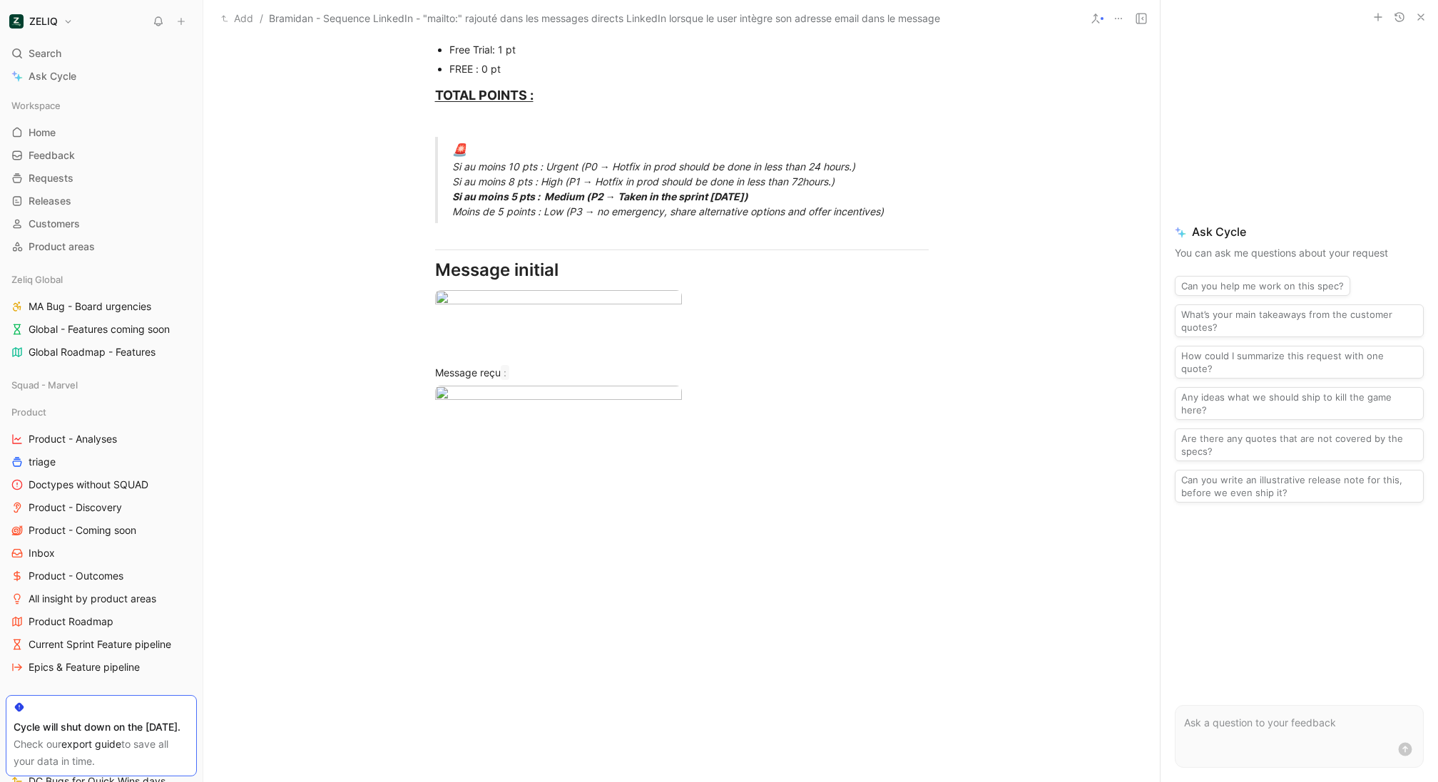
click at [412, 405] on div at bounding box center [421, 395] width 27 height 19
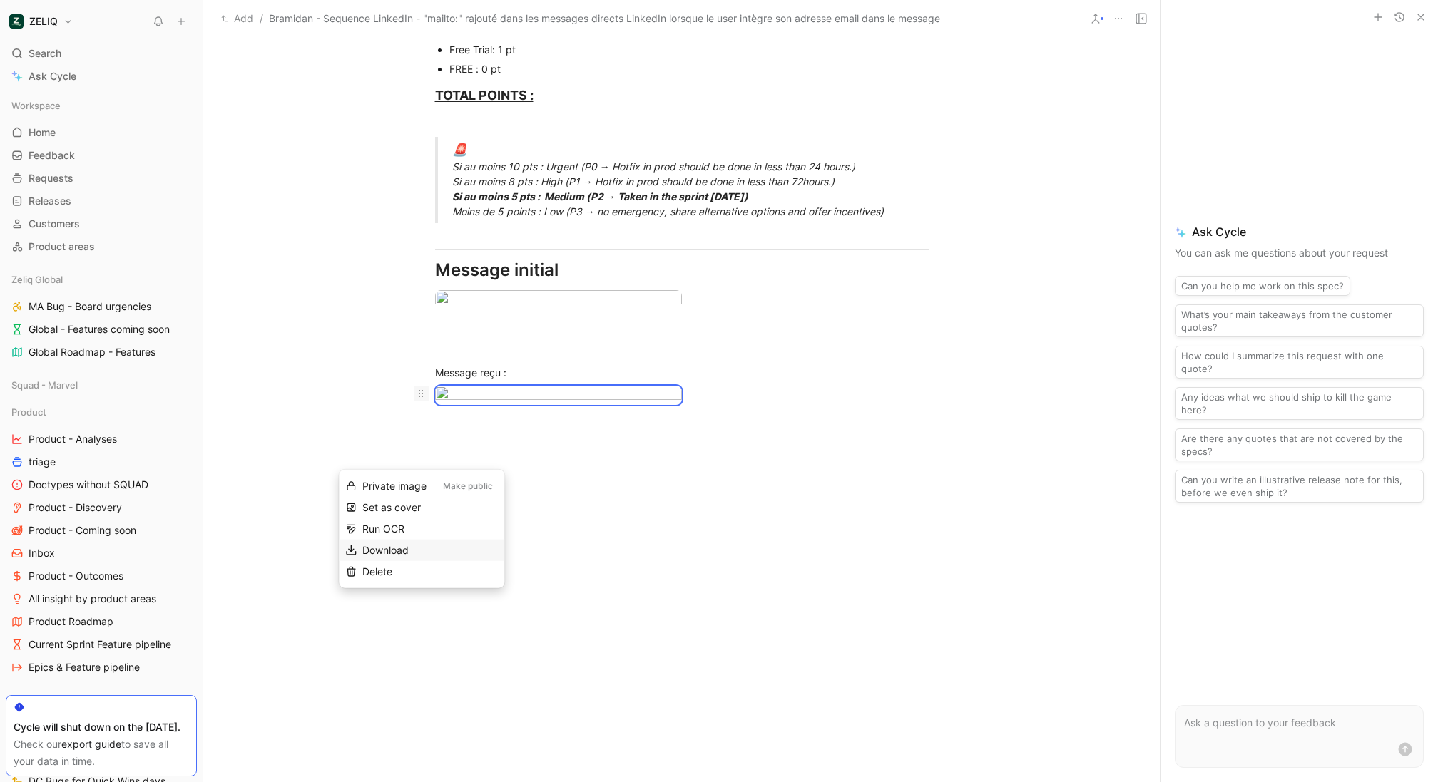
click at [405, 546] on span "Download" at bounding box center [385, 550] width 46 height 12
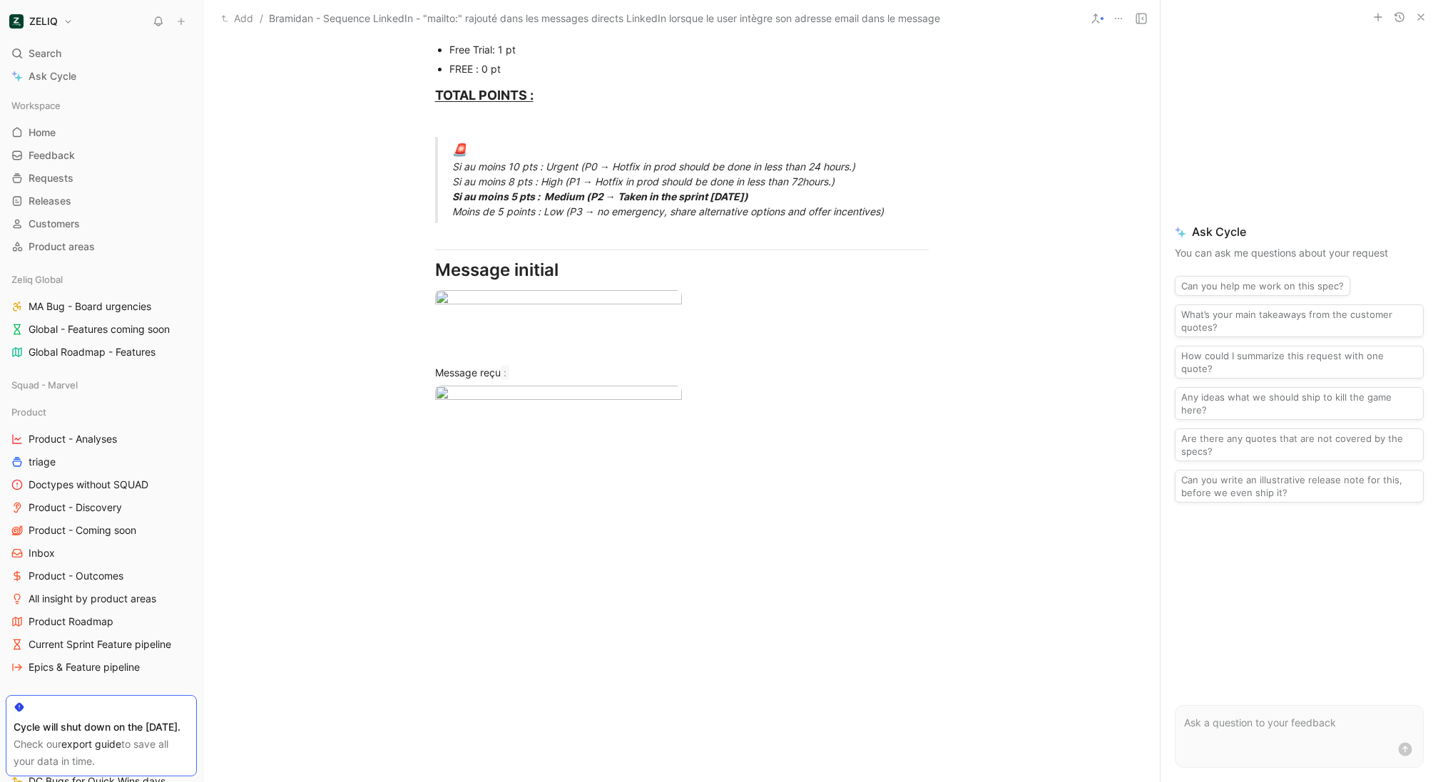
click at [834, 380] on div "Message reçu :" at bounding box center [681, 372] width 493 height 15
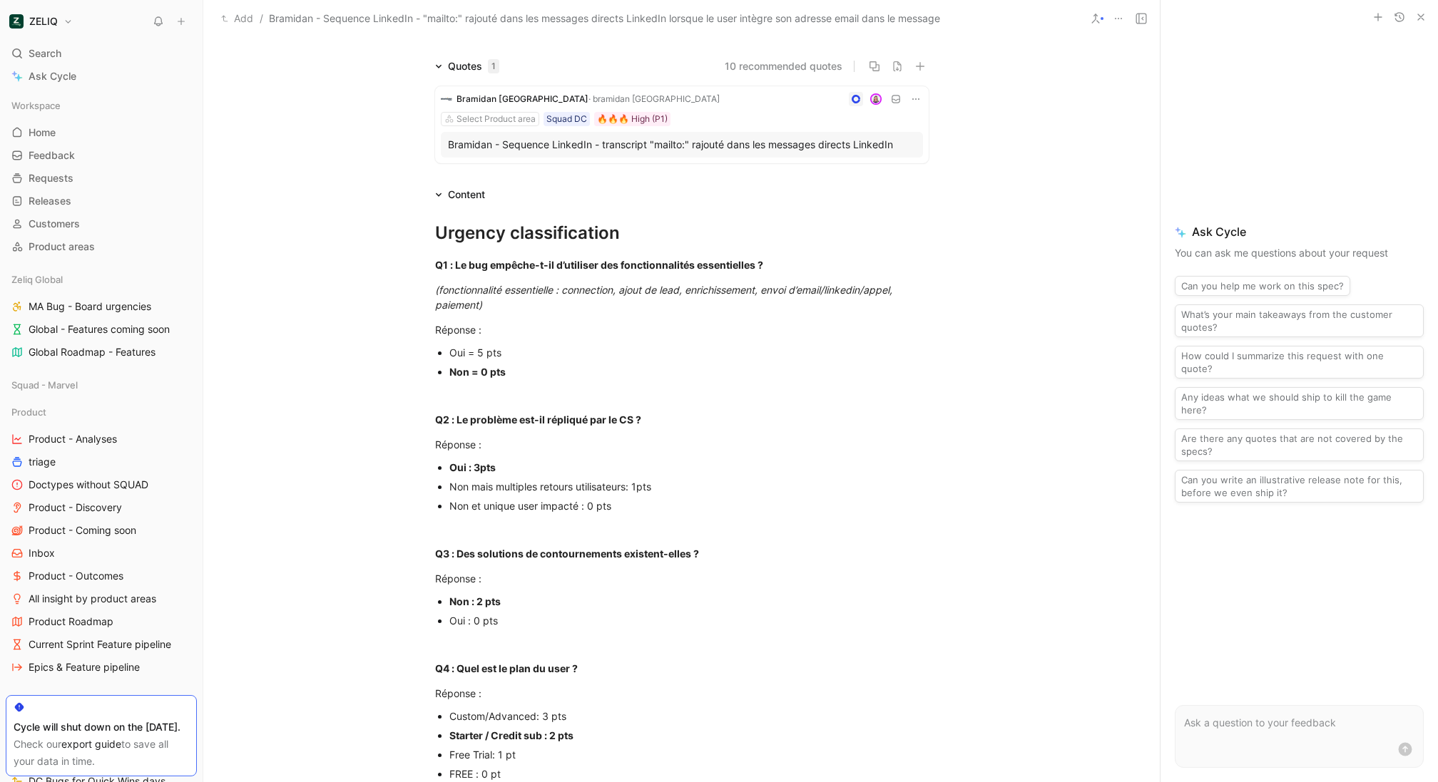
scroll to position [0, 0]
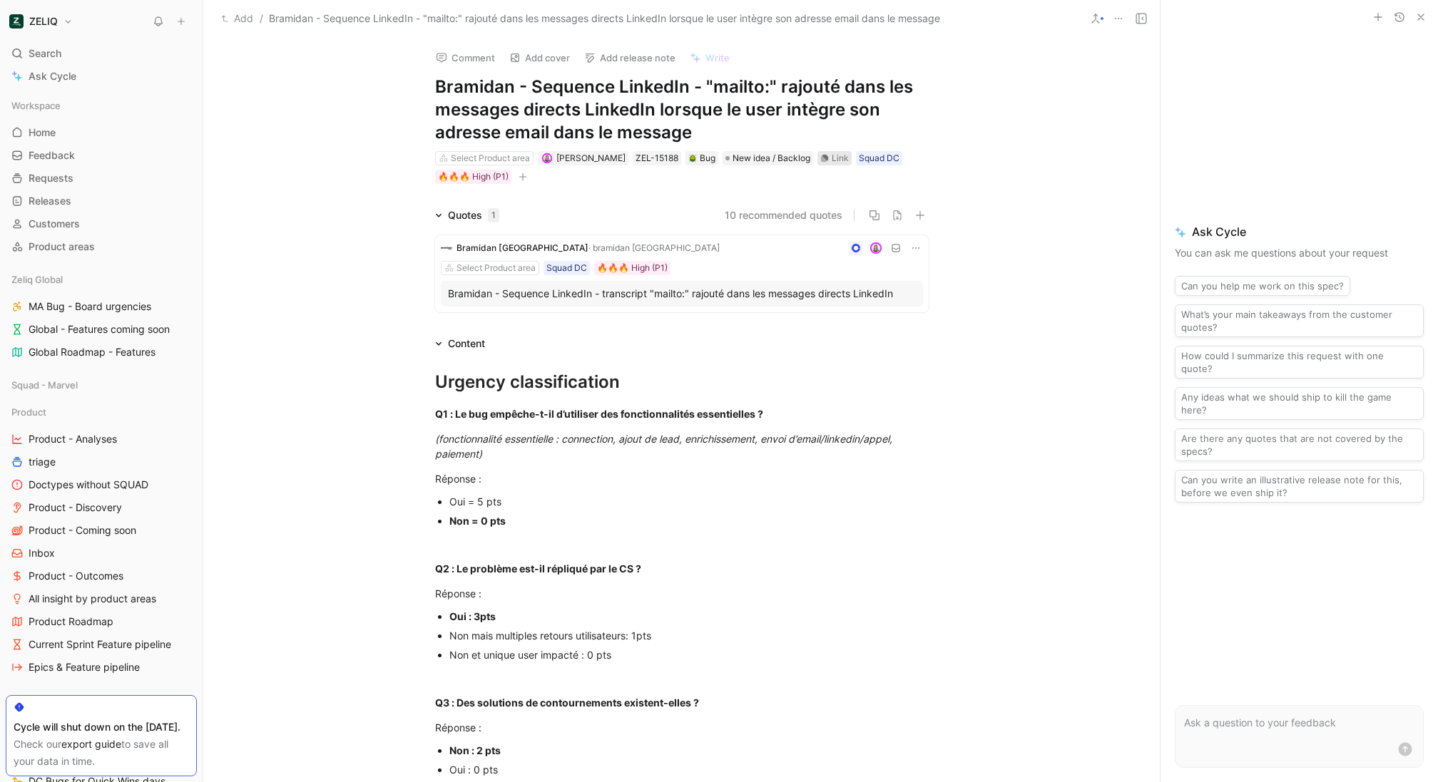
click at [831, 159] on div "Link" at bounding box center [839, 158] width 17 height 14
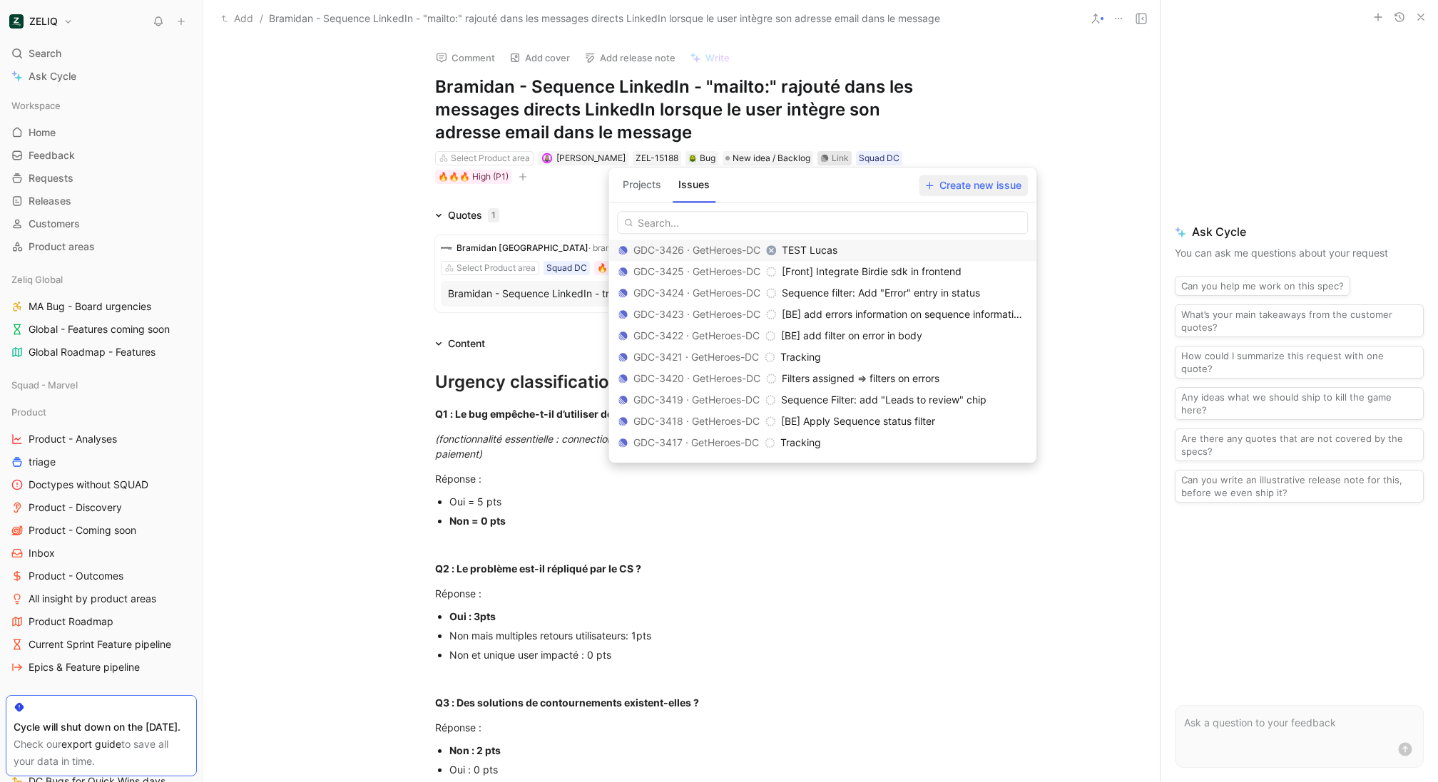
click at [985, 189] on span "Create new issue" at bounding box center [973, 185] width 96 height 17
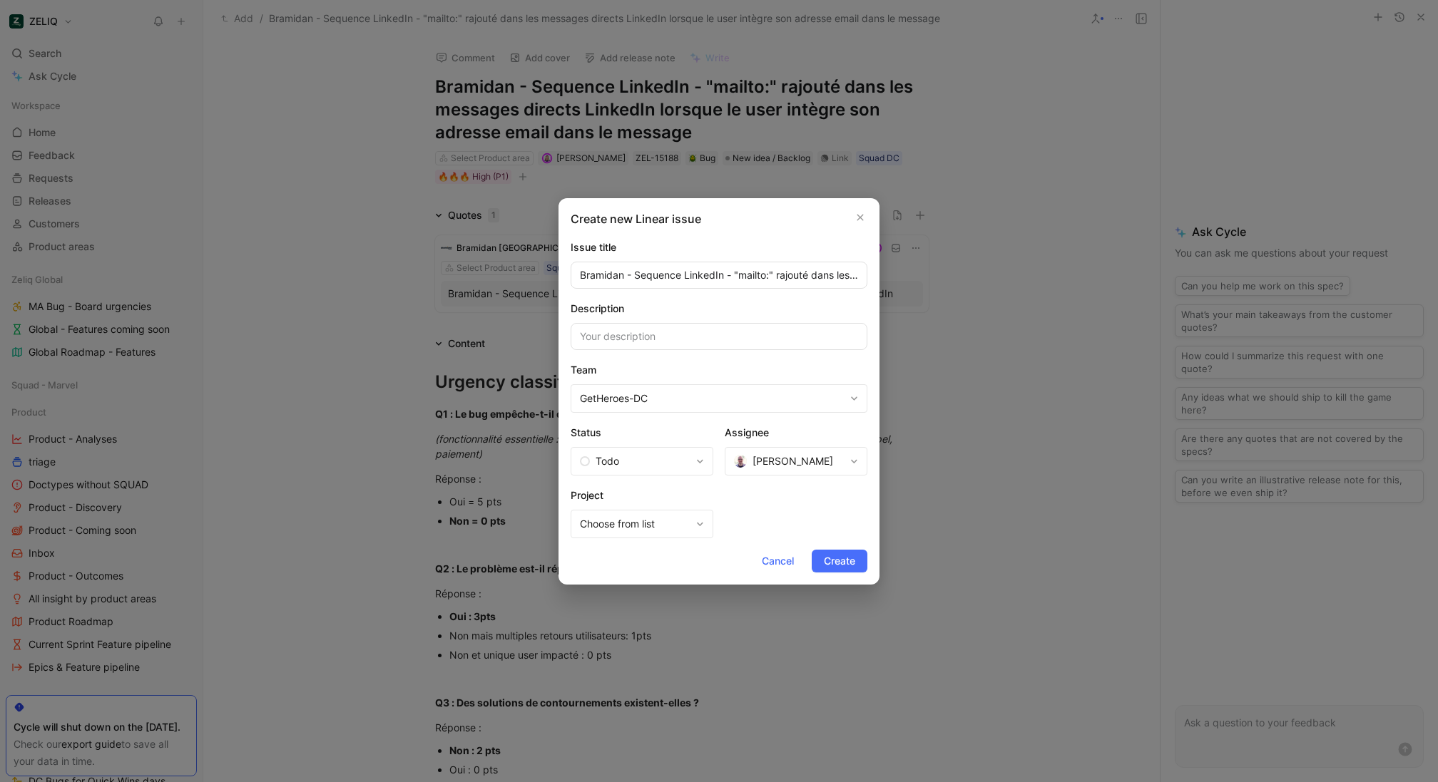
click at [812, 463] on span "[PERSON_NAME]" at bounding box center [792, 461] width 81 height 17
paste input "daily limit atteinte"
type input "daily limit atteinte"
click at [846, 546] on div "Create new Linear issue Issue title Bramidan - Sequence LinkedIn - "mailto:" ra…" at bounding box center [718, 391] width 321 height 386
click at [844, 565] on span "Create" at bounding box center [839, 561] width 31 height 17
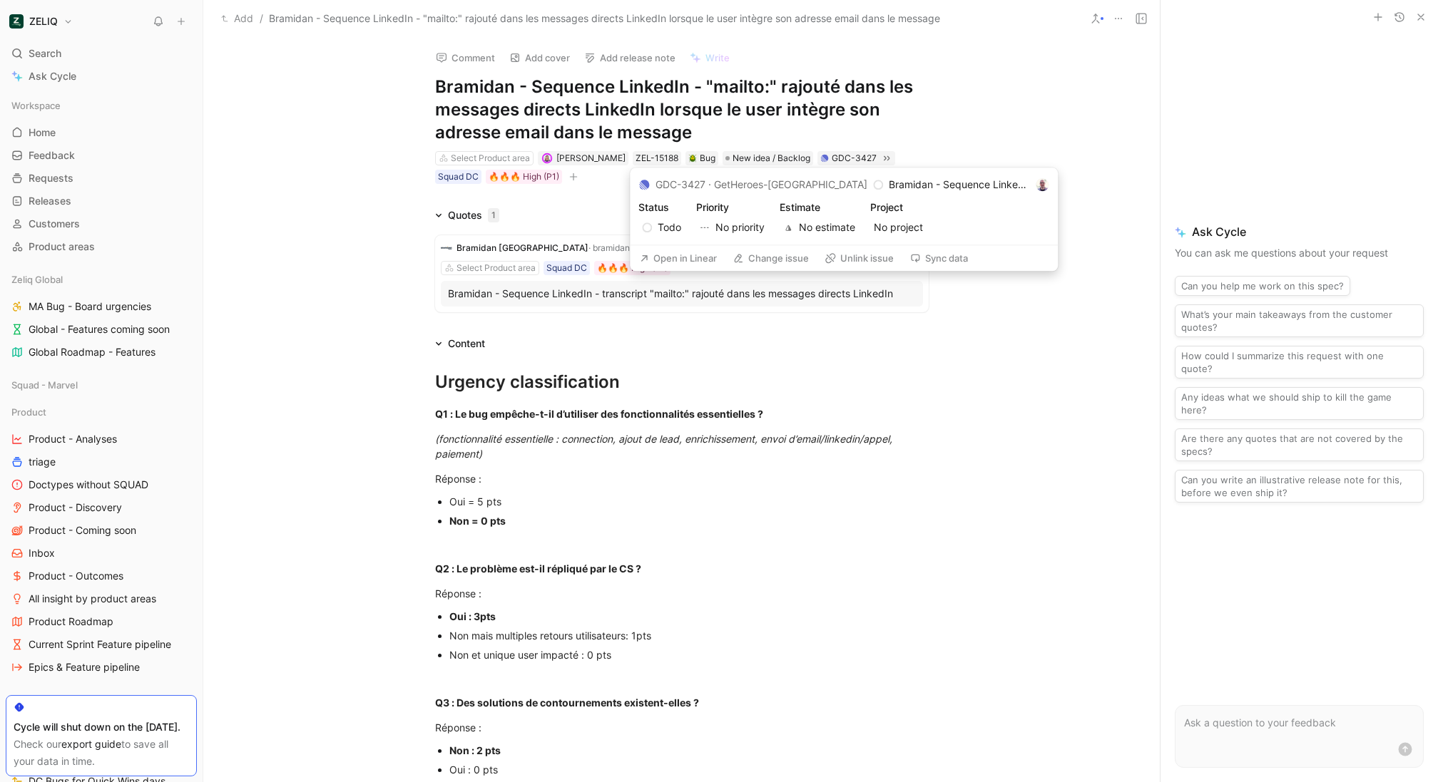
click at [685, 261] on button "Open in Linear" at bounding box center [677, 258] width 91 height 20
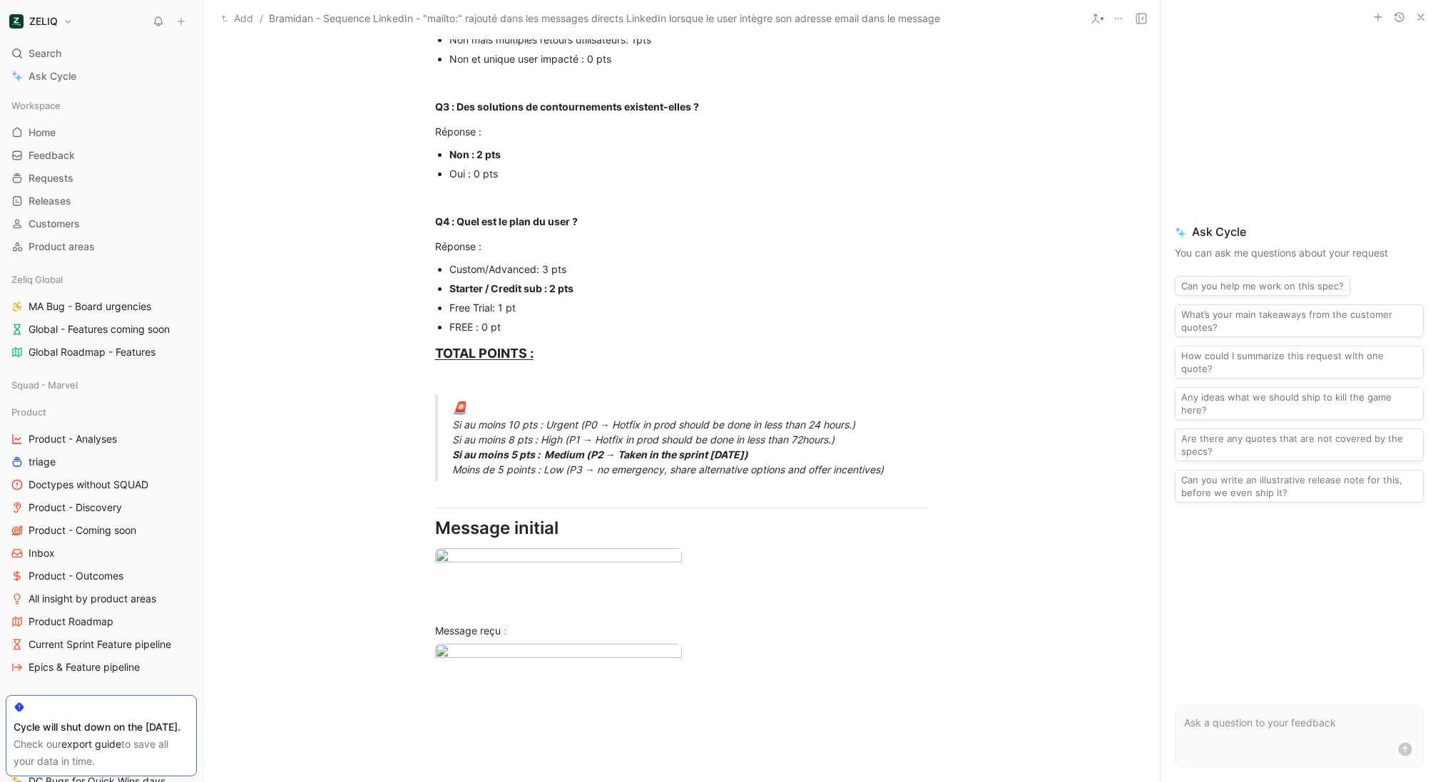
scroll to position [1100, 0]
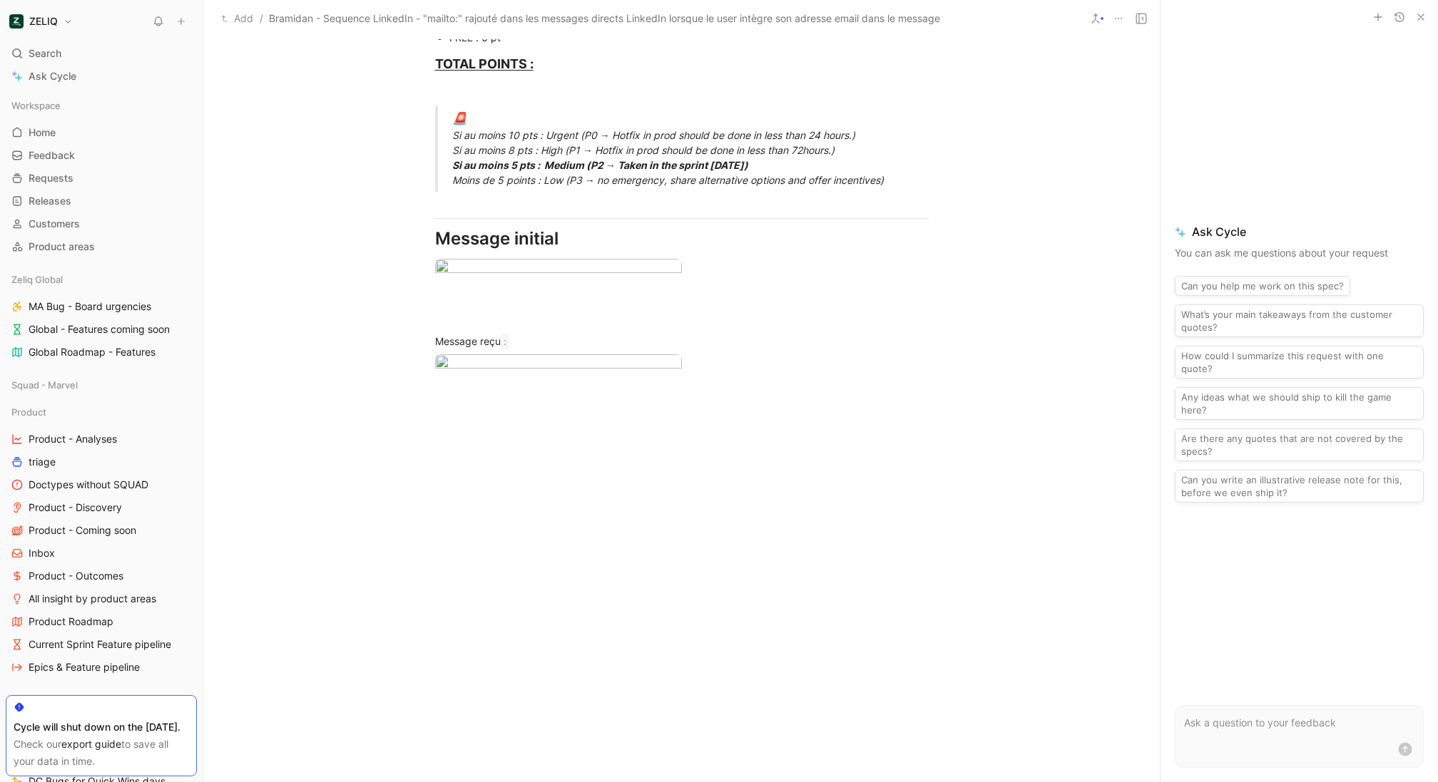
click at [513, 294] on body "ZELIQ Search ⌘ K Ask Cycle Workspace Home G then H Feedback G then F Requests G…" at bounding box center [719, 391] width 1438 height 782
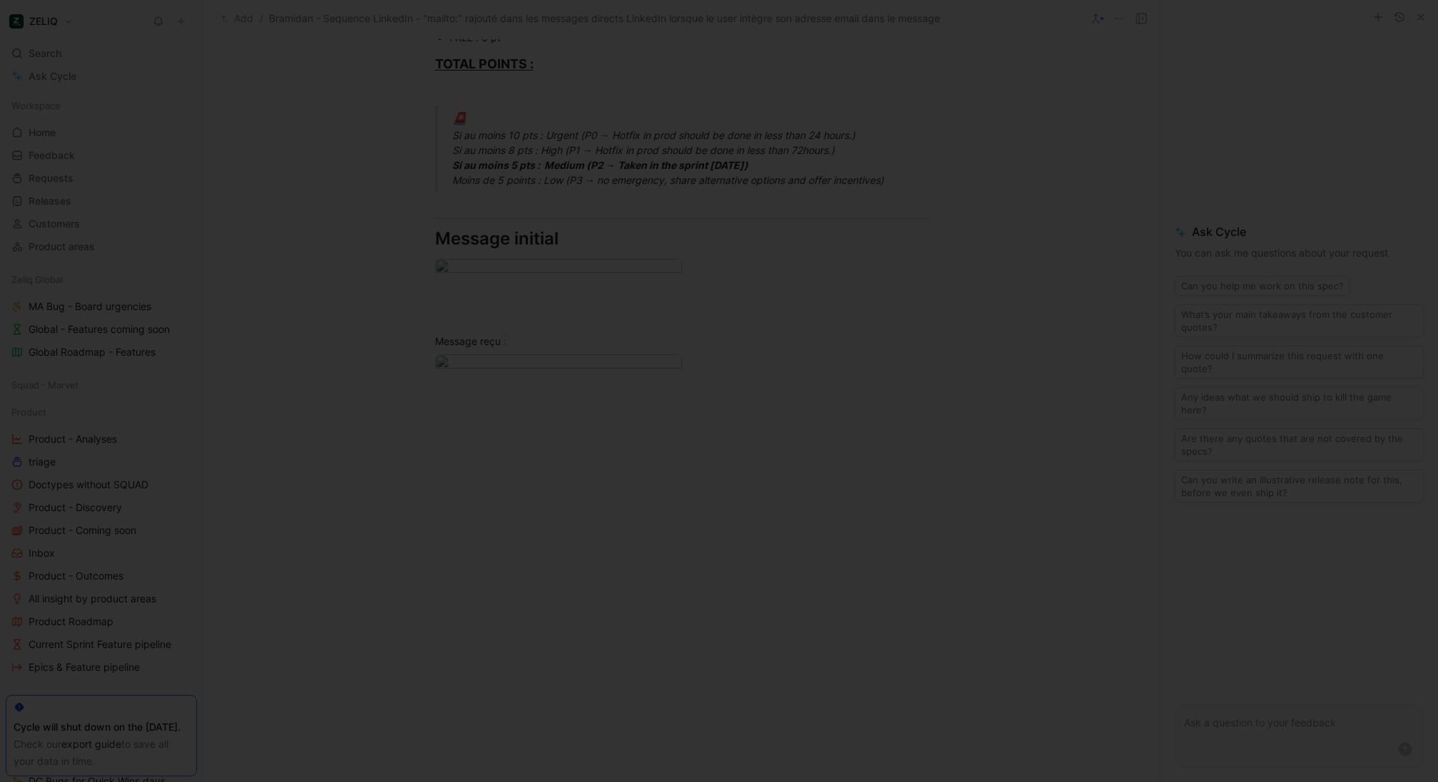
click at [463, 782] on div at bounding box center [719, 782] width 1438 height 0
click at [518, 143] on div at bounding box center [719, 391] width 1438 height 782
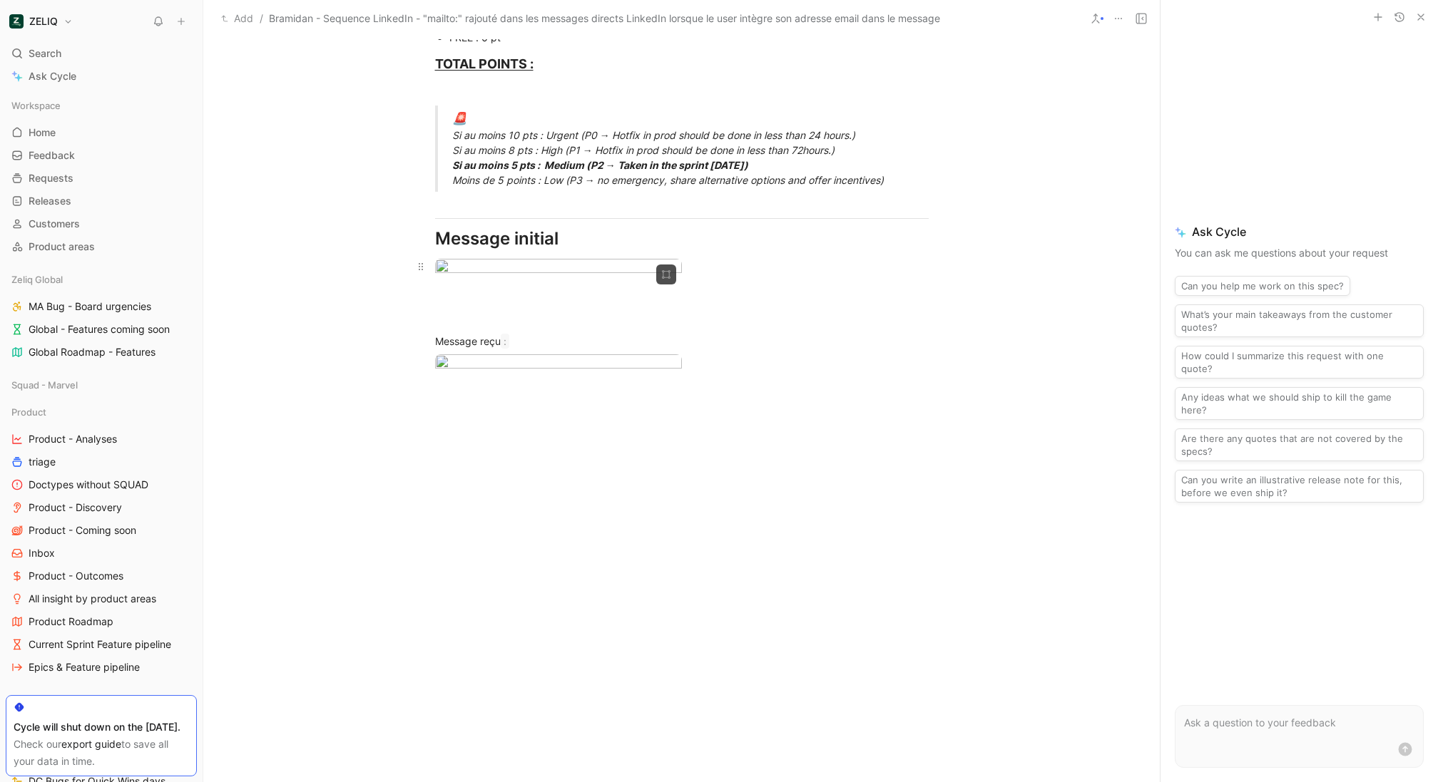
click at [521, 101] on body "ZELIQ Search ⌘ K Ask Cycle Workspace Home G then H Feedback G then F Requests G…" at bounding box center [719, 391] width 1438 height 782
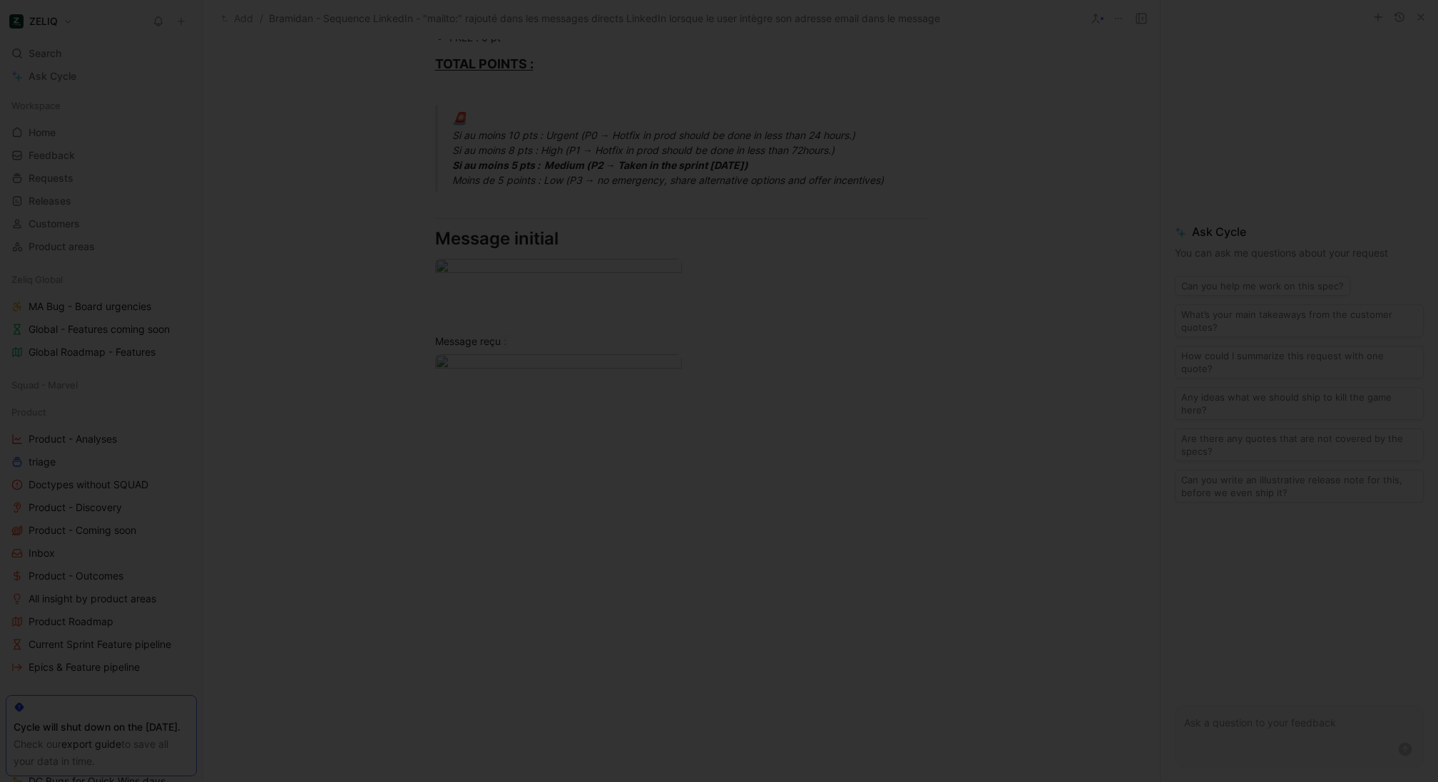
click at [421, 782] on div at bounding box center [719, 782] width 1438 height 0
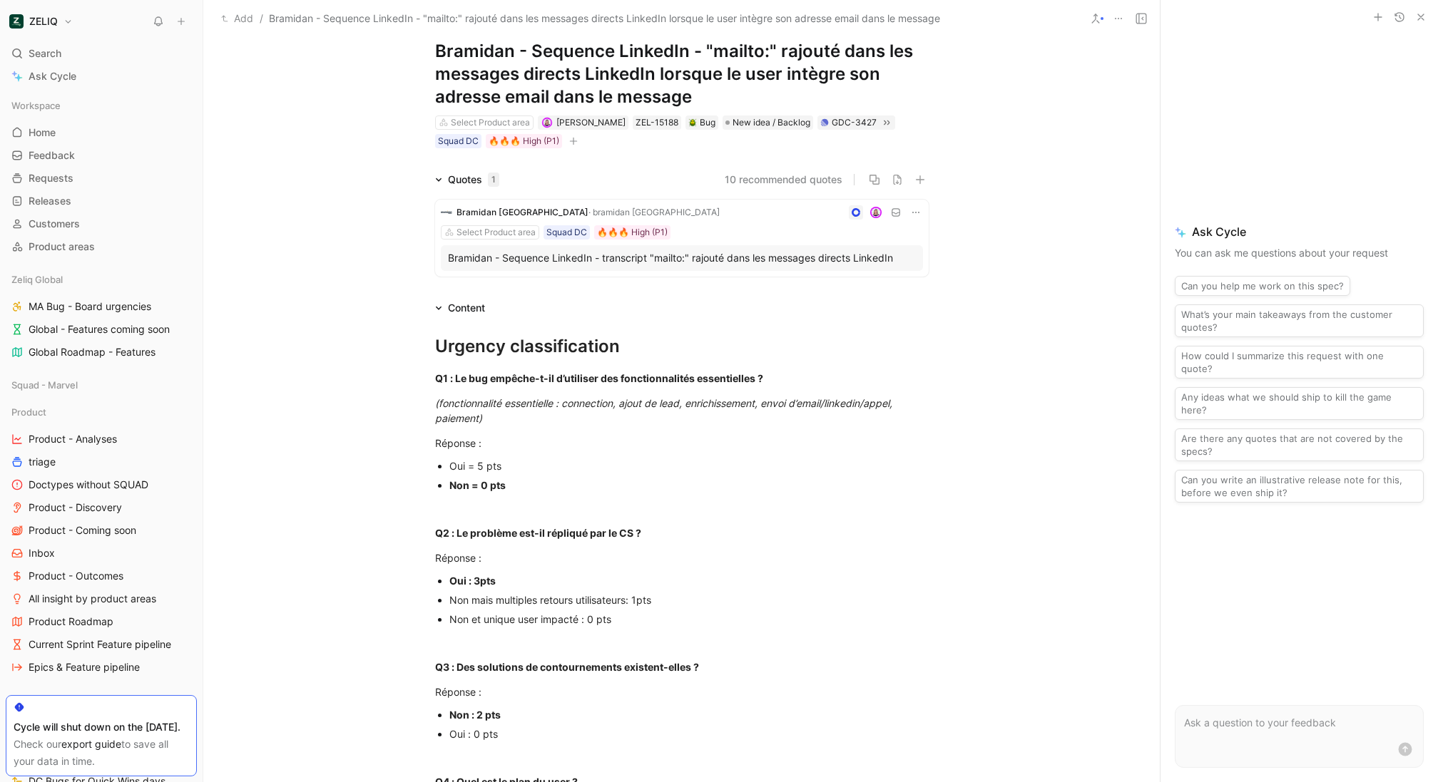
scroll to position [0, 0]
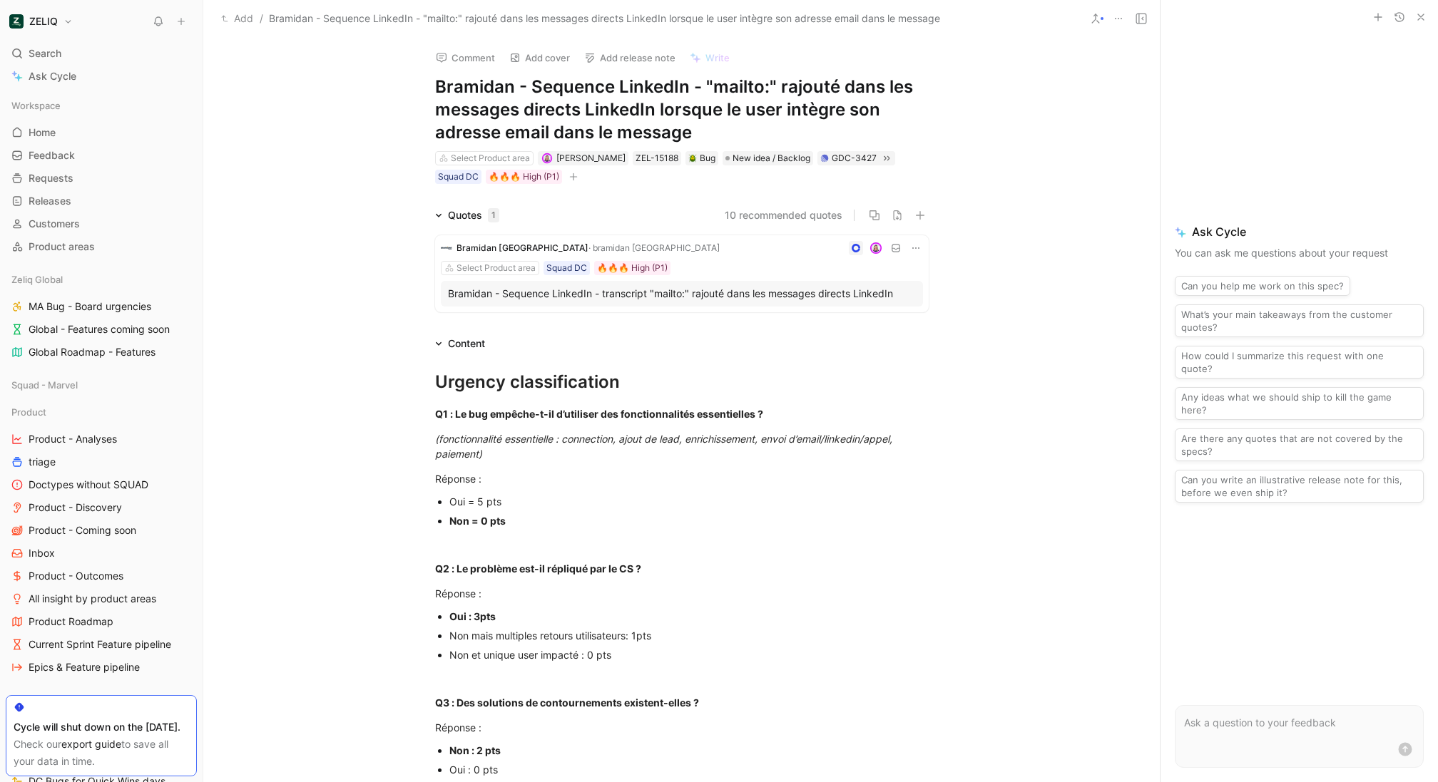
click at [446, 51] on button "Comment" at bounding box center [465, 58] width 72 height 20
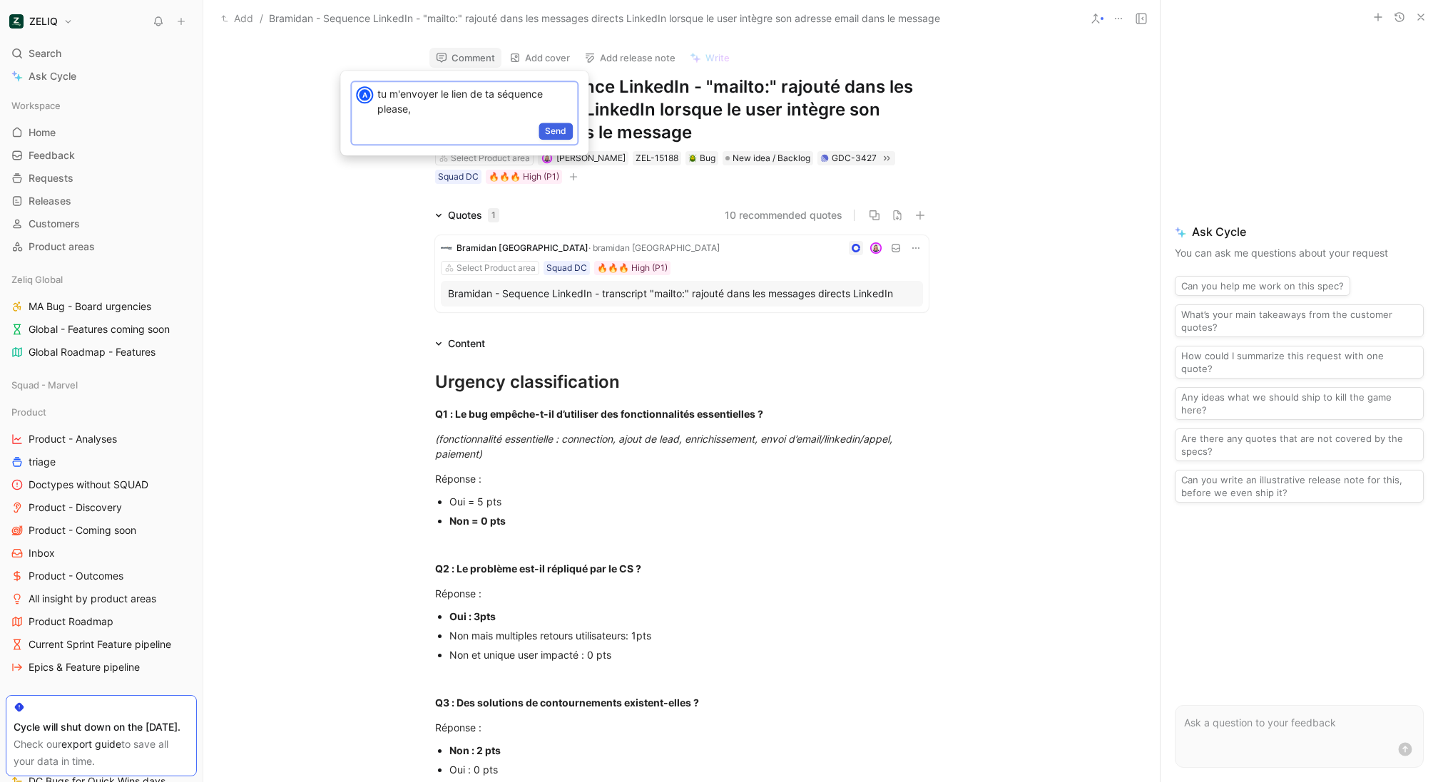
click at [553, 128] on span "Send" at bounding box center [555, 131] width 21 height 14
